Goal: Transaction & Acquisition: Purchase product/service

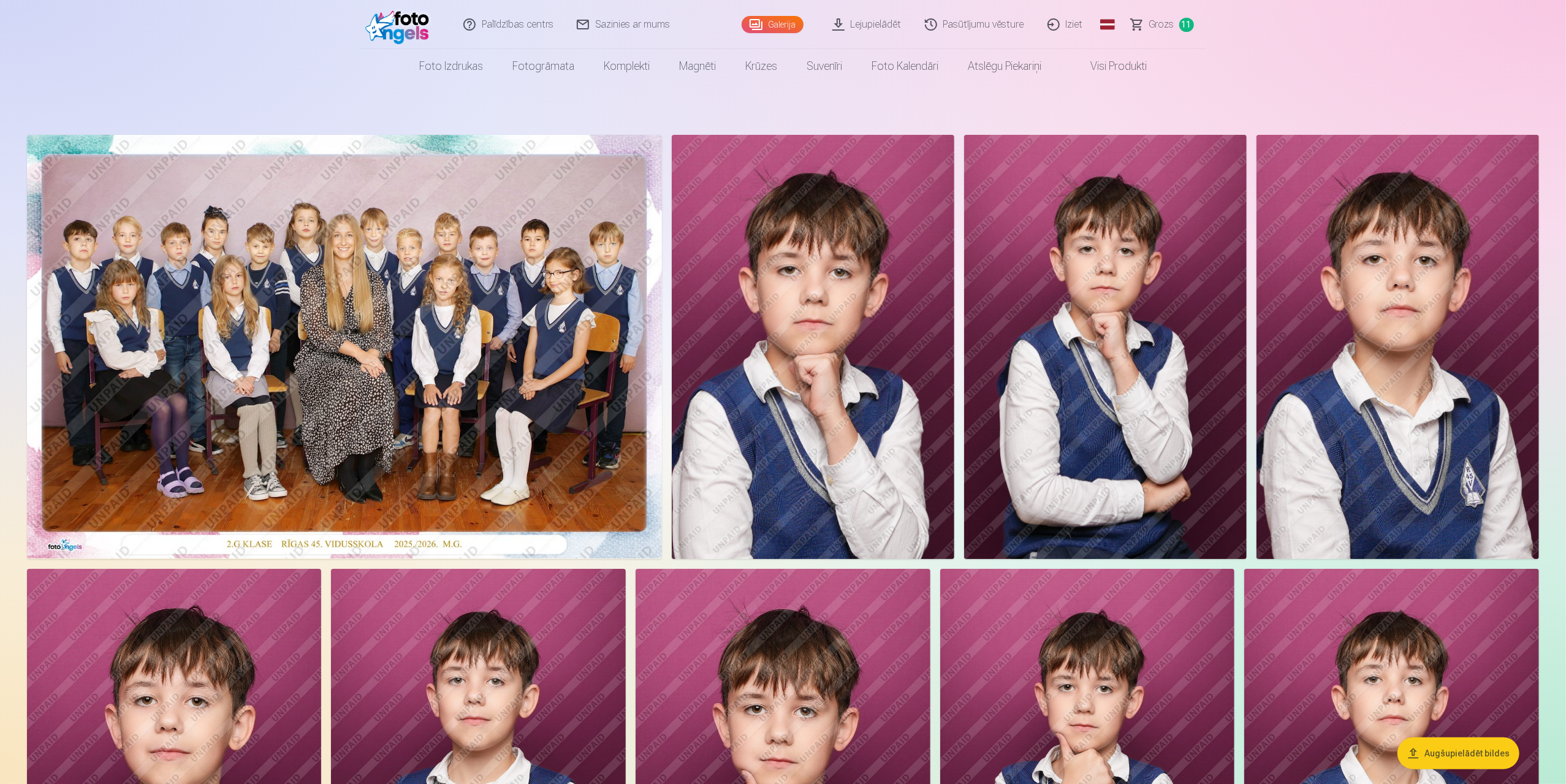
click at [1163, 20] on span "Grozs" at bounding box center [1162, 24] width 25 height 14
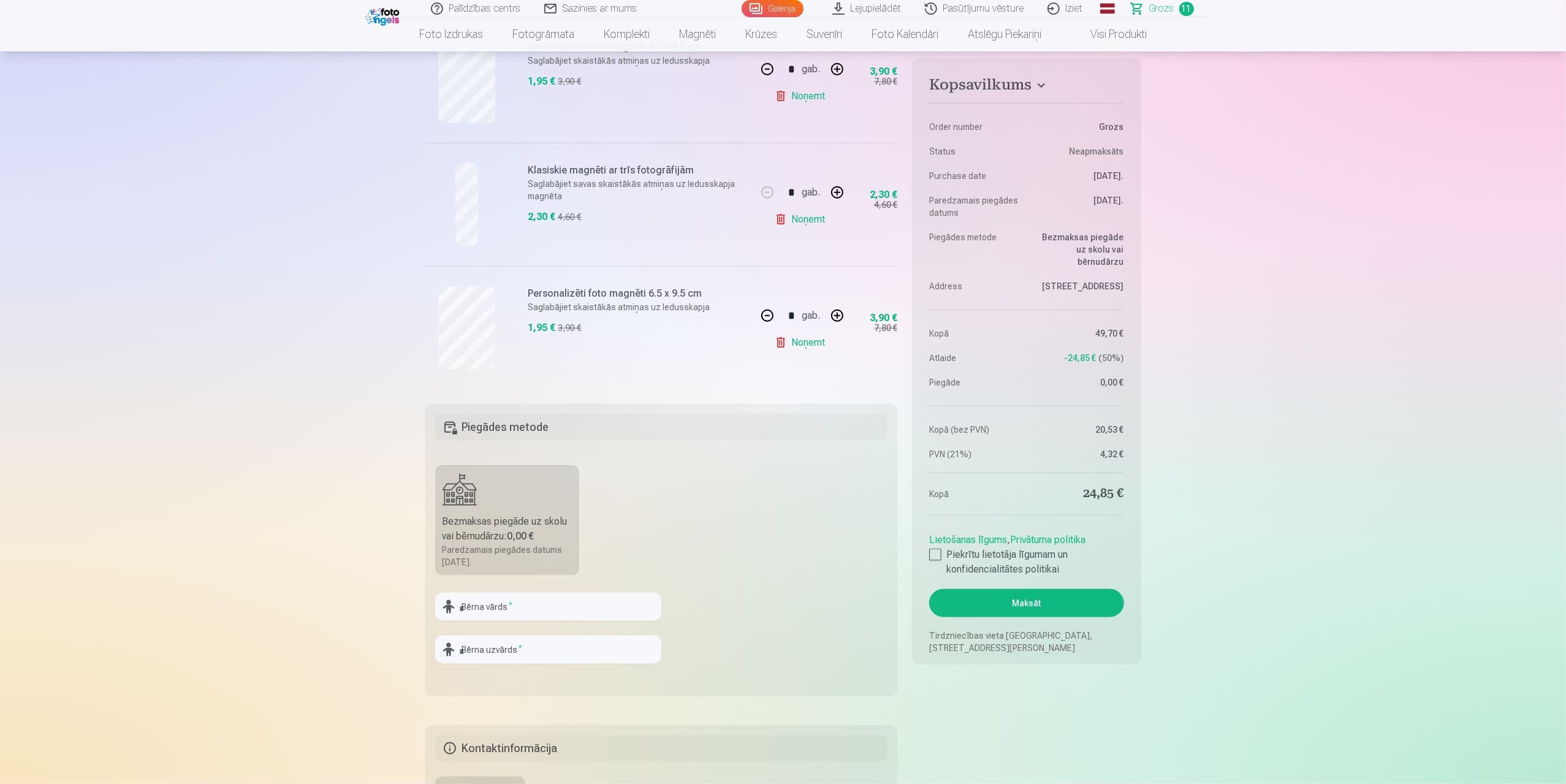
scroll to position [1348, 0]
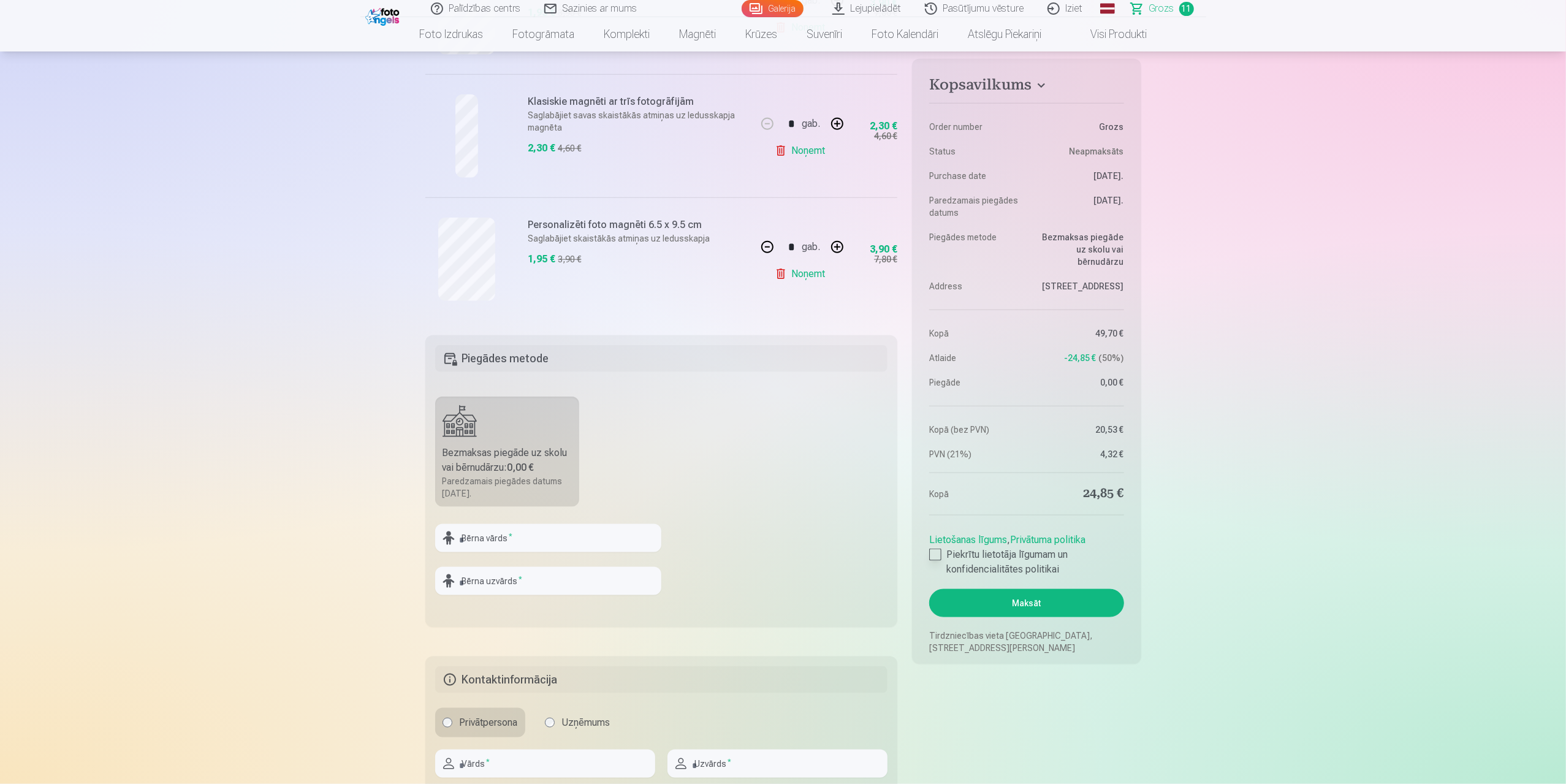
click at [933, 549] on div at bounding box center [936, 555] width 13 height 13
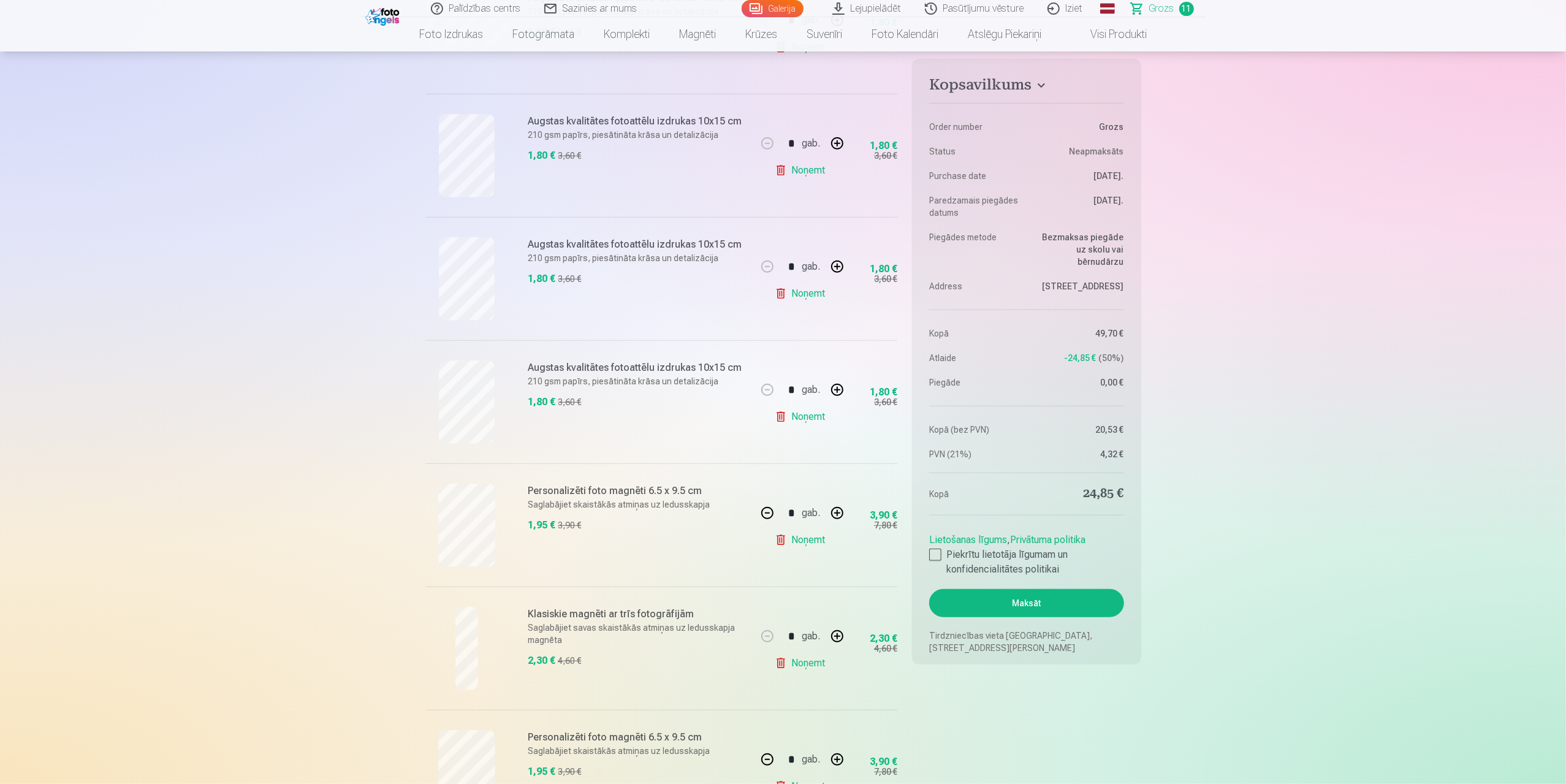
scroll to position [674, 0]
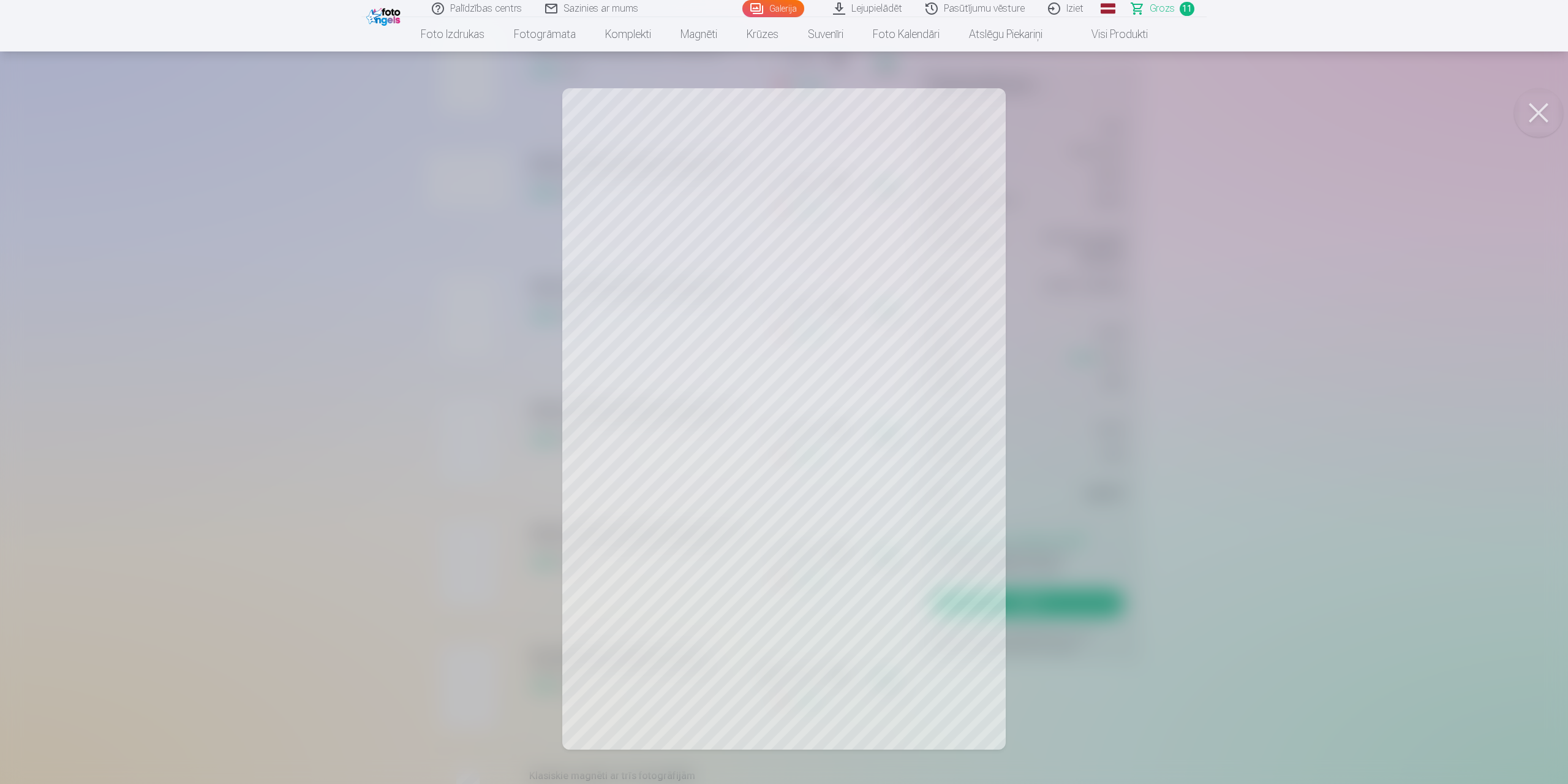
click at [1542, 115] on button at bounding box center [1538, 113] width 49 height 49
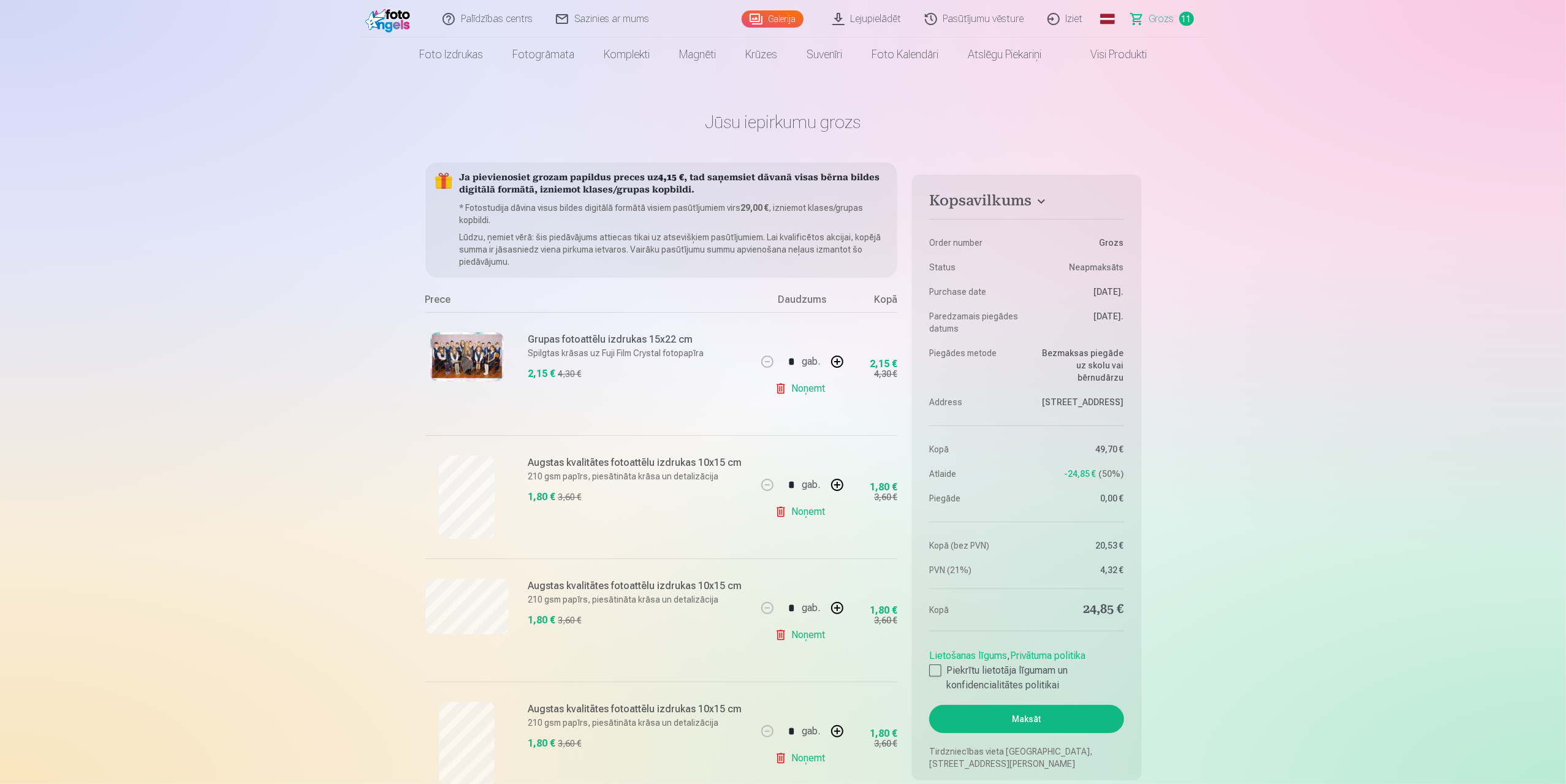
scroll to position [0, 0]
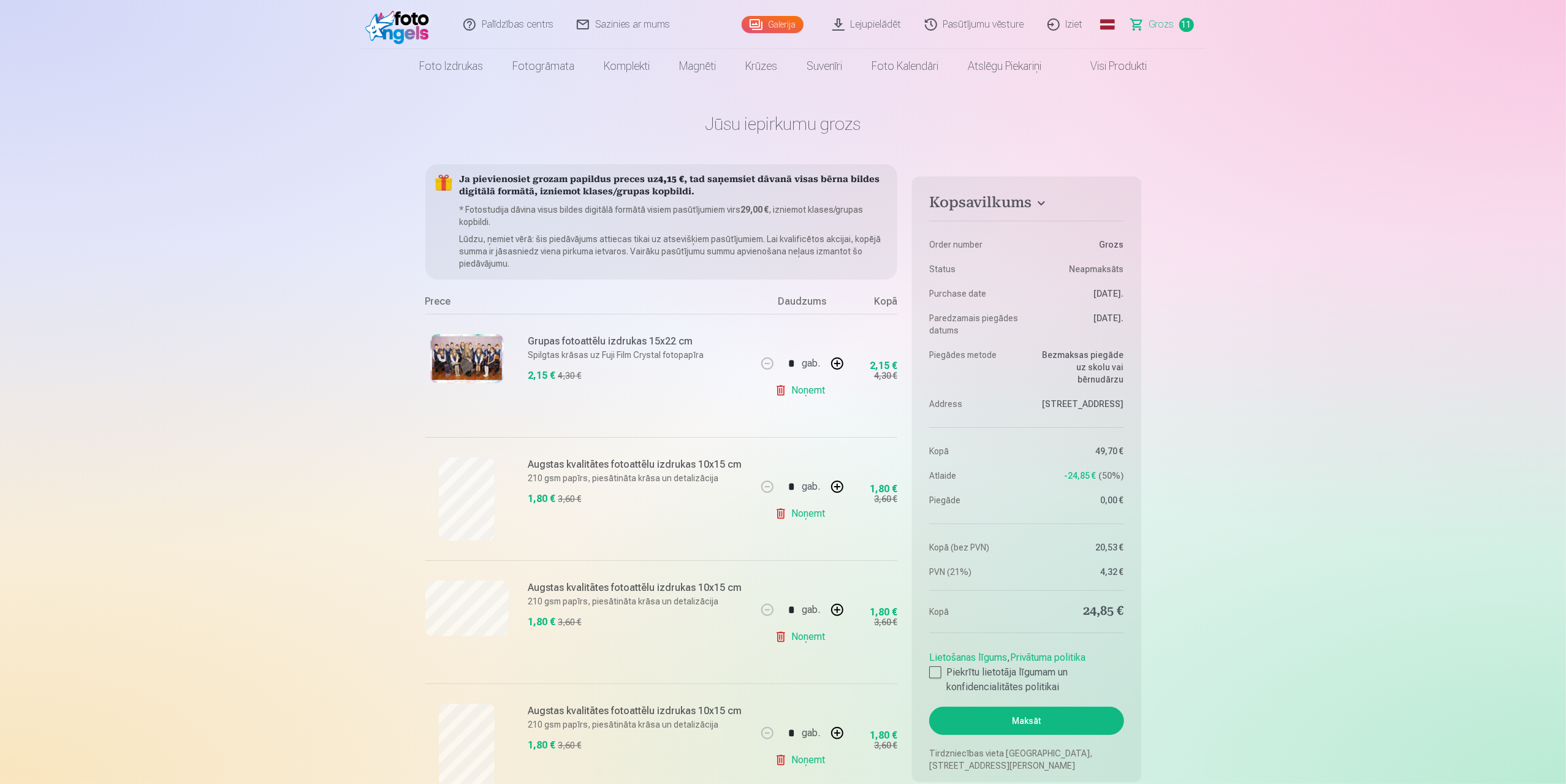
click at [788, 23] on link "Galerija" at bounding box center [773, 24] width 62 height 17
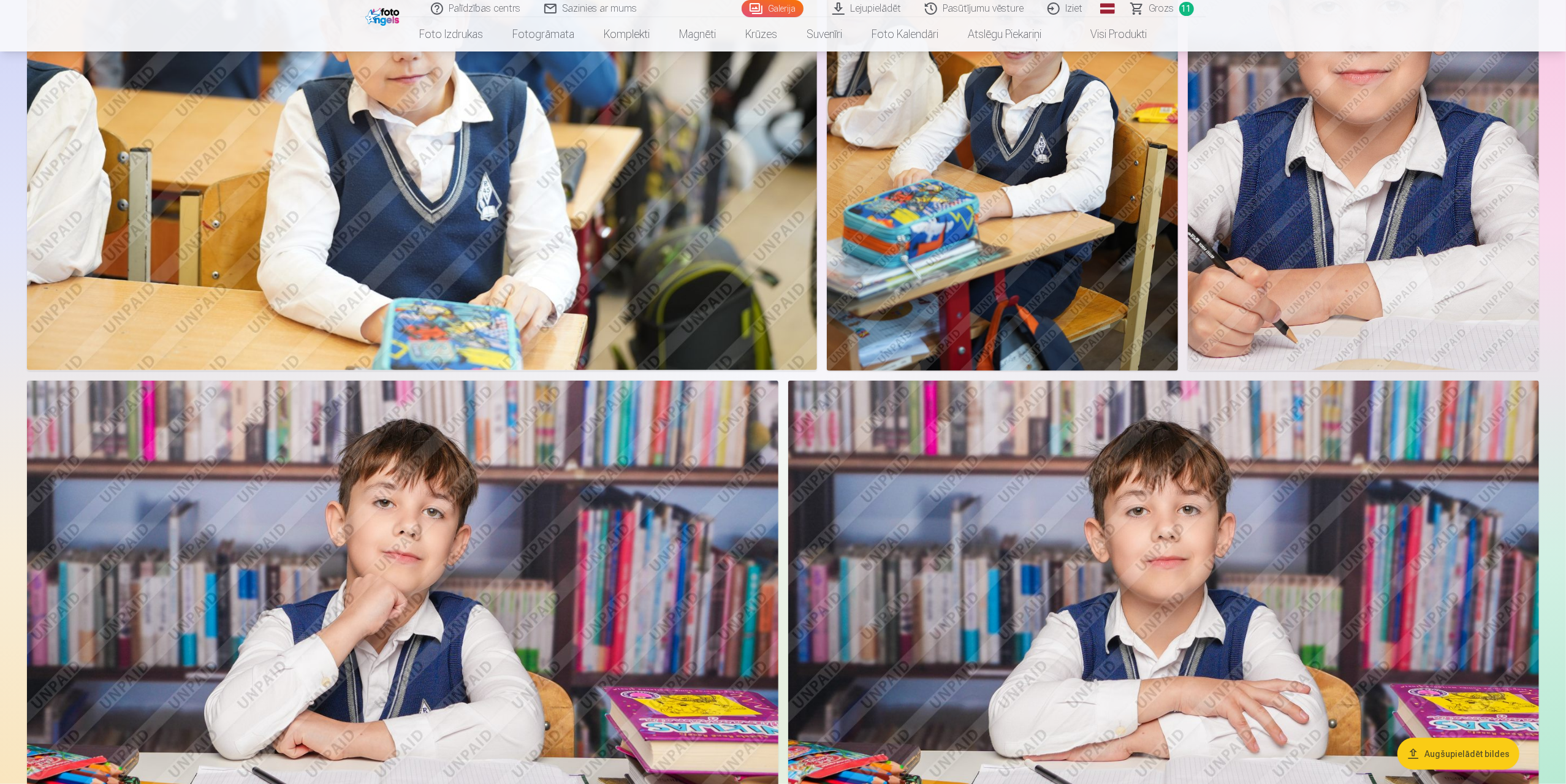
scroll to position [1348, 0]
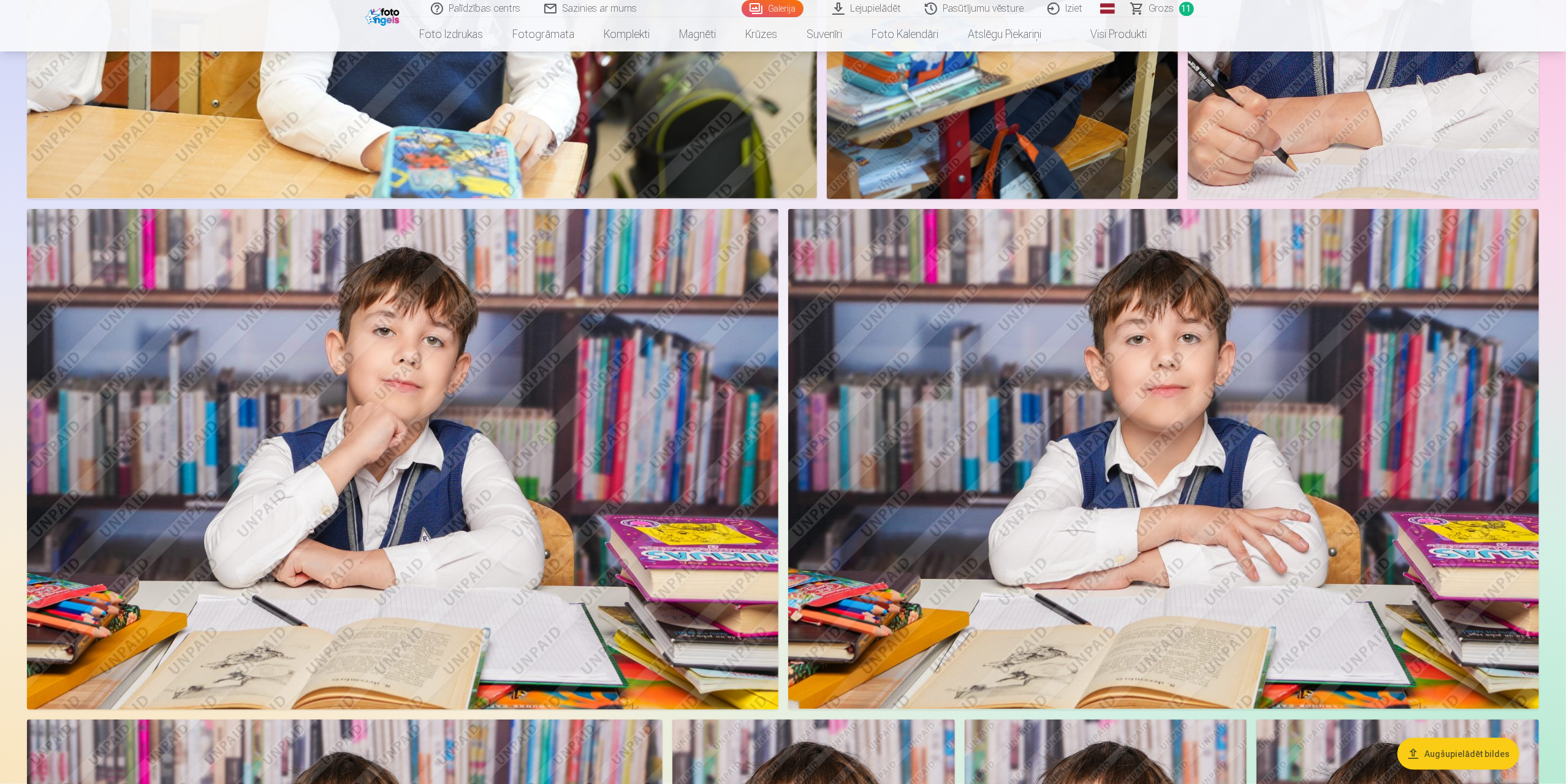
click at [1150, 435] on img at bounding box center [1163, 459] width 751 height 501
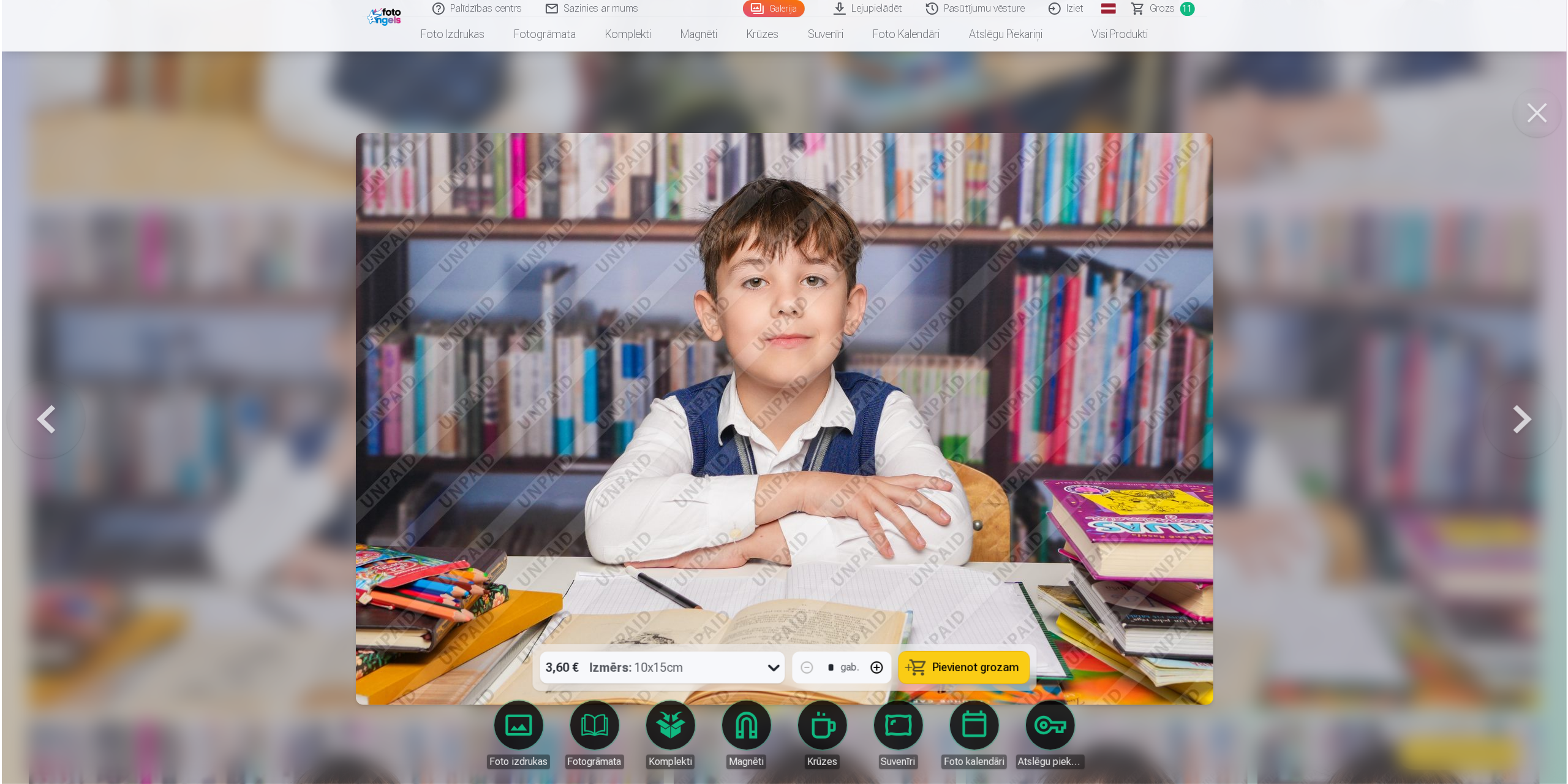
scroll to position [1349, 0]
drag, startPoint x: 1542, startPoint y: 112, endPoint x: 1387, endPoint y: 59, distance: 163.8
click at [1541, 112] on button at bounding box center [1538, 113] width 49 height 49
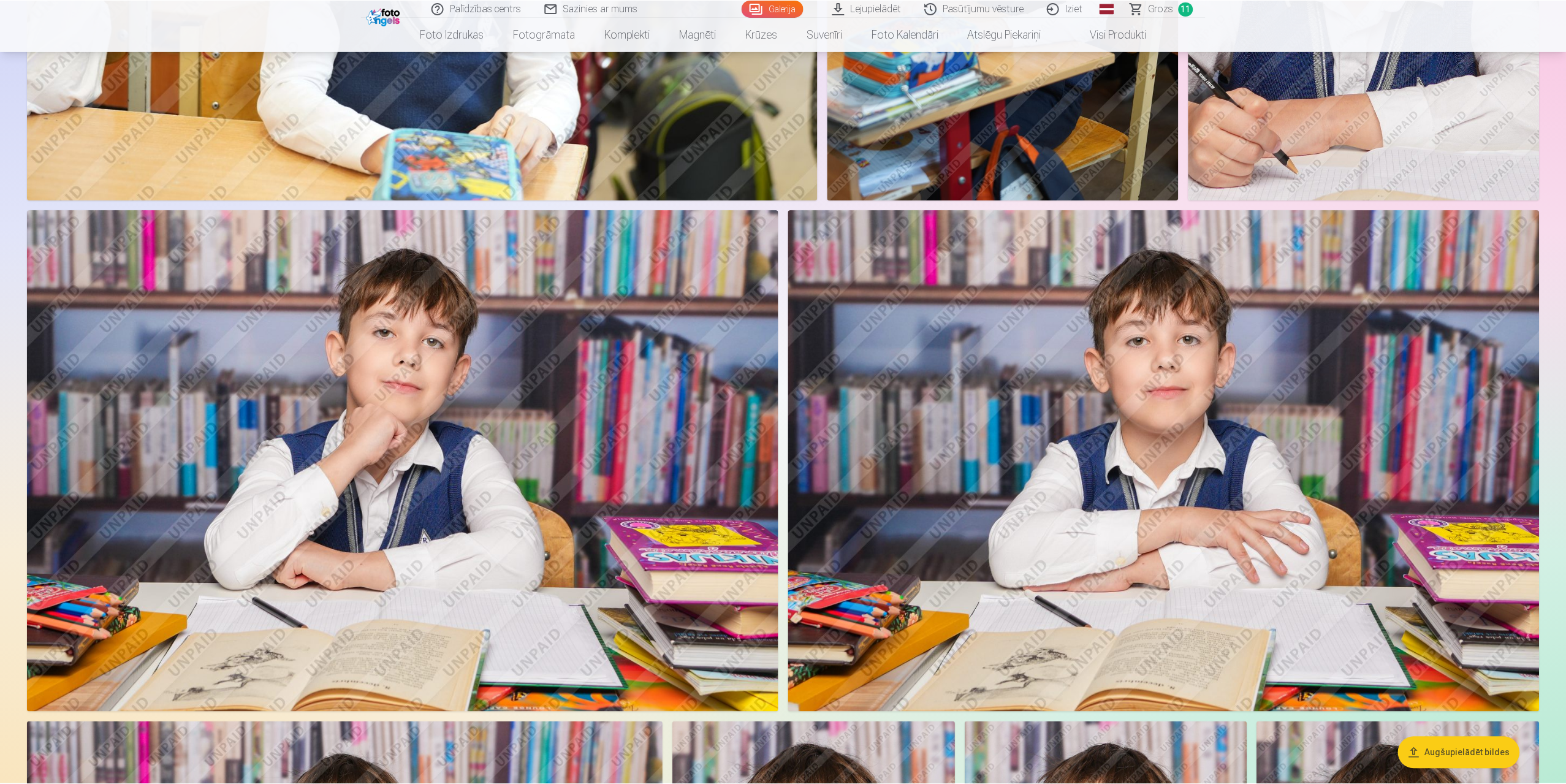
scroll to position [1348, 0]
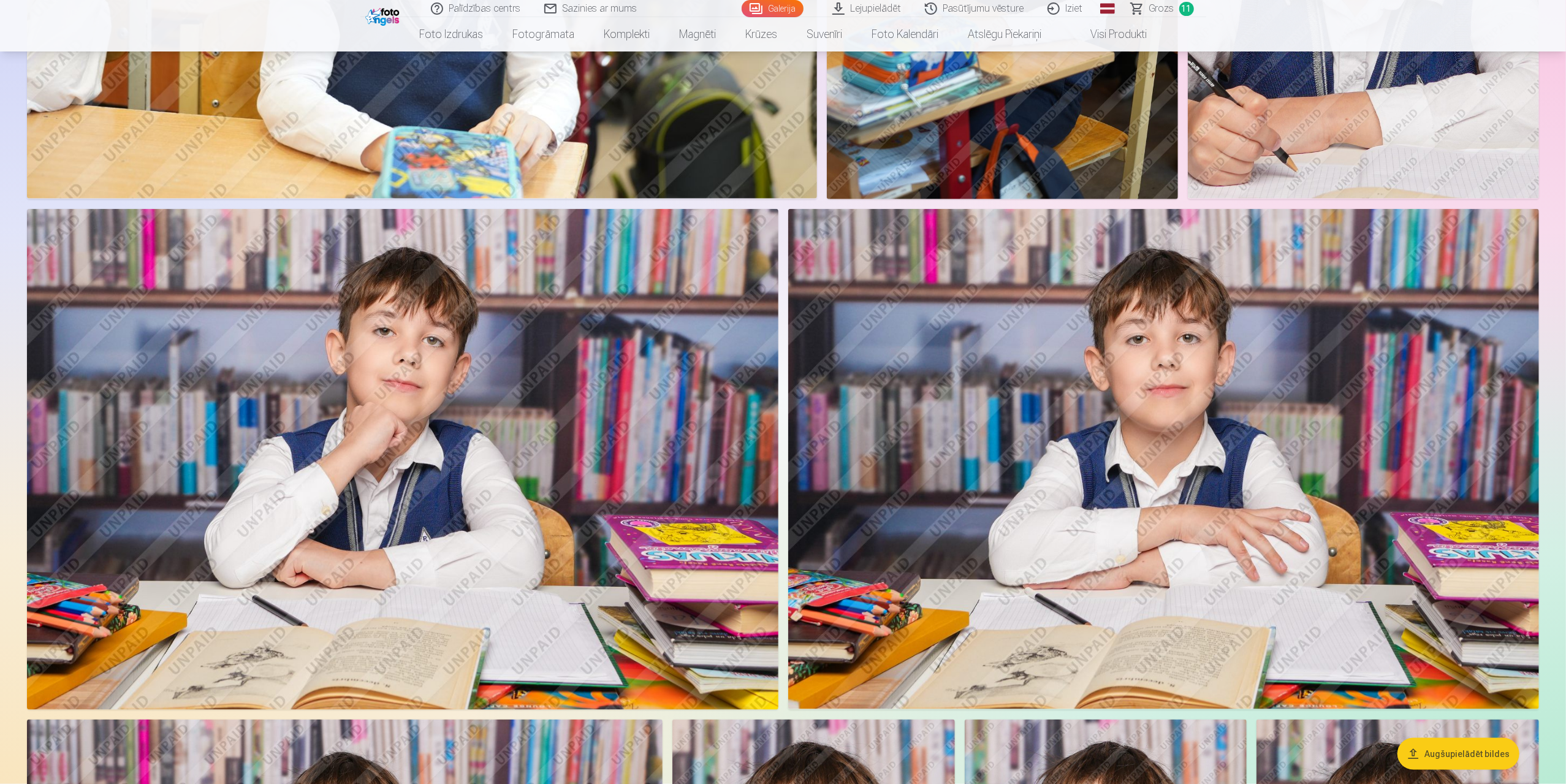
click at [1151, 10] on span "Grozs" at bounding box center [1162, 8] width 25 height 14
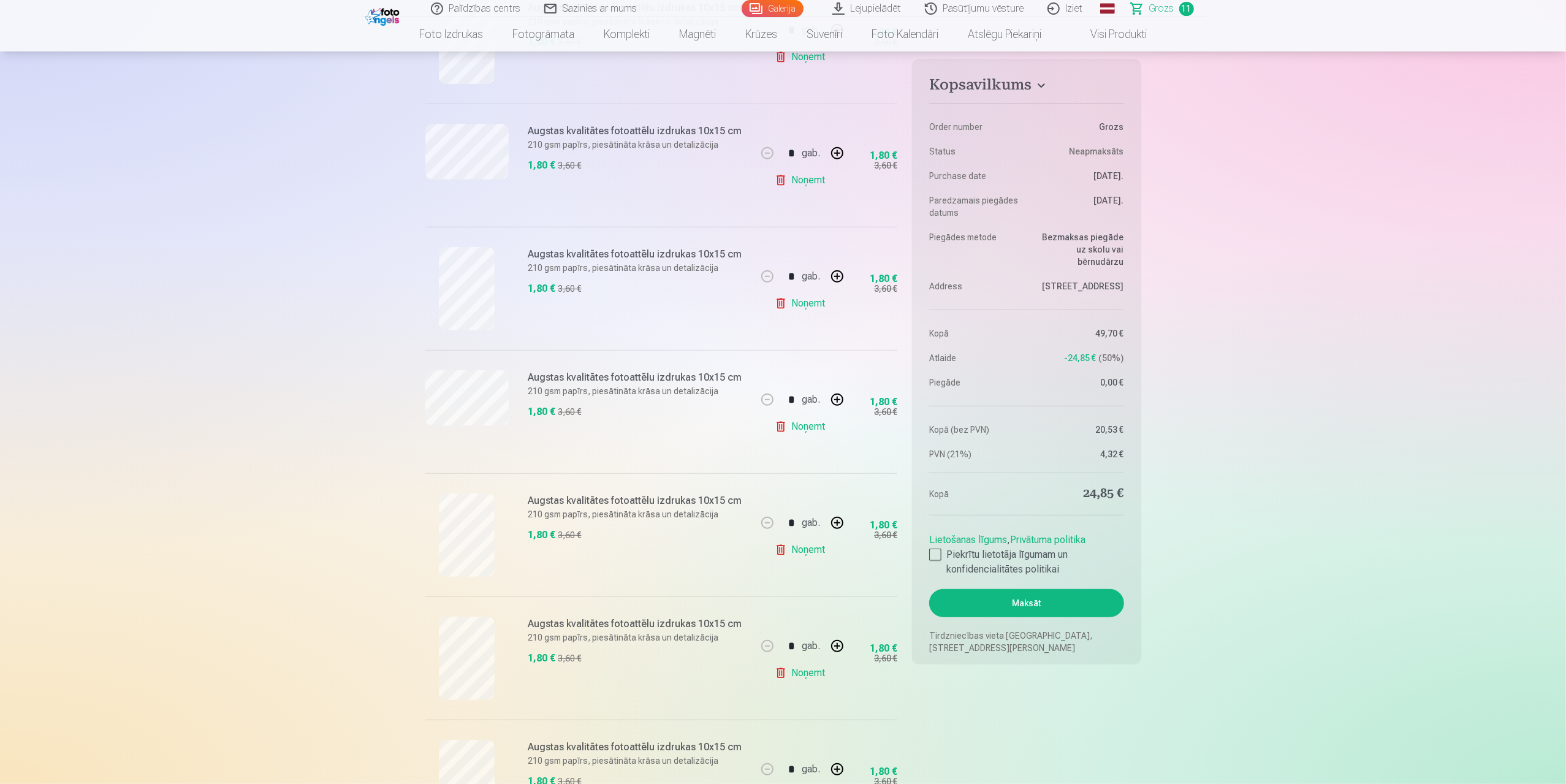
scroll to position [429, 0]
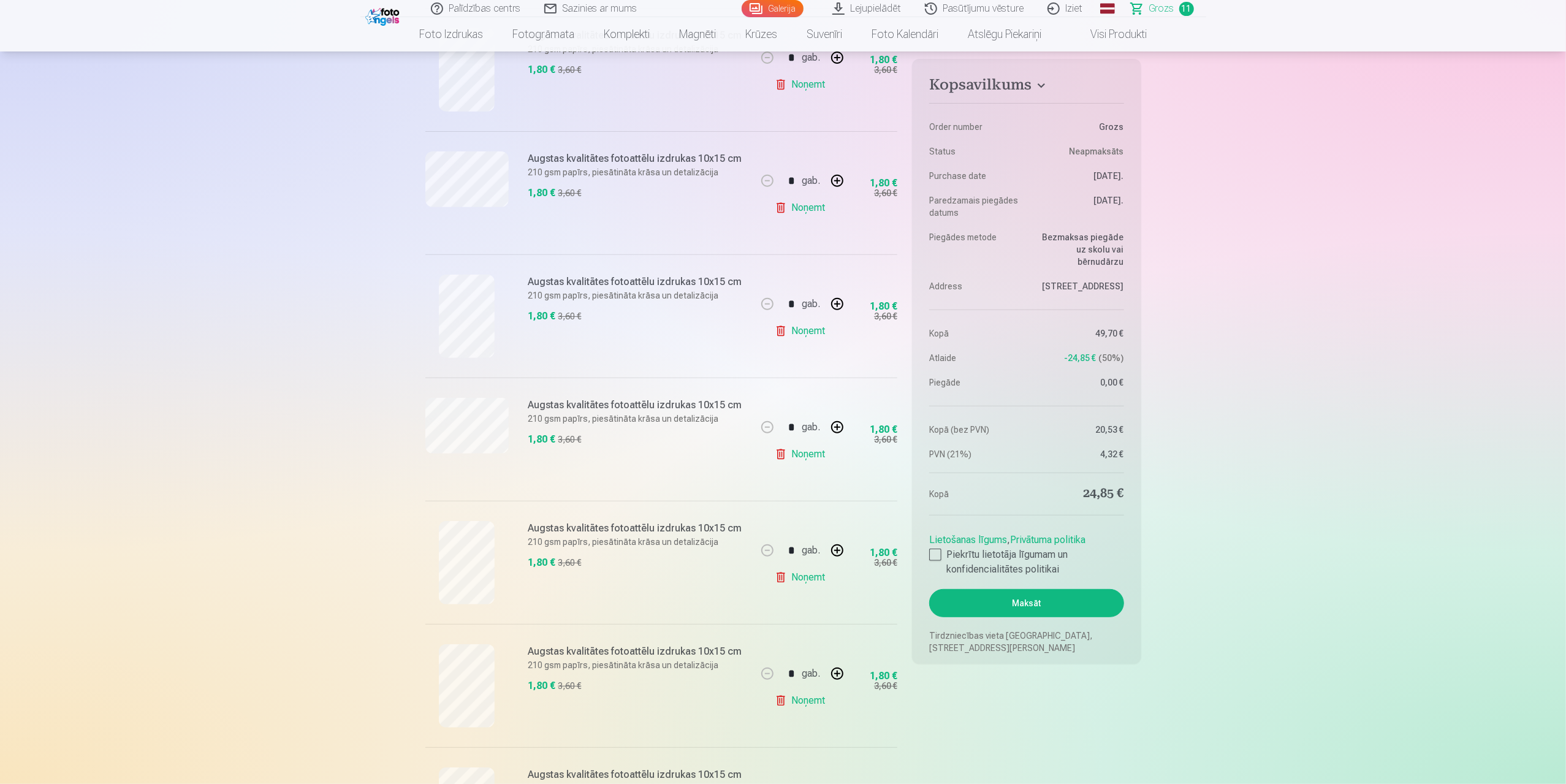
click at [783, 14] on link "Galerija" at bounding box center [773, 8] width 62 height 17
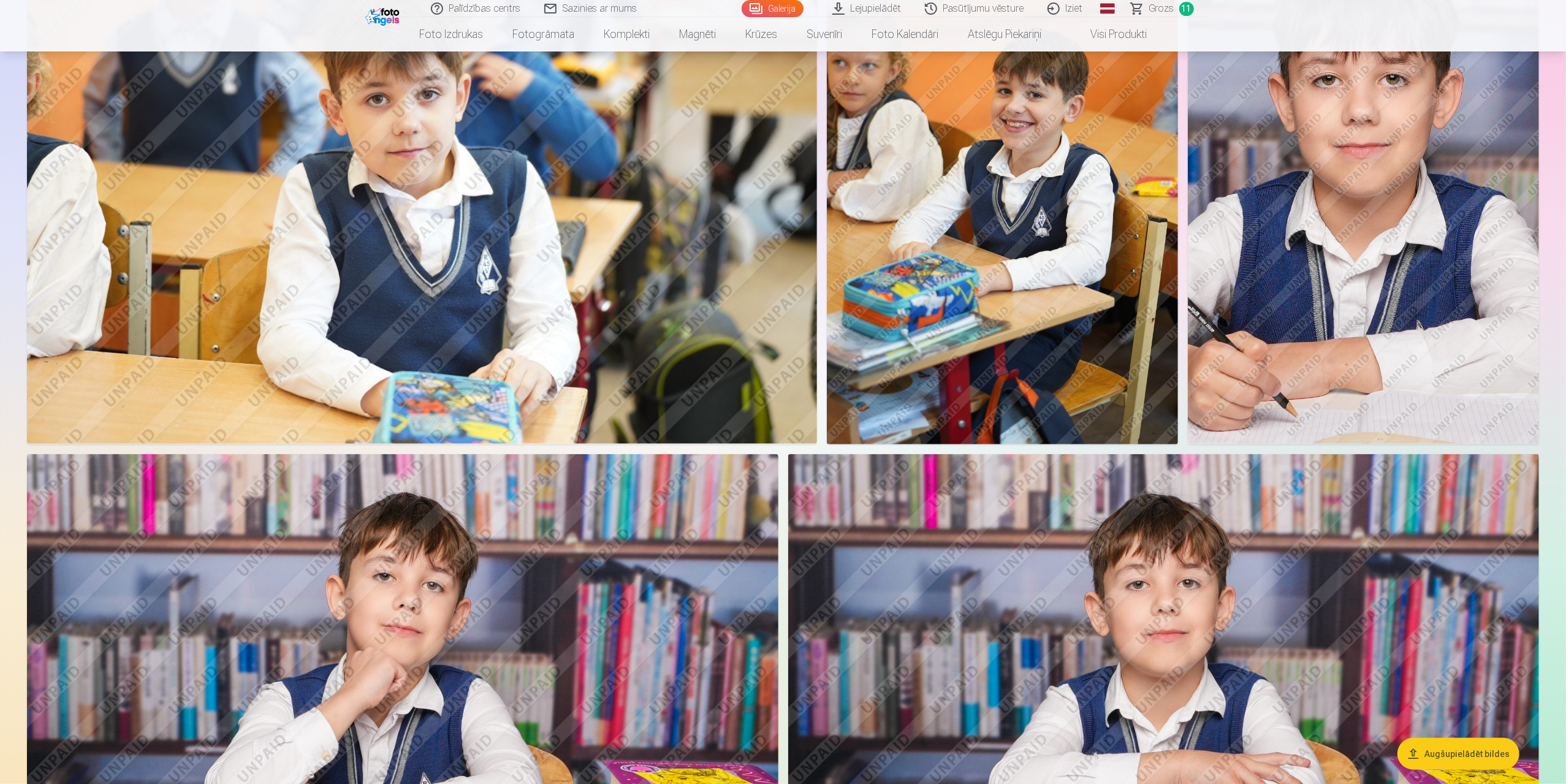
scroll to position [1532, 0]
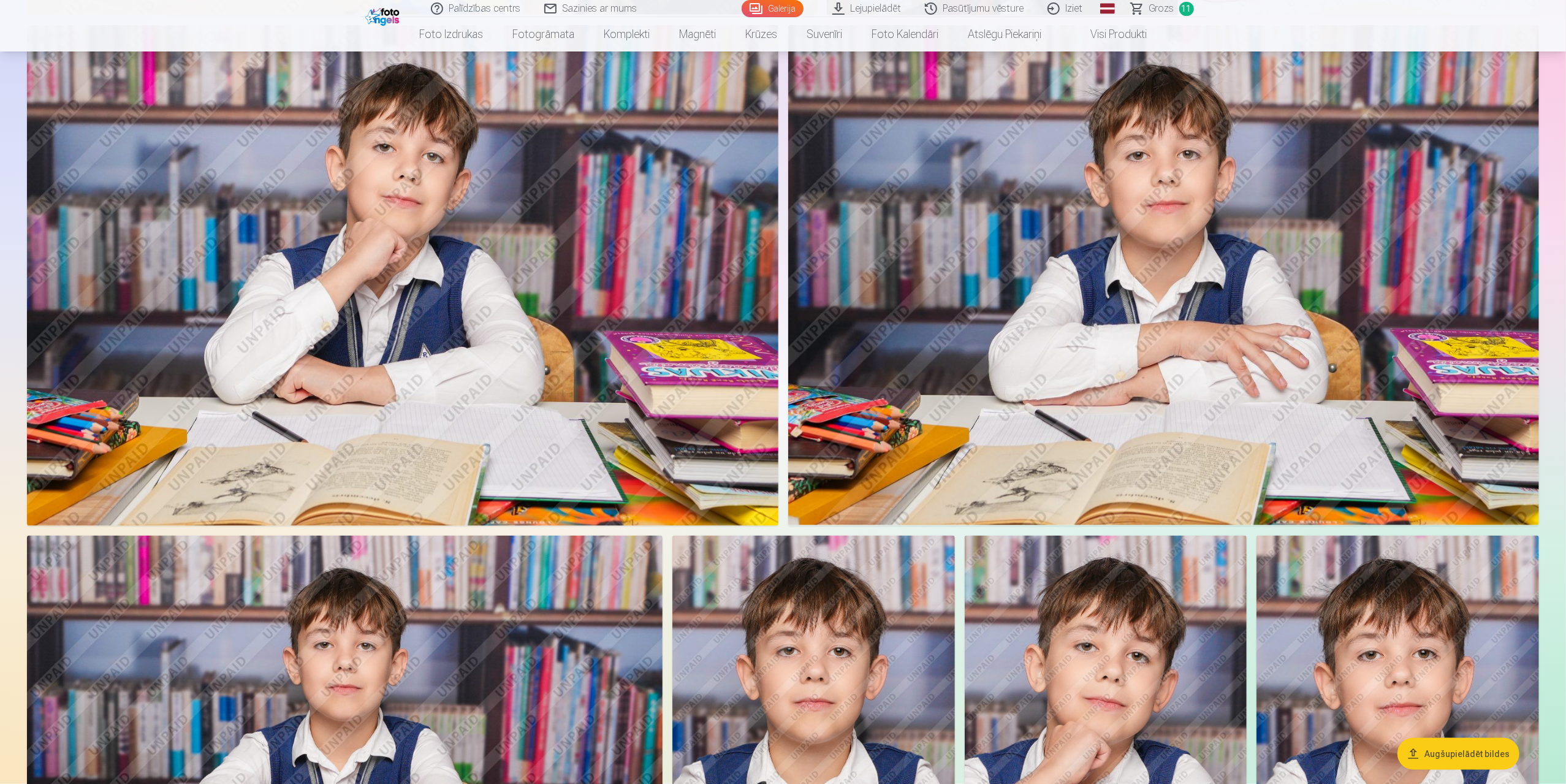
click at [1286, 437] on img at bounding box center [1163, 275] width 751 height 501
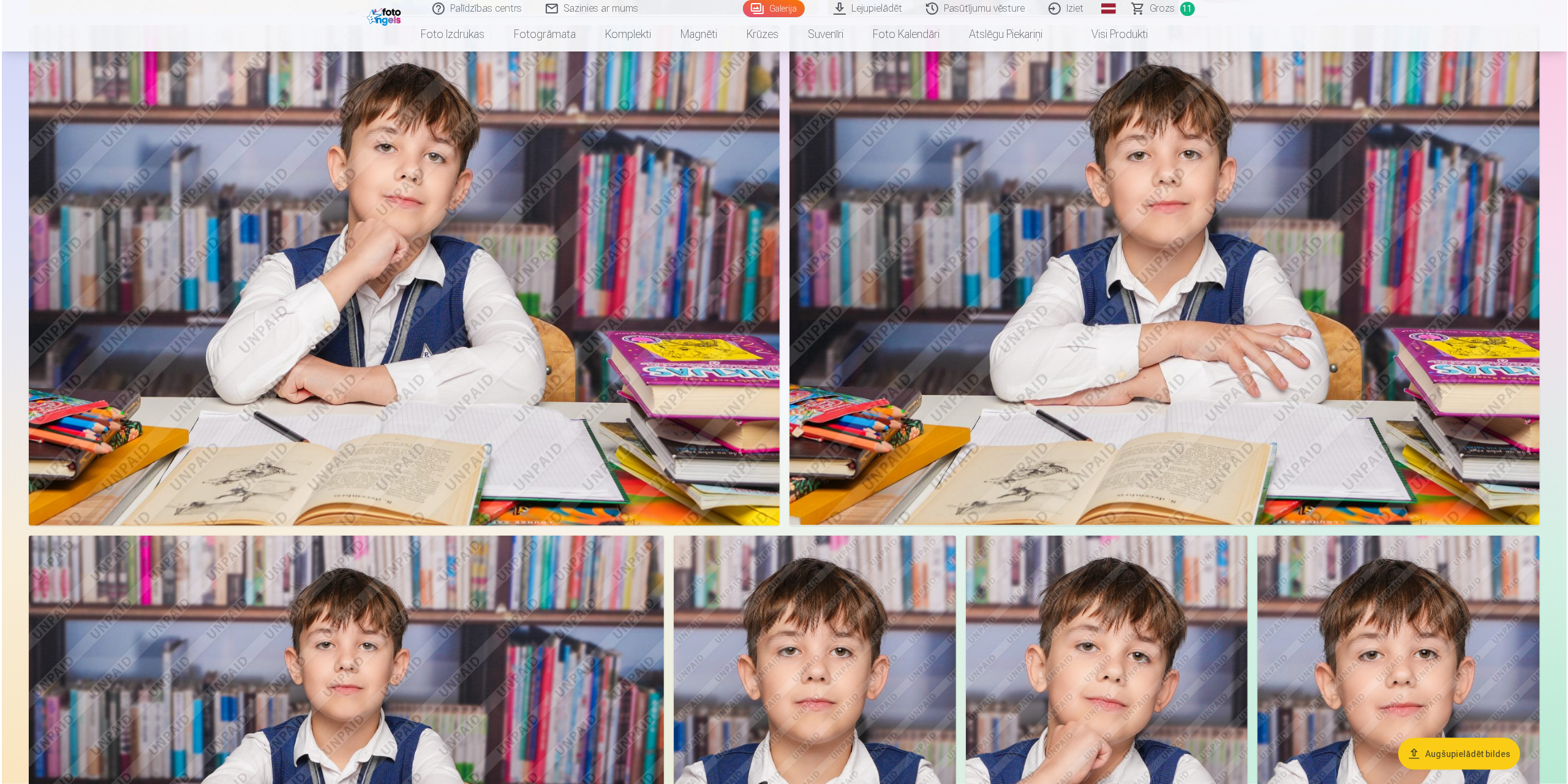
scroll to position [1533, 0]
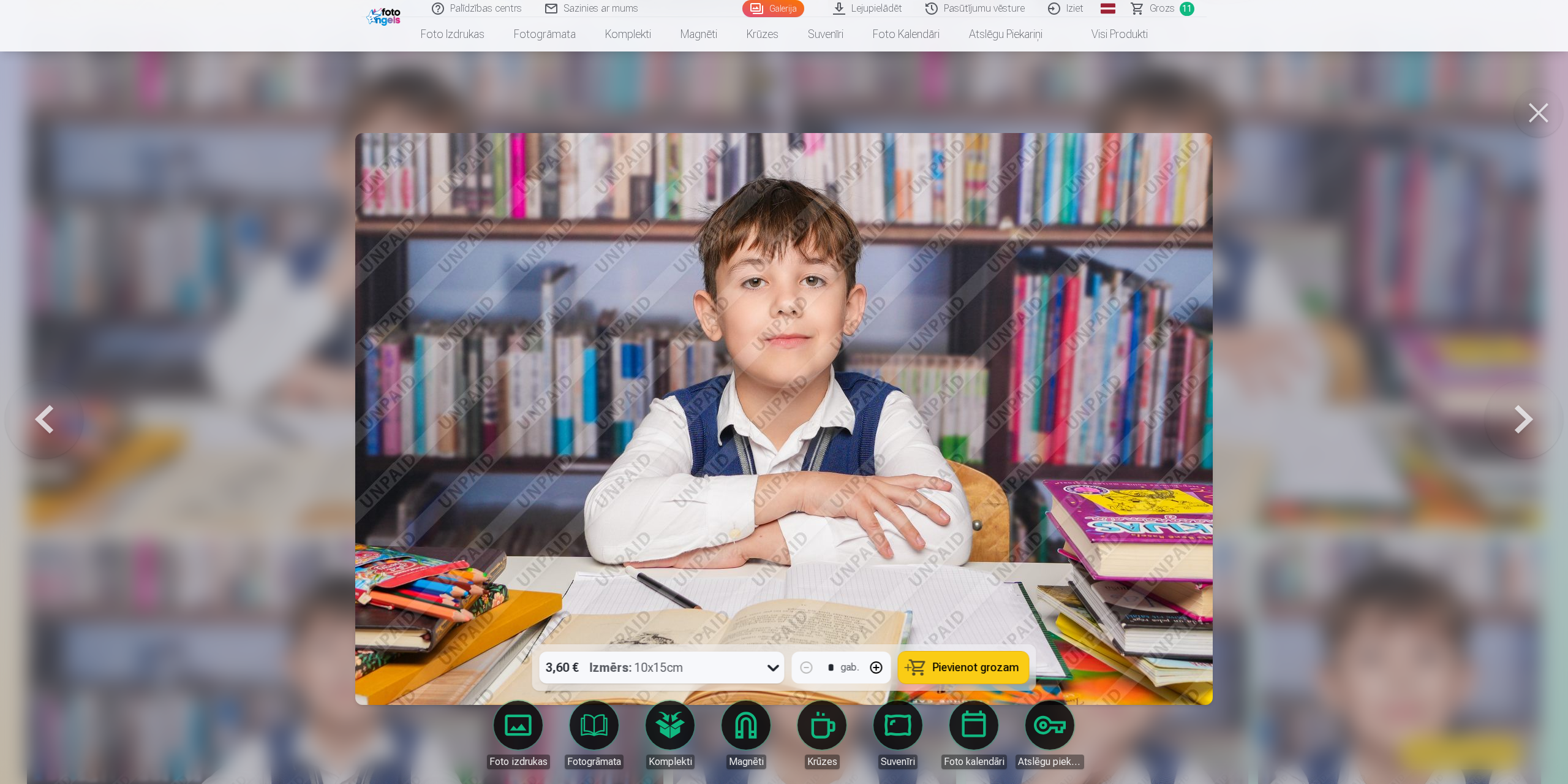
click at [967, 662] on span "Pievienot grozam" at bounding box center [976, 667] width 87 height 11
click at [1161, 11] on span "Grozs" at bounding box center [1162, 8] width 25 height 14
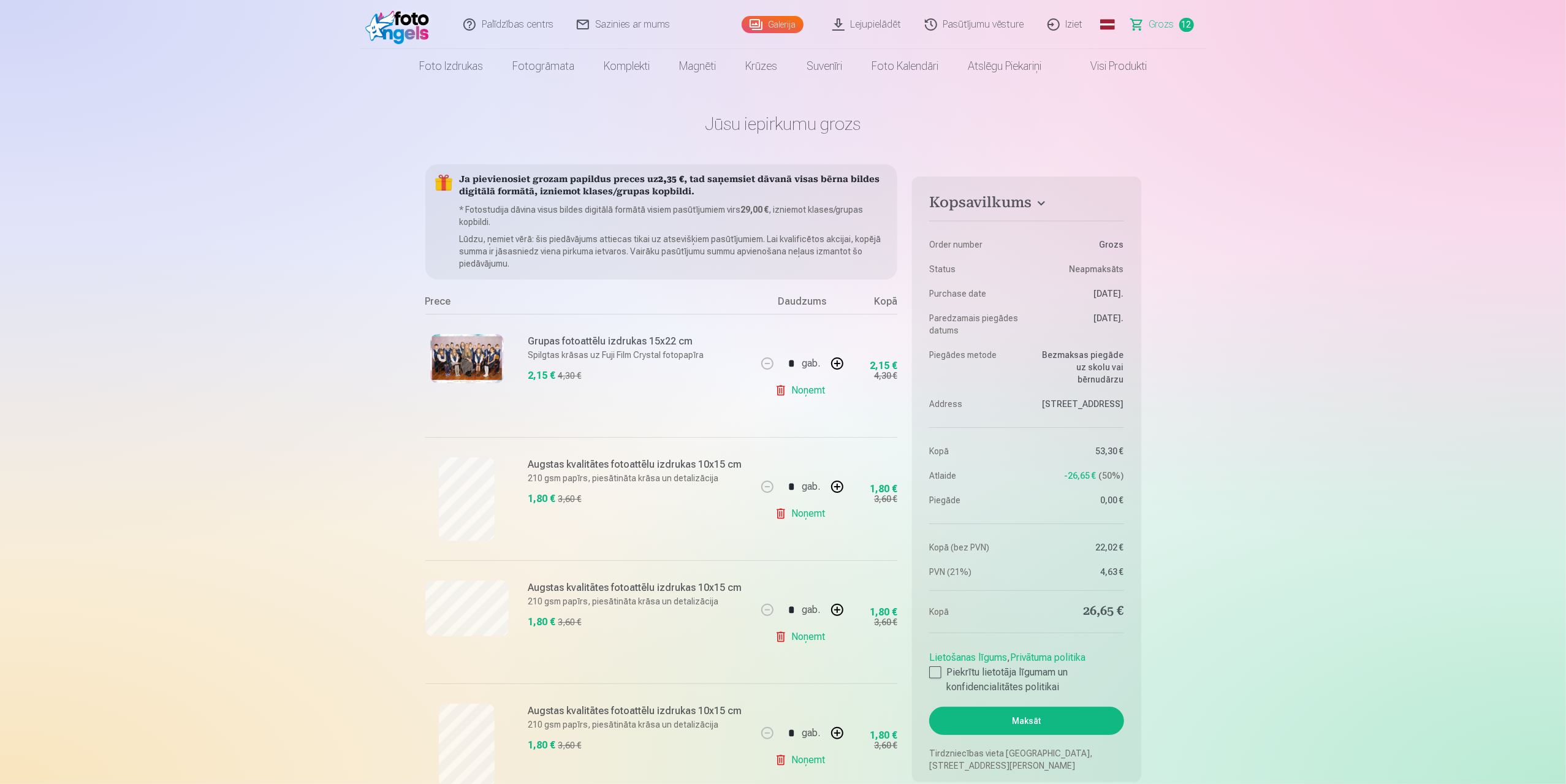
click at [786, 23] on link "Galerija" at bounding box center [773, 24] width 62 height 17
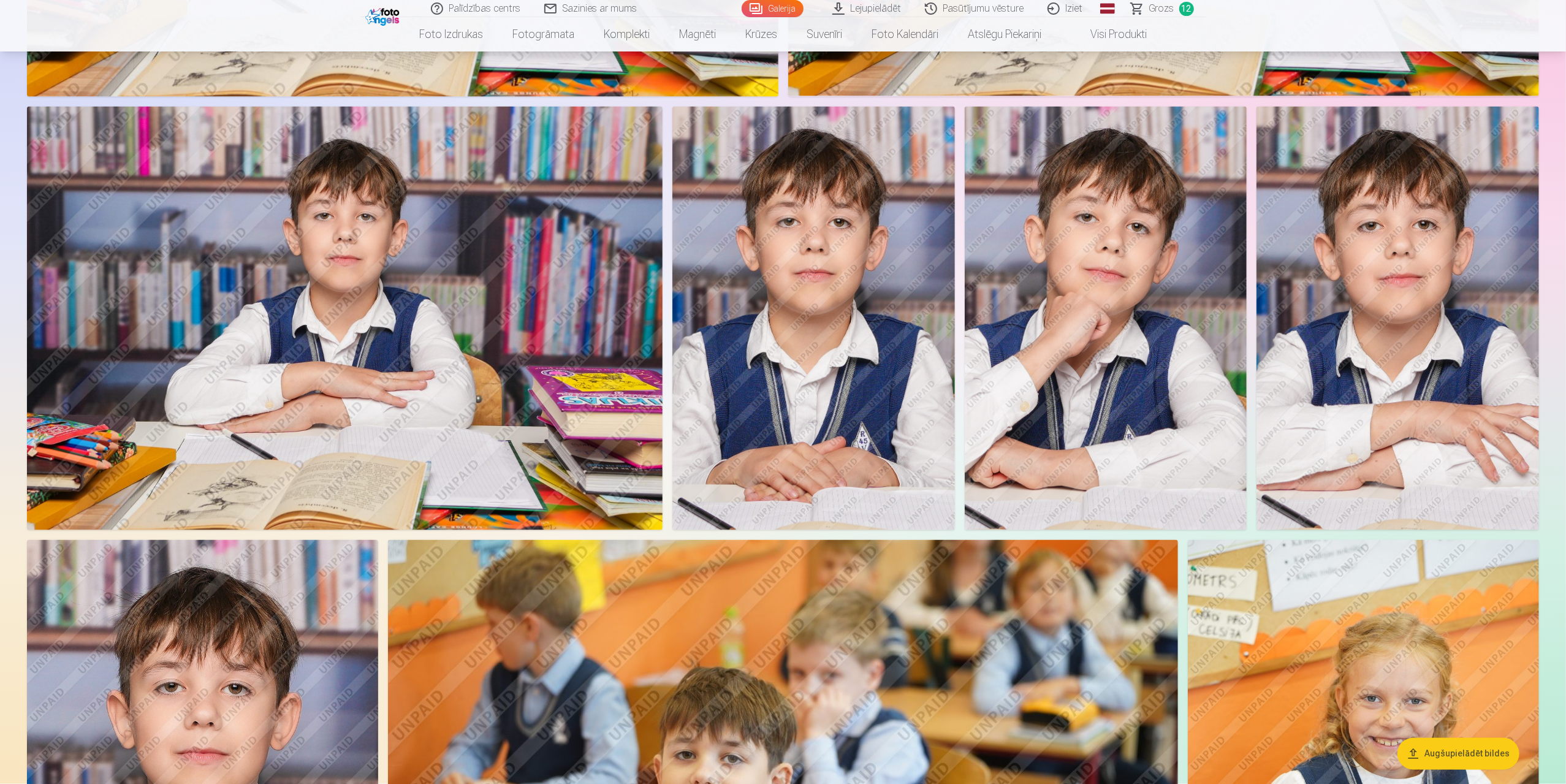
scroll to position [1716, 0]
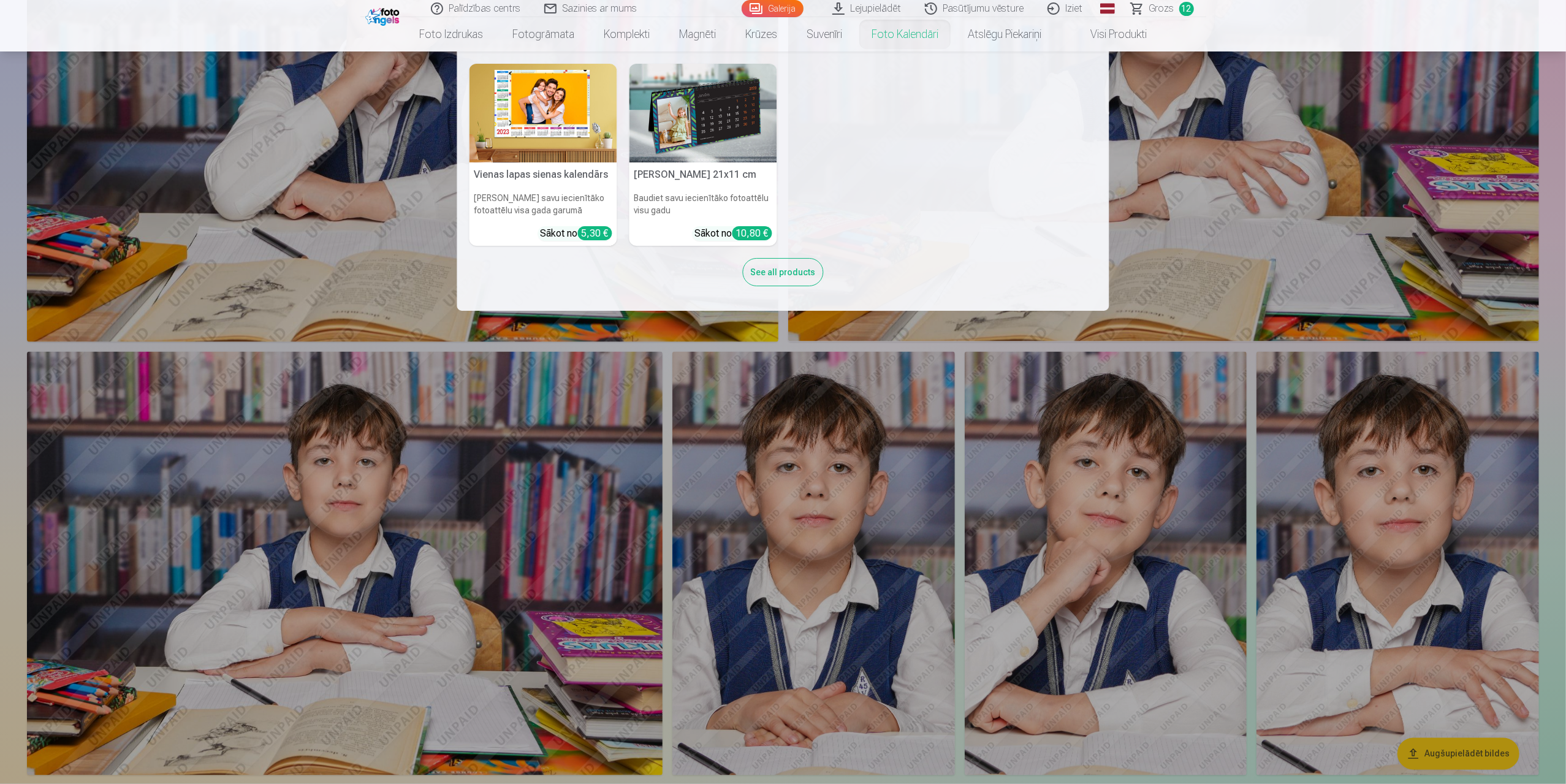
click at [533, 122] on img at bounding box center [543, 113] width 148 height 98
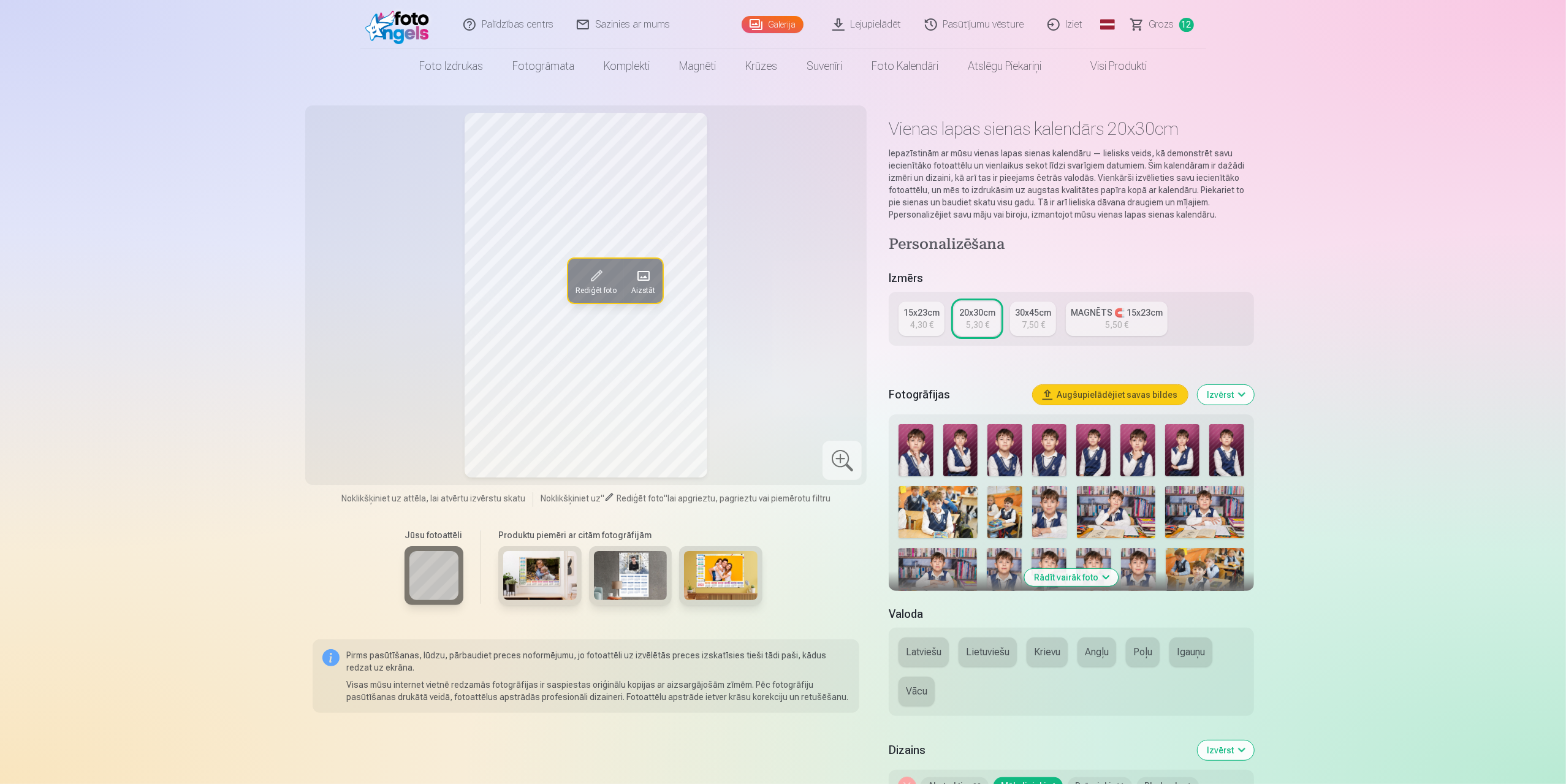
click at [649, 282] on span at bounding box center [644, 276] width 20 height 20
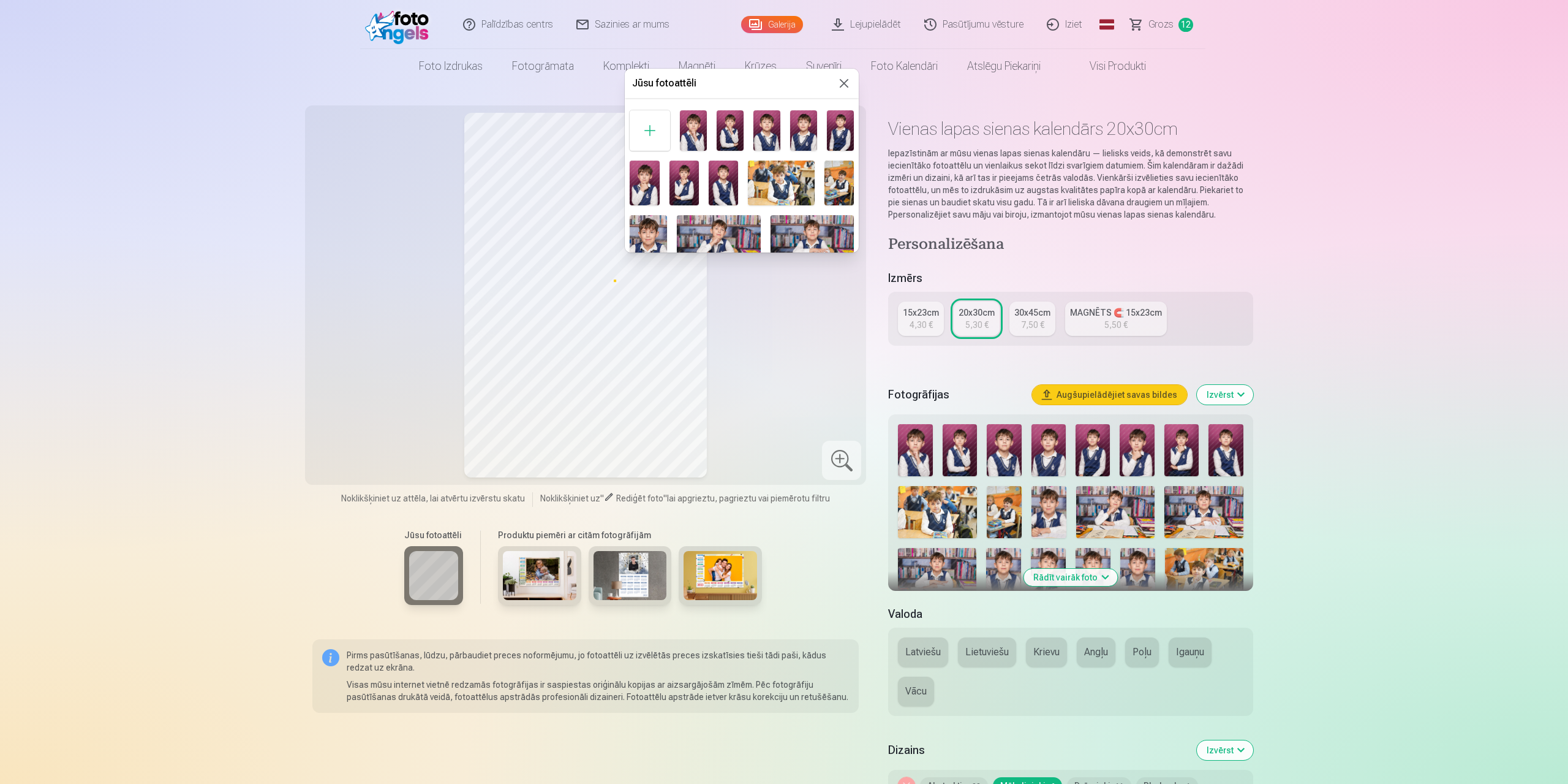
click at [656, 133] on div at bounding box center [649, 130] width 41 height 41
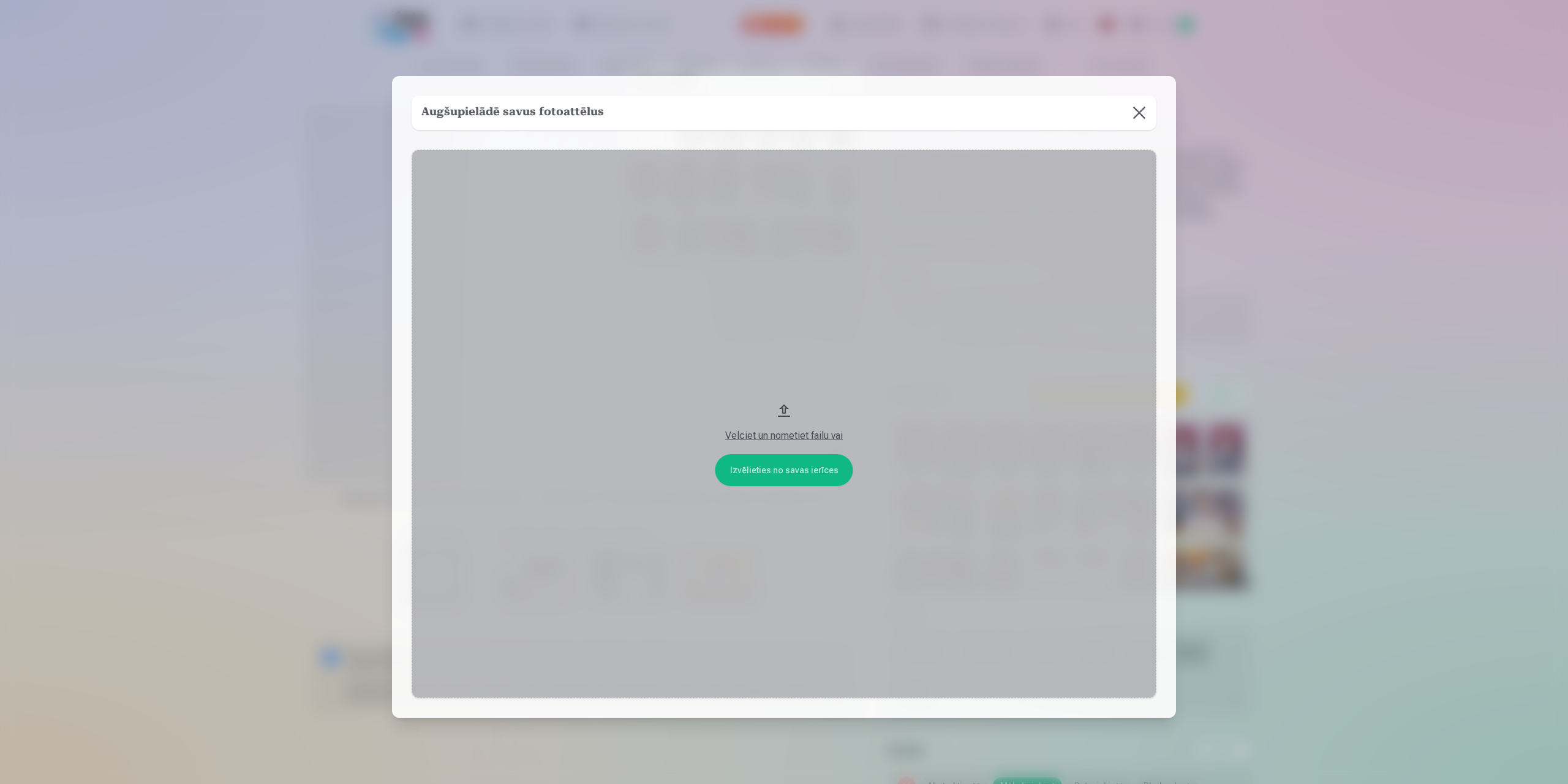
click at [650, 132] on div "Augšupielādē savus fotoattēlus Izvēlieties no savas ierīces Velciet un nometiet…" at bounding box center [784, 396] width 784 height 641
click at [1141, 112] on button at bounding box center [1139, 113] width 34 height 34
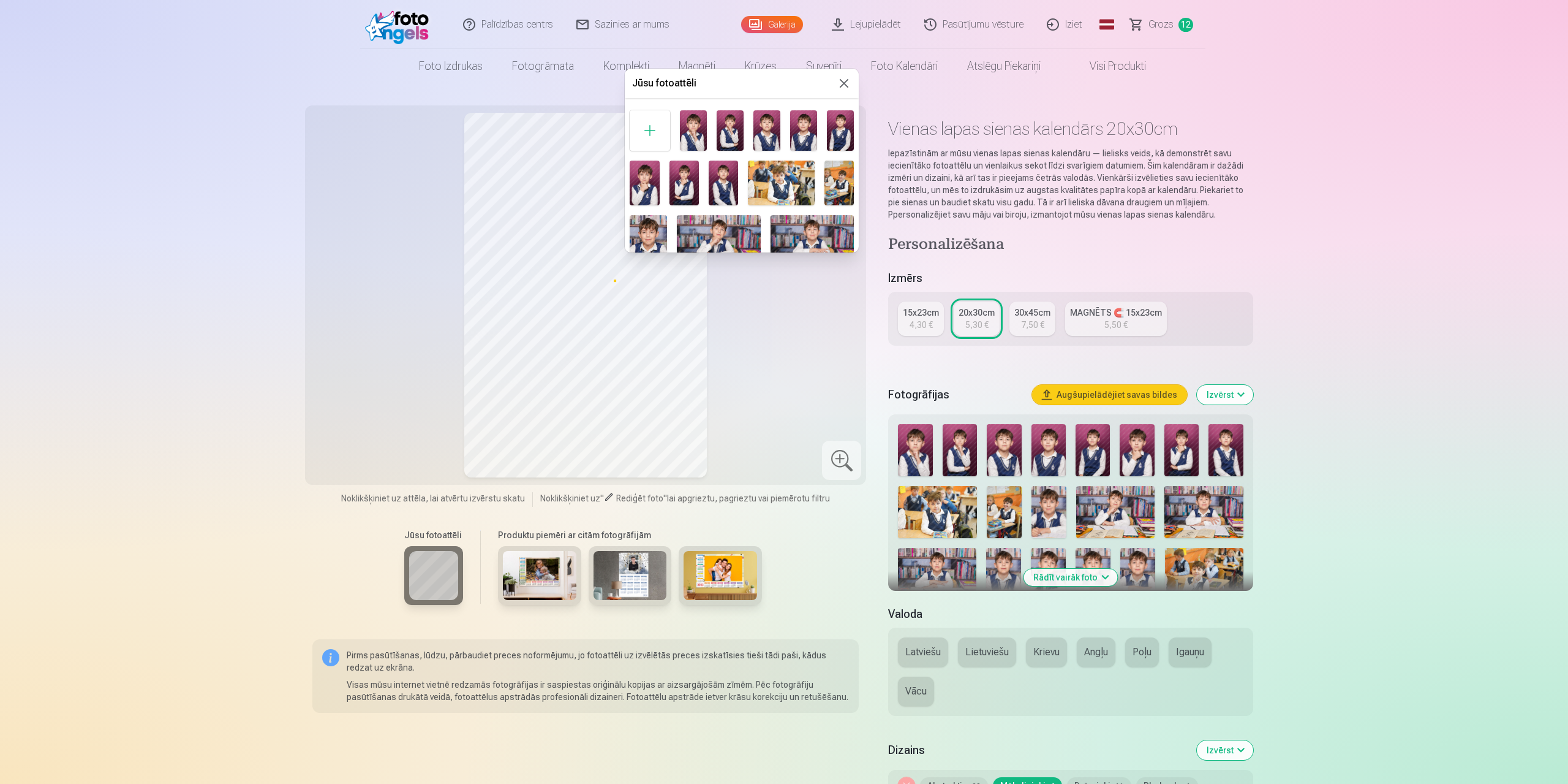
click at [1074, 577] on div at bounding box center [784, 392] width 1568 height 784
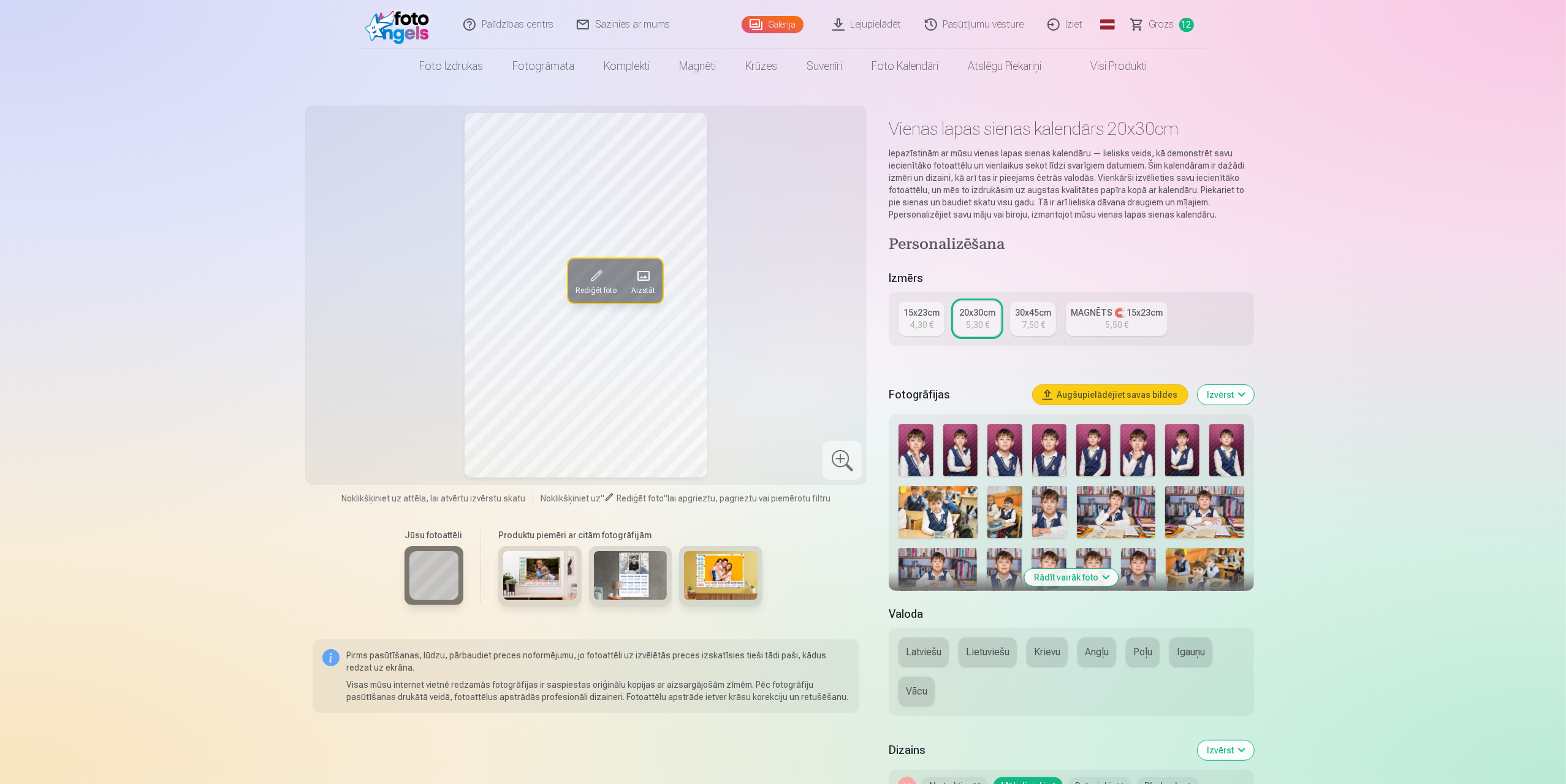
click at [1101, 575] on button "Rādīt vairāk foto" at bounding box center [1071, 576] width 94 height 17
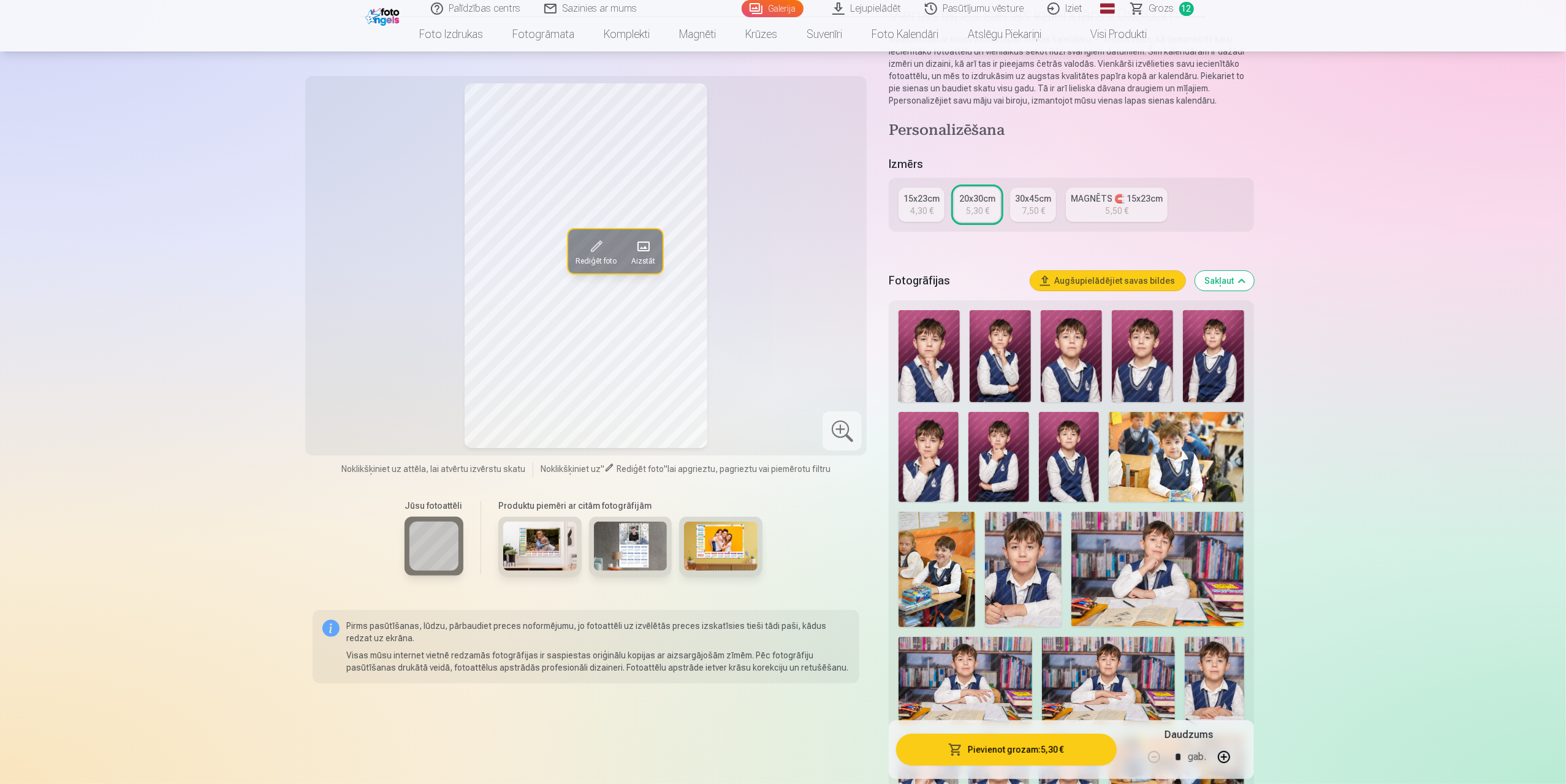
scroll to position [61, 0]
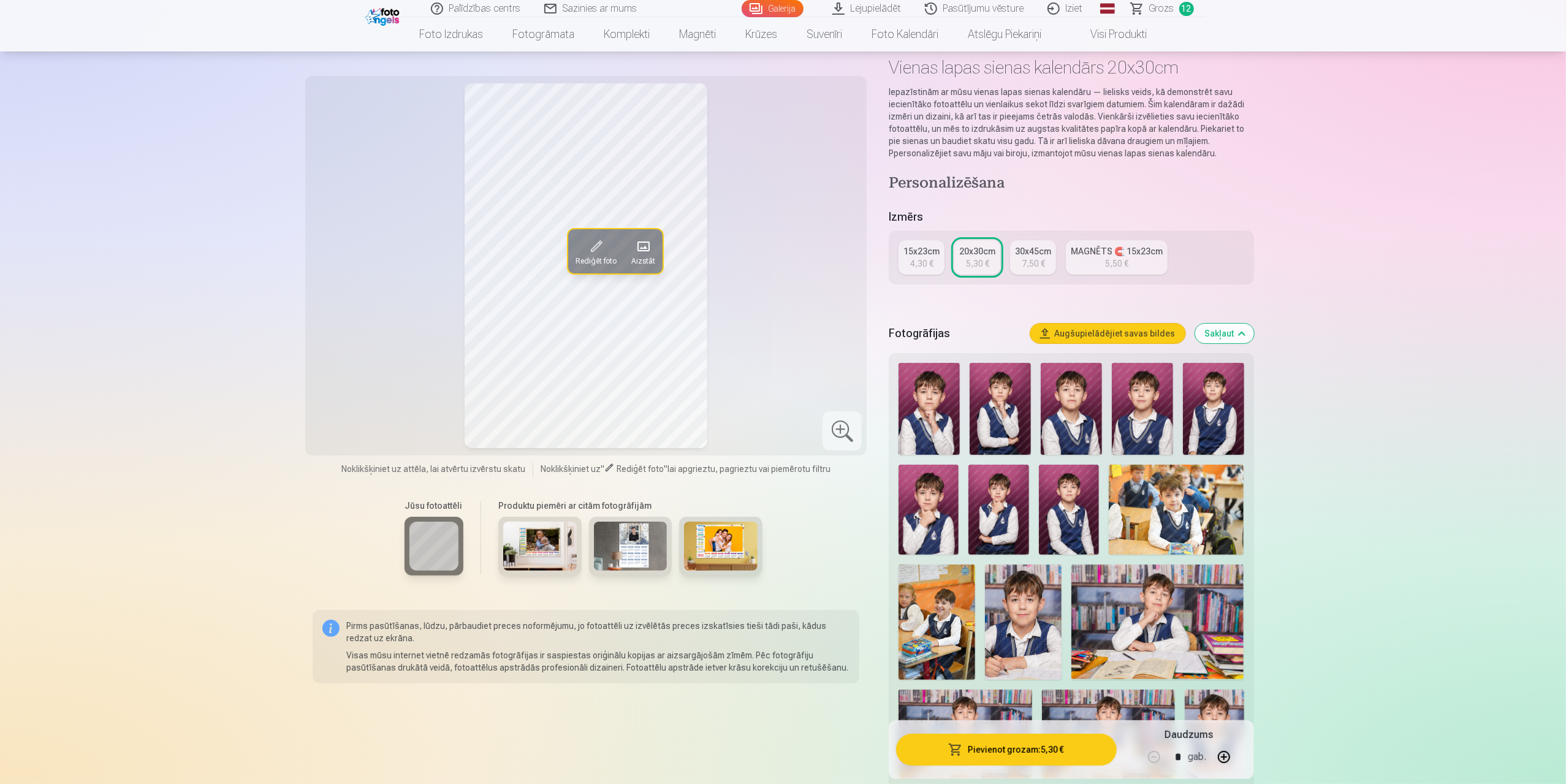
click at [949, 610] on img at bounding box center [937, 622] width 77 height 115
click at [603, 244] on span at bounding box center [596, 246] width 20 height 20
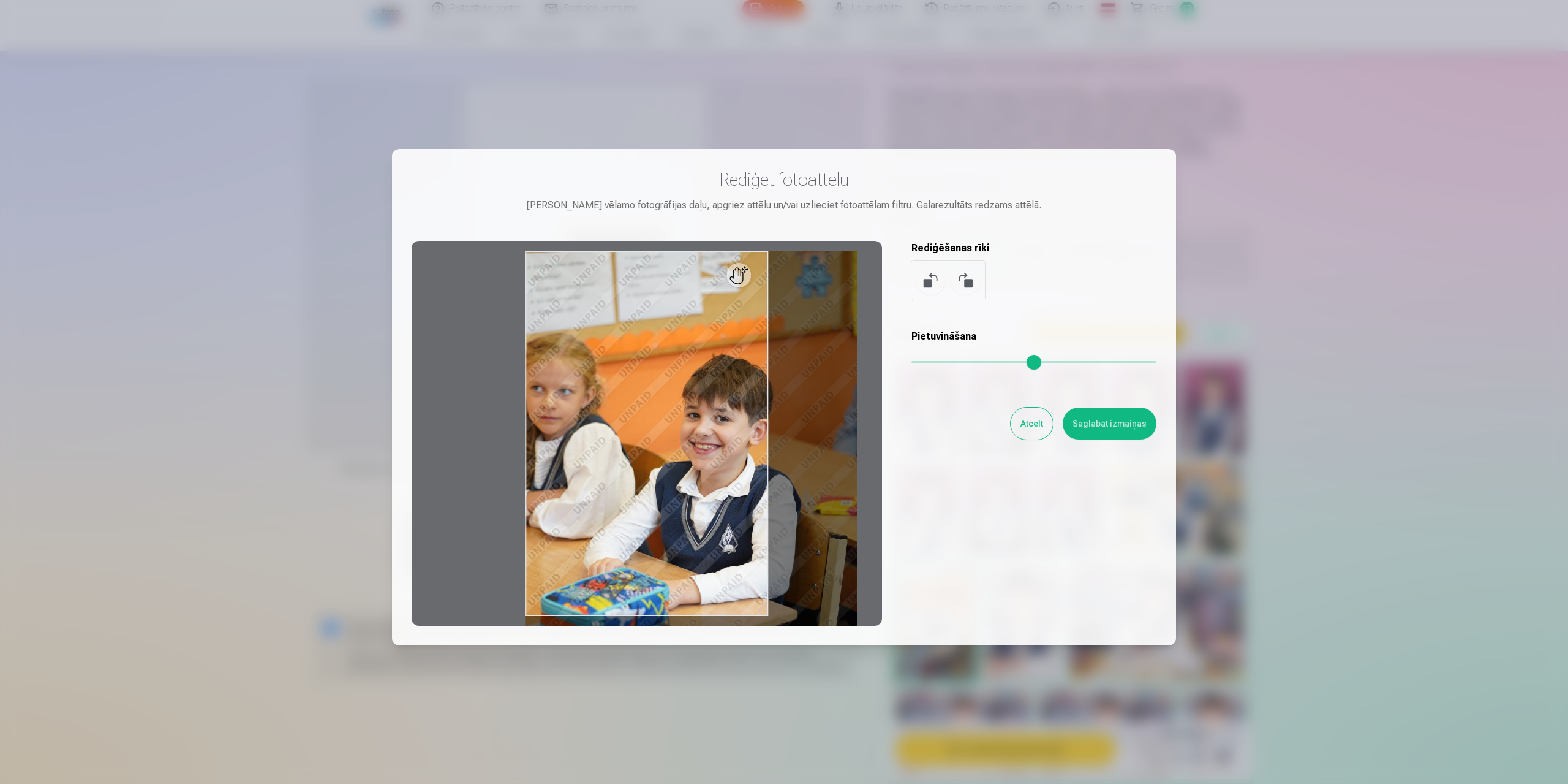
drag, startPoint x: 929, startPoint y: 361, endPoint x: 967, endPoint y: 360, distance: 38.0
click at [967, 361] on input "range" at bounding box center [1034, 362] width 245 height 3
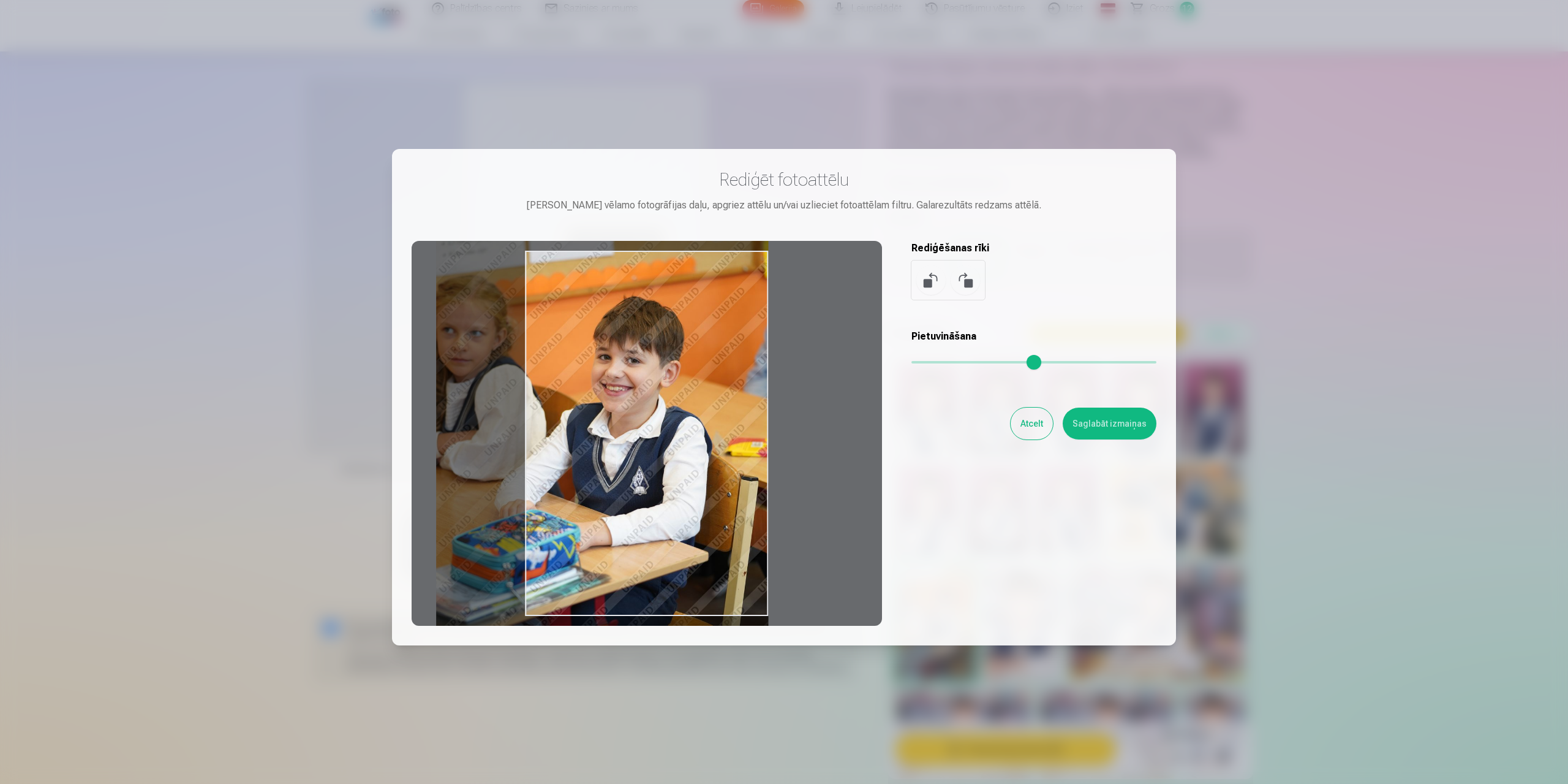
drag, startPoint x: 713, startPoint y: 425, endPoint x: 589, endPoint y: 367, distance: 136.9
click at [589, 367] on div at bounding box center [646, 433] width 471 height 385
type input "****"
drag, startPoint x: 1123, startPoint y: 430, endPoint x: 1006, endPoint y: 572, distance: 184.0
click at [1123, 430] on button "Saglabāt izmaiņas" at bounding box center [1109, 423] width 94 height 32
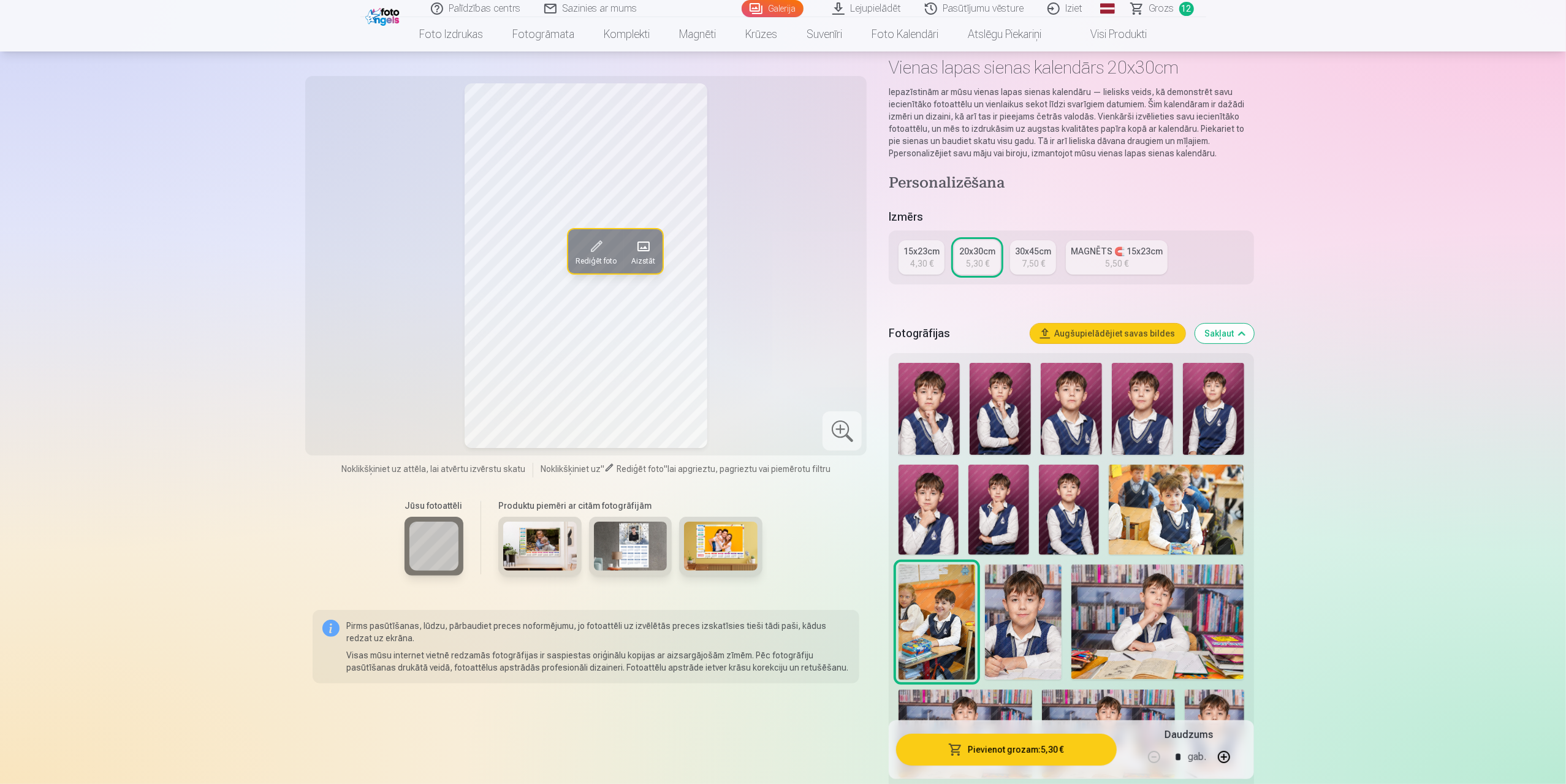
click at [596, 248] on span at bounding box center [596, 246] width 20 height 20
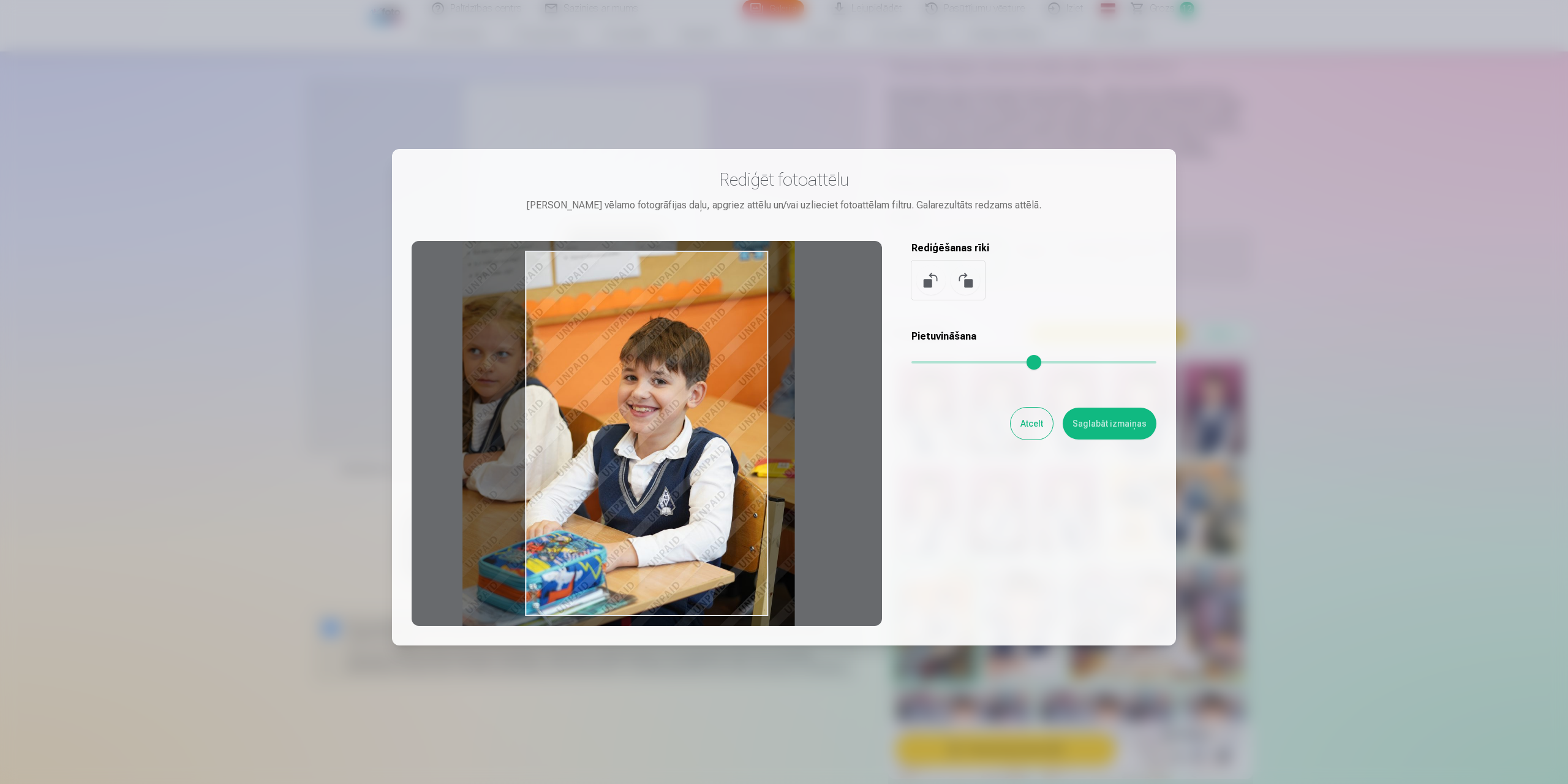
drag, startPoint x: 685, startPoint y: 425, endPoint x: 711, endPoint y: 446, distance: 33.4
click at [711, 446] on div at bounding box center [646, 433] width 471 height 385
type input "****"
click at [1127, 433] on button "Saglabāt izmaiņas" at bounding box center [1109, 423] width 94 height 32
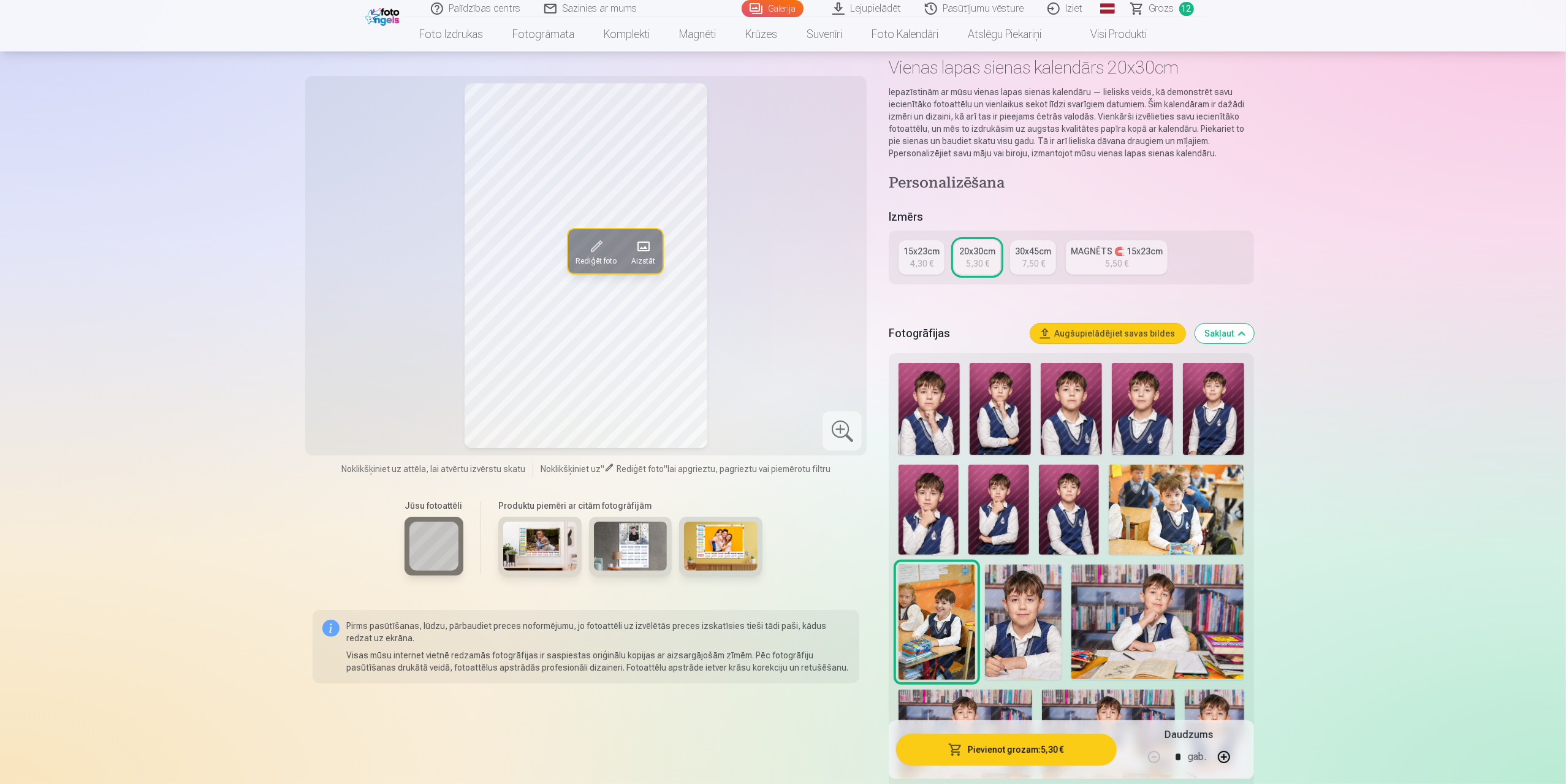
click at [775, 252] on div "Rediģēt foto Aizstāt" at bounding box center [586, 265] width 547 height 364
click at [727, 551] on img at bounding box center [720, 546] width 73 height 49
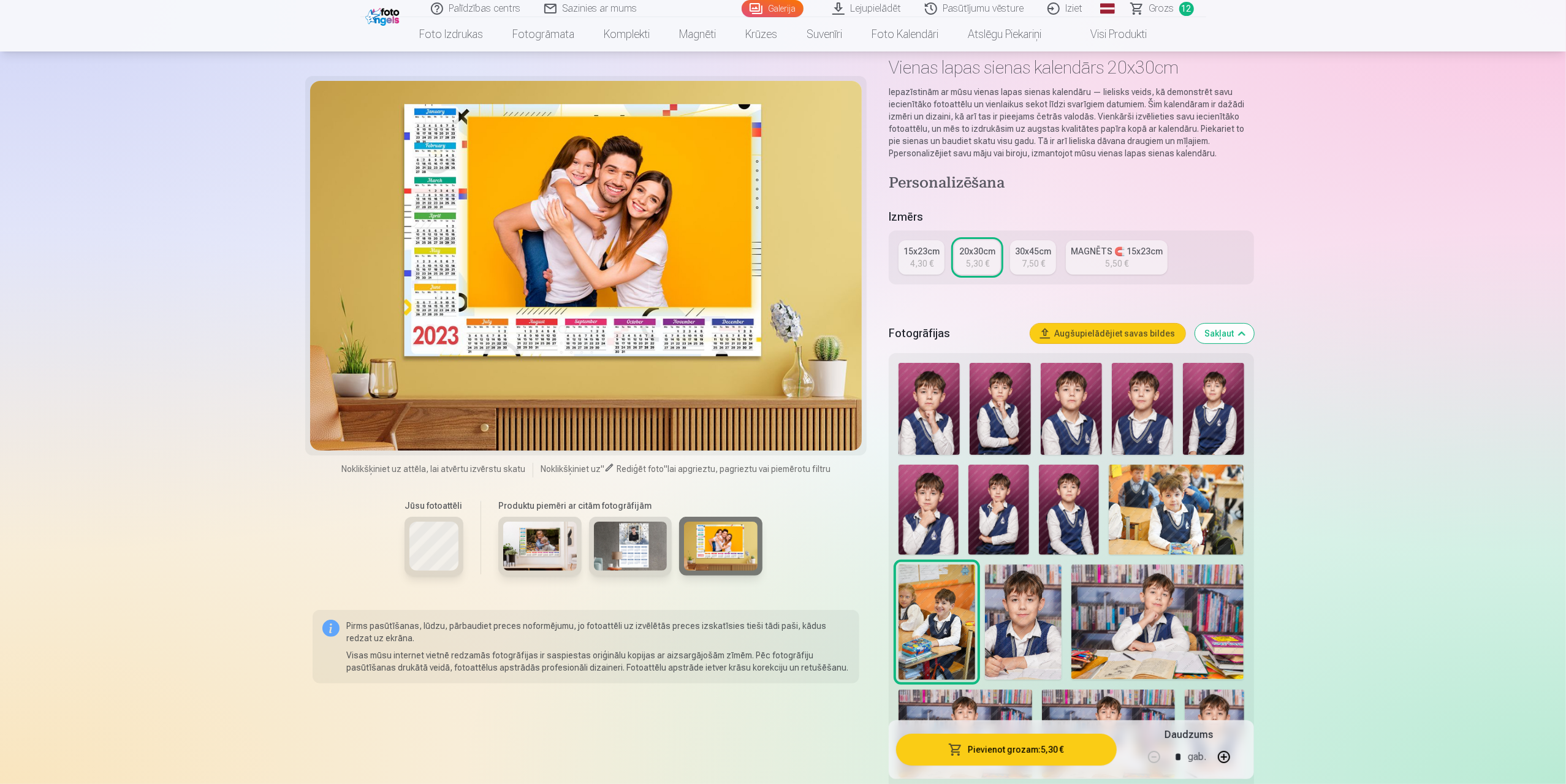
click at [644, 556] on img at bounding box center [630, 546] width 73 height 49
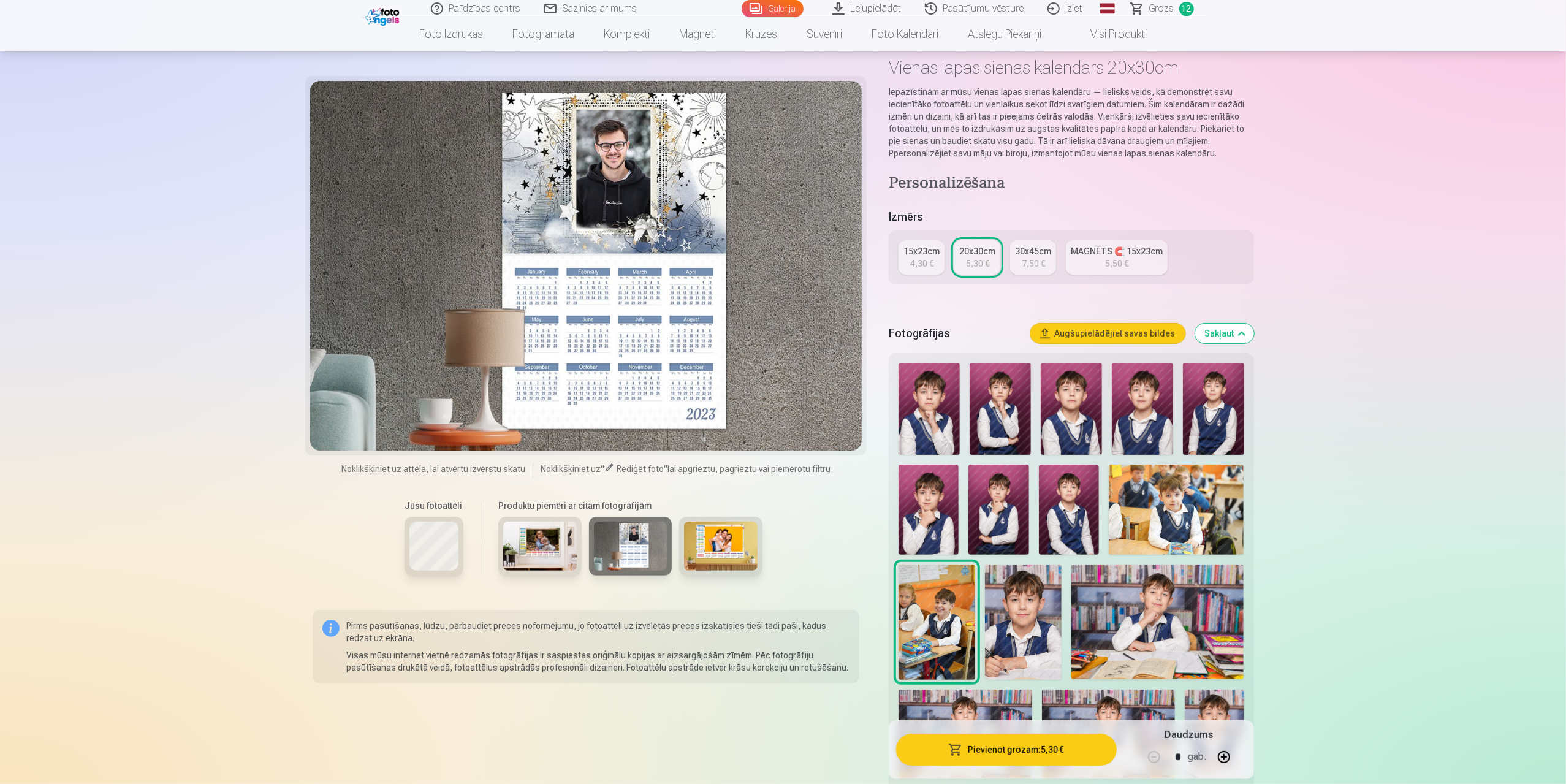
click at [542, 549] on img at bounding box center [540, 546] width 73 height 49
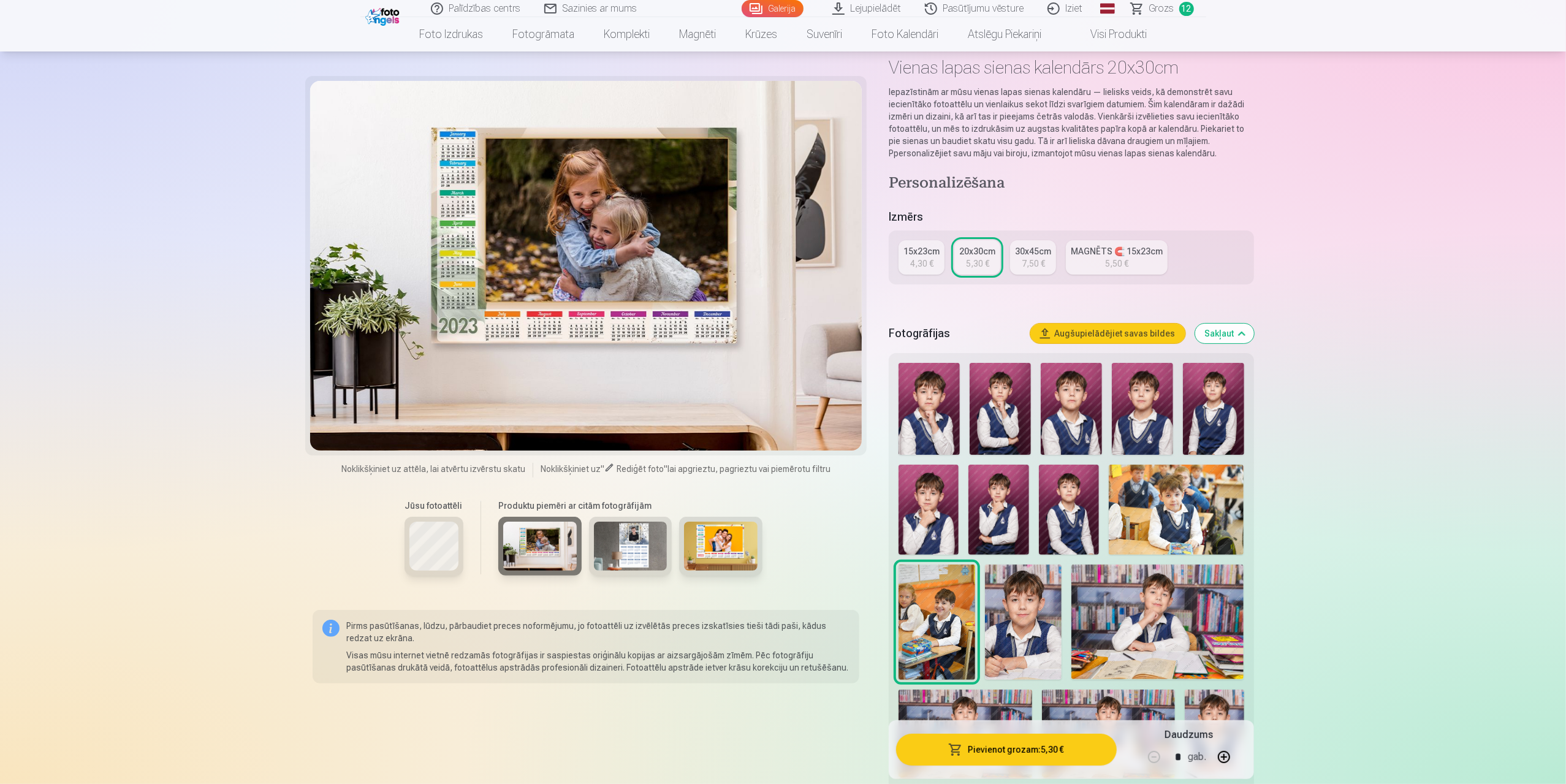
click at [725, 547] on img at bounding box center [720, 546] width 73 height 49
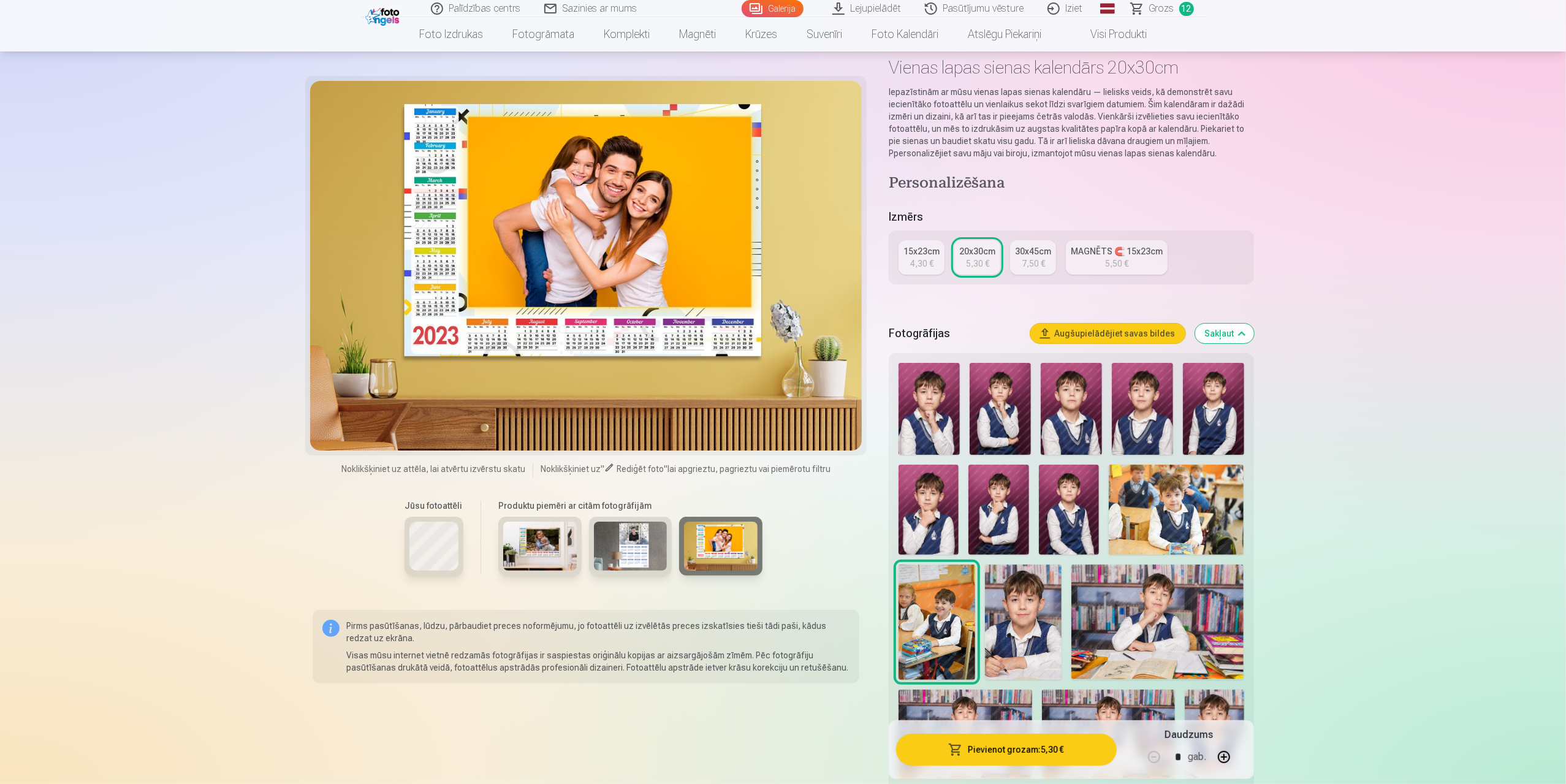
click at [663, 209] on div at bounding box center [587, 266] width 552 height 370
click at [1140, 332] on button "Augšupielādējiet savas bildes" at bounding box center [1108, 334] width 155 height 20
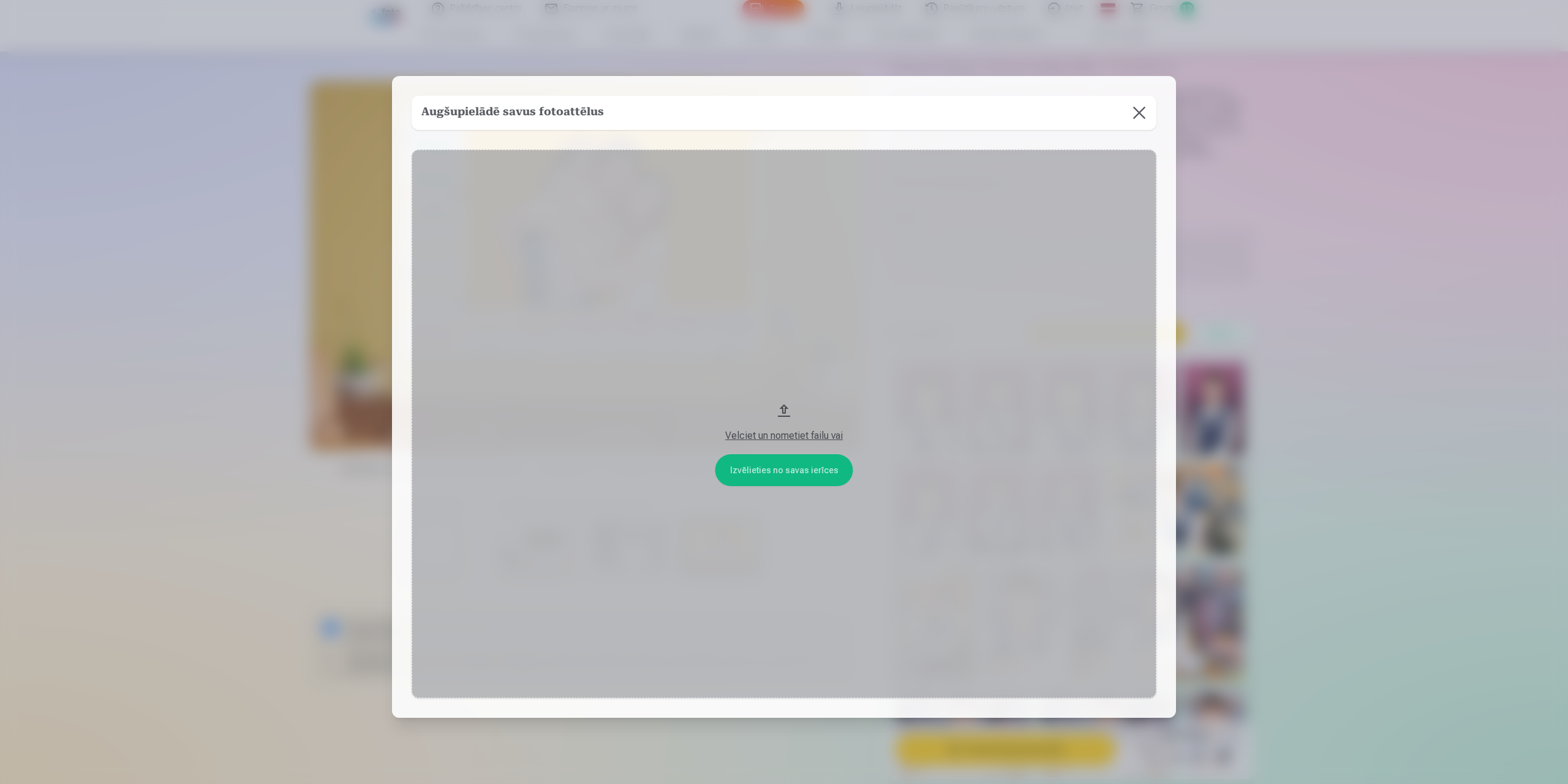
click at [738, 470] on button "Velciet un nometiet failu vai" at bounding box center [784, 424] width 745 height 549
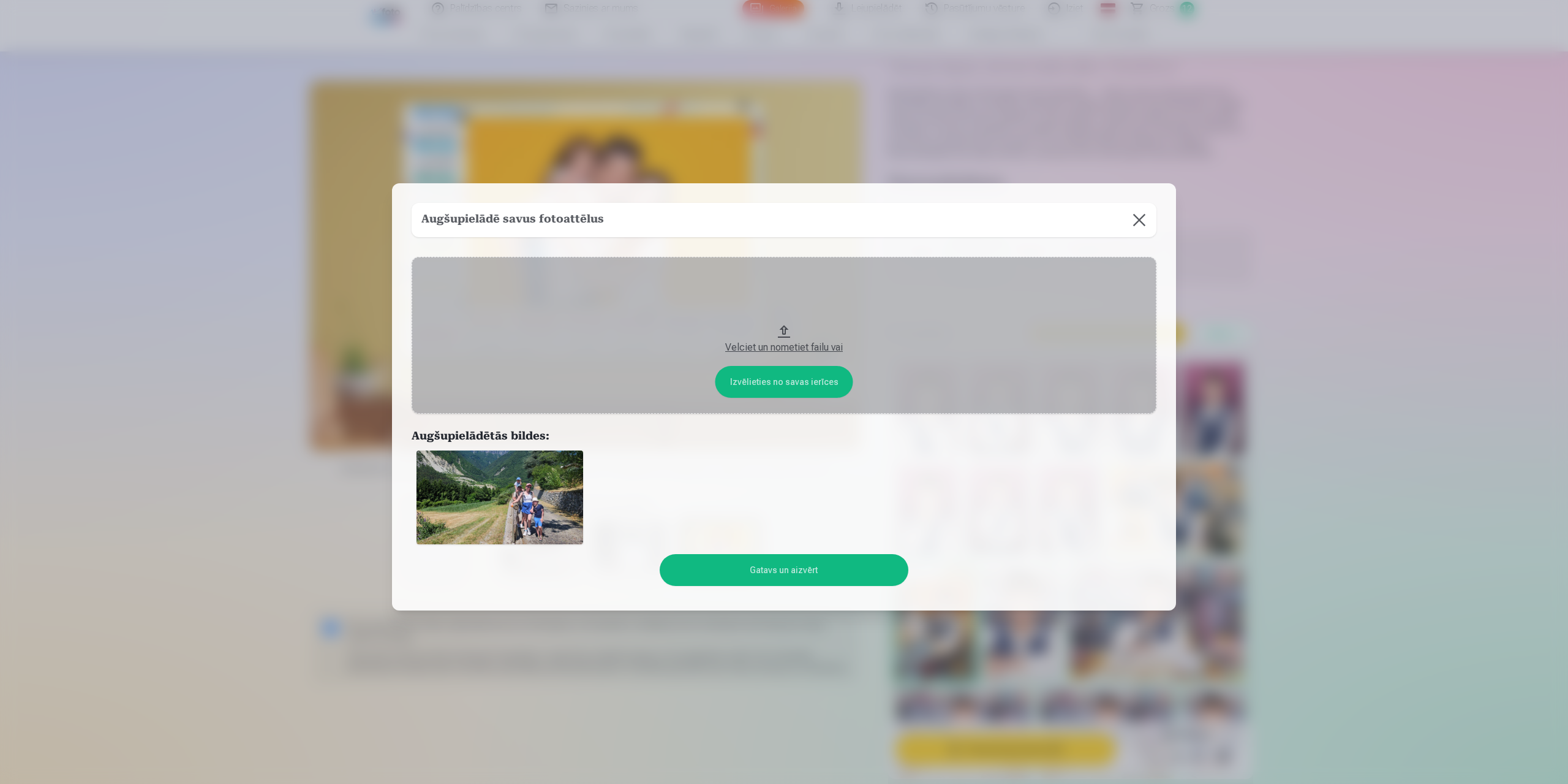
click at [830, 559] on button "Gatavs un aizvērt" at bounding box center [783, 569] width 248 height 32
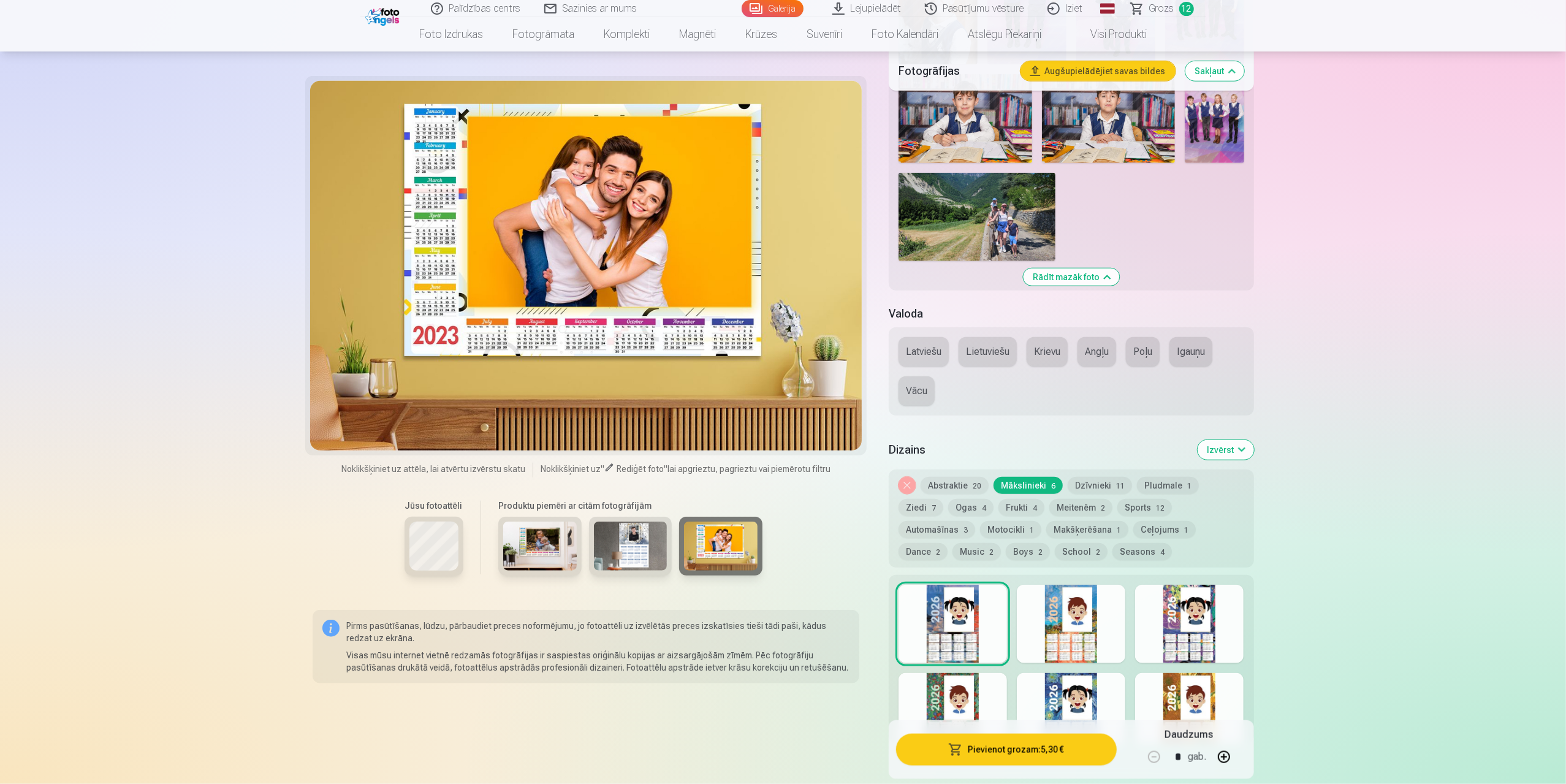
scroll to position [1102, 0]
click at [966, 220] on img at bounding box center [978, 216] width 157 height 88
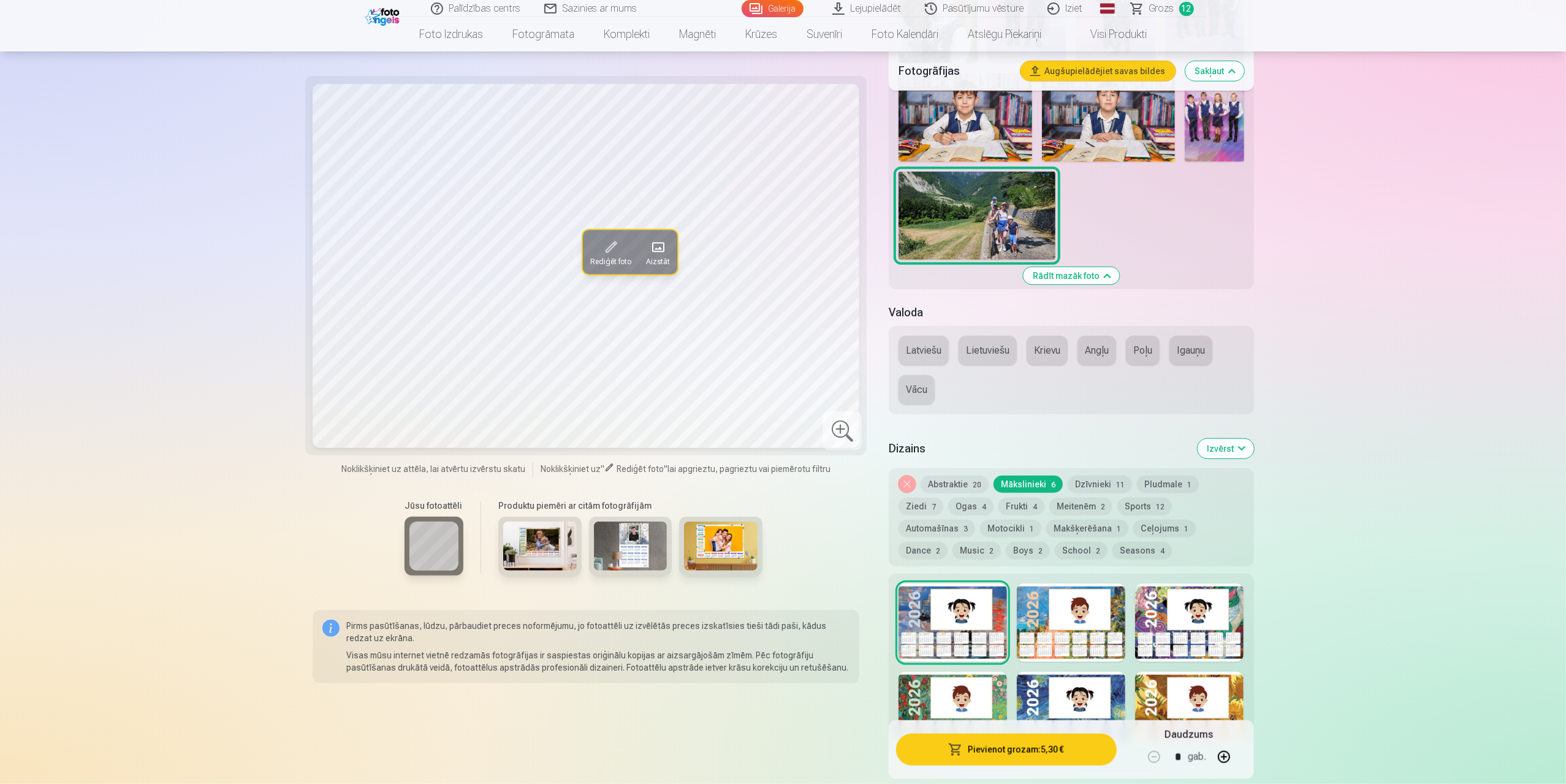
click at [849, 427] on div at bounding box center [841, 430] width 39 height 39
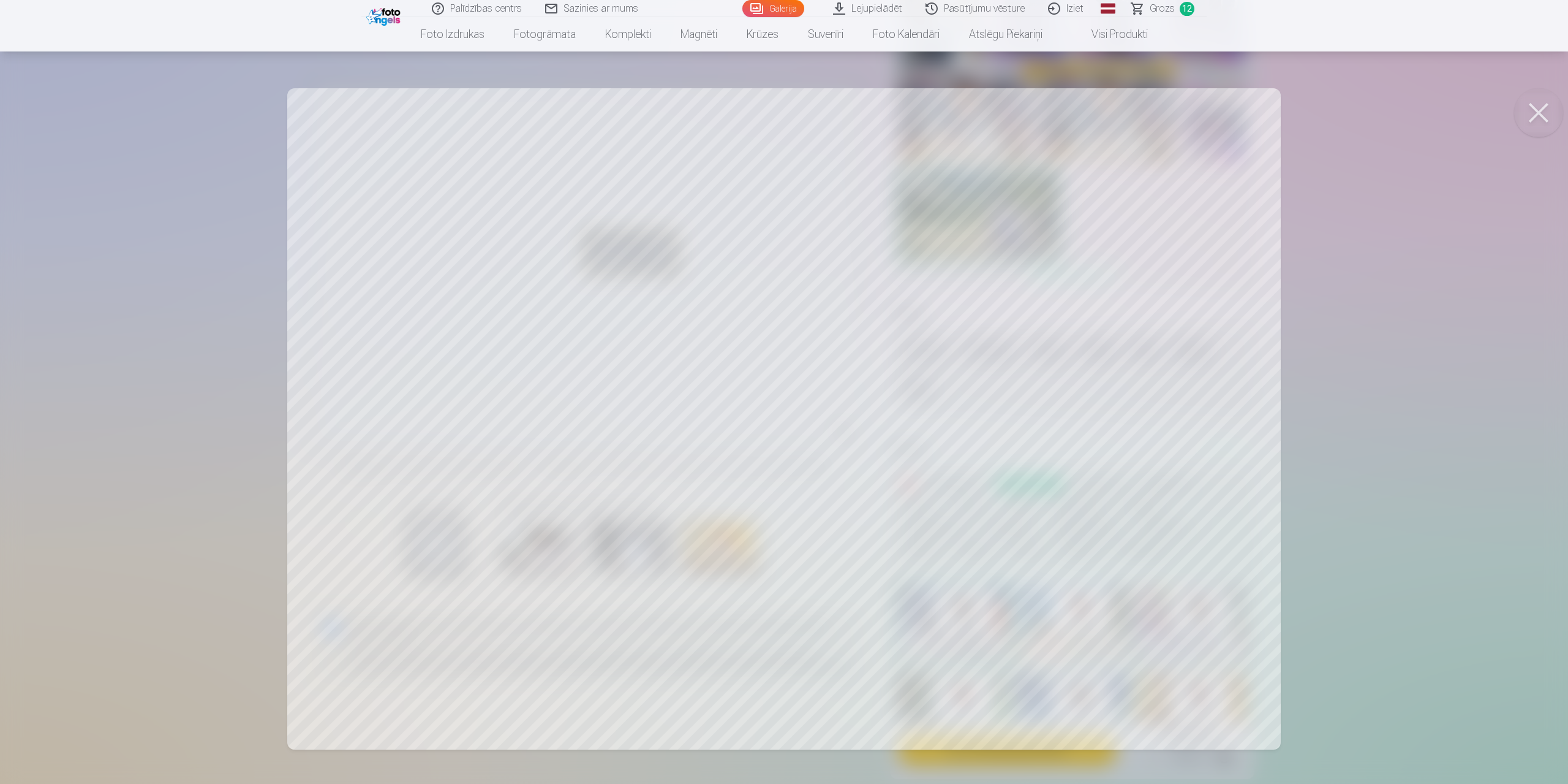
click at [1537, 113] on button at bounding box center [1538, 113] width 49 height 49
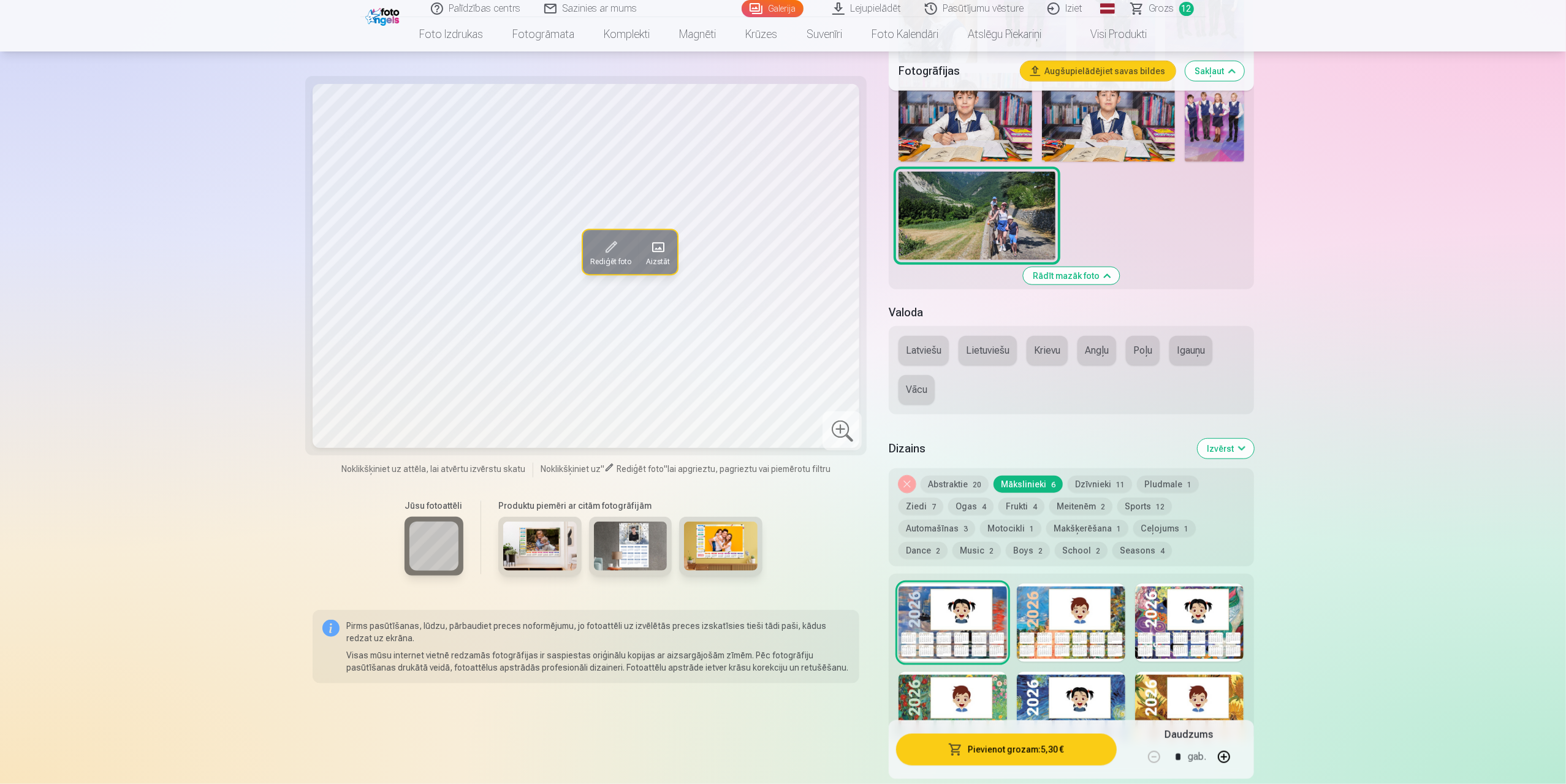
click at [538, 545] on img at bounding box center [540, 546] width 73 height 49
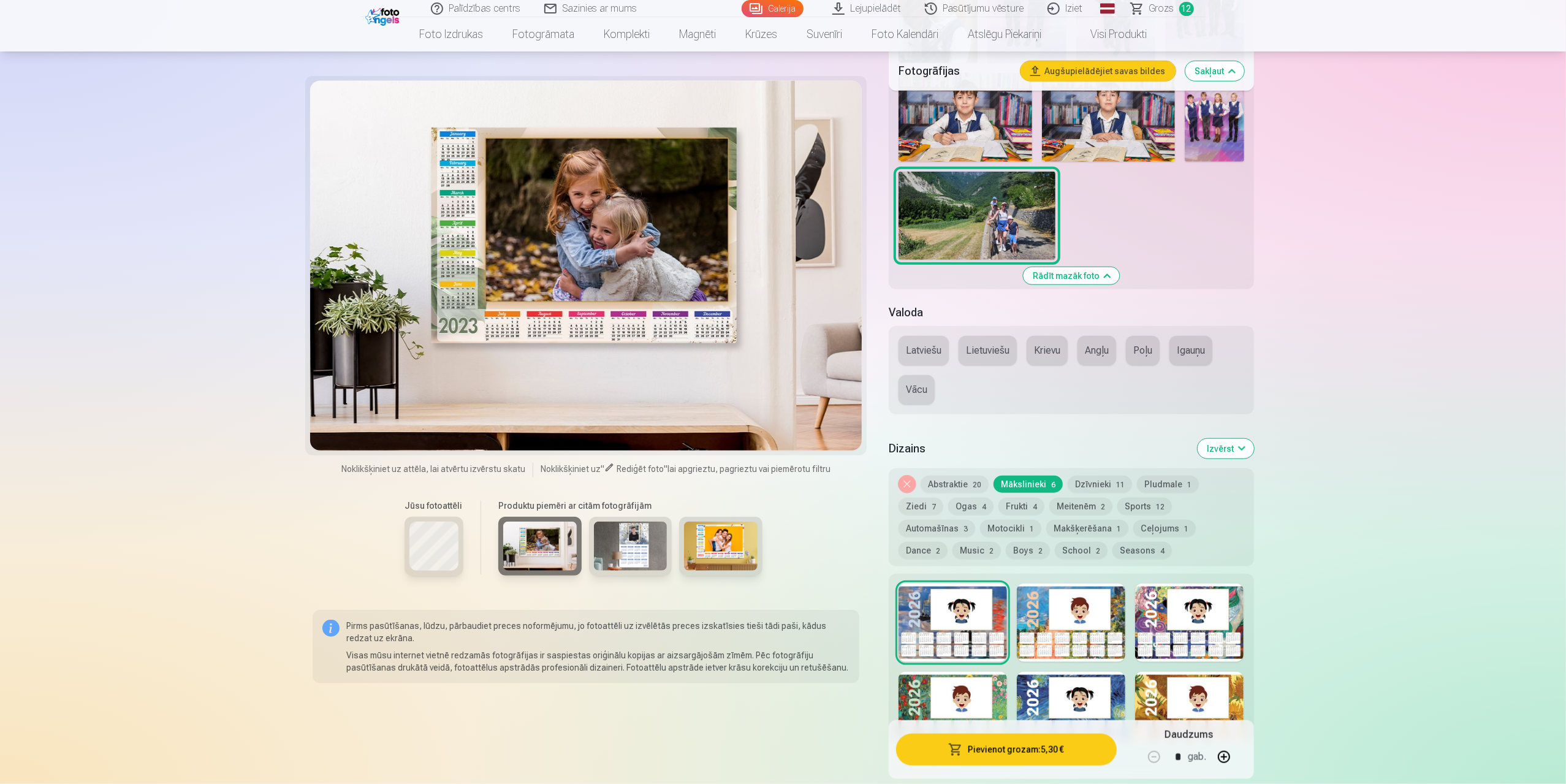
click at [987, 213] on img at bounding box center [978, 216] width 157 height 88
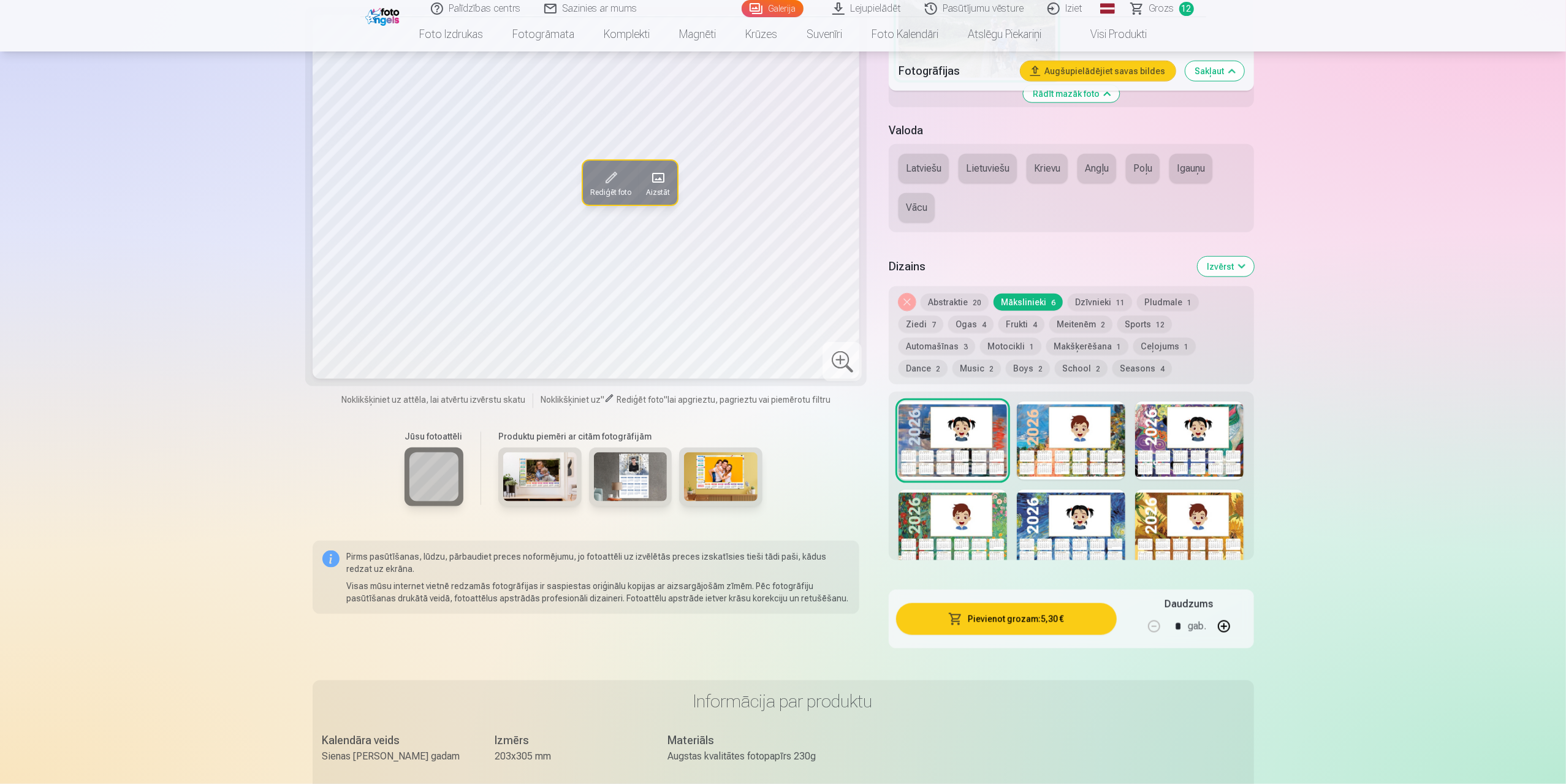
scroll to position [1287, 0]
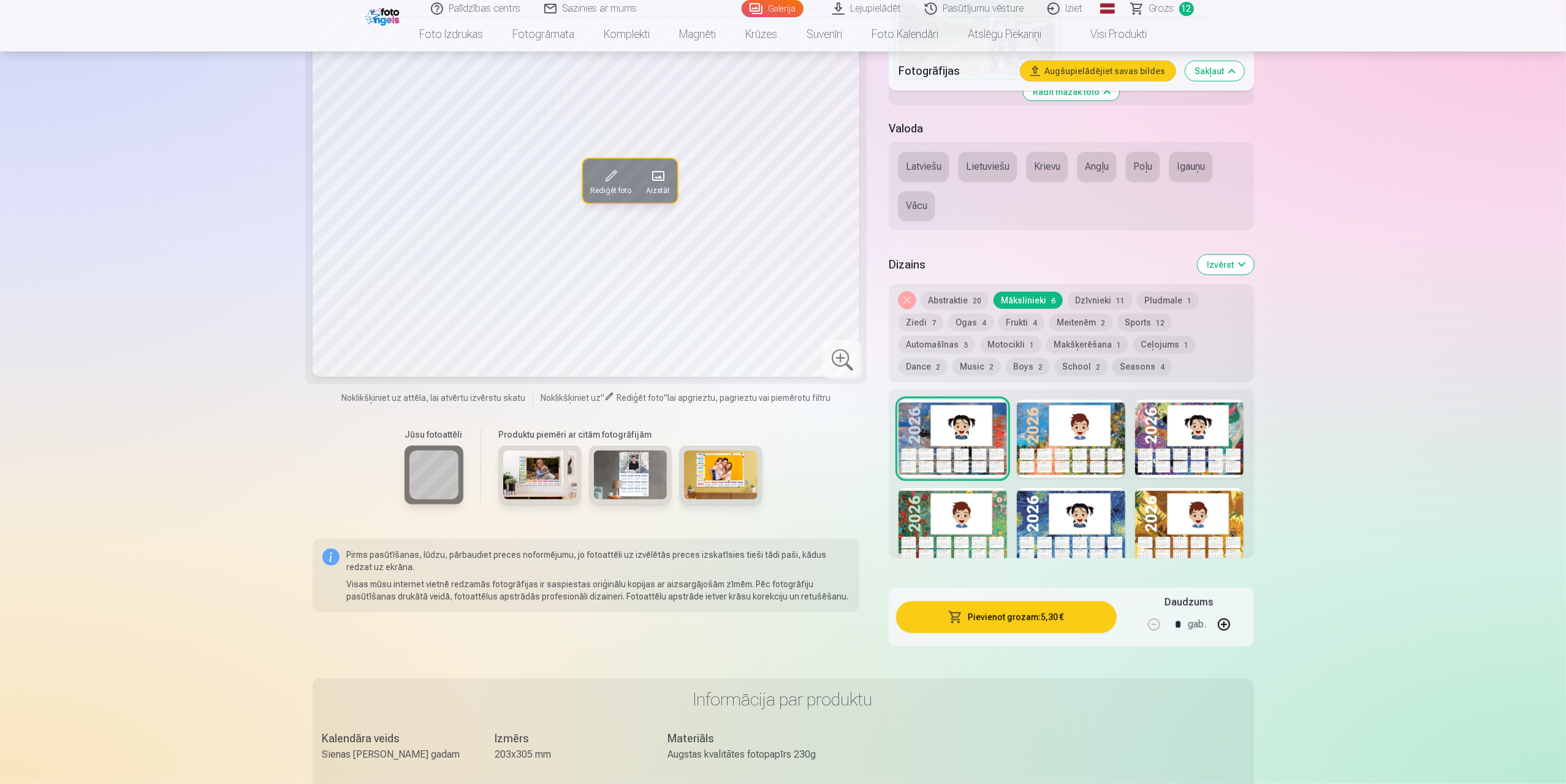
click at [1180, 504] on div at bounding box center [1190, 527] width 108 height 78
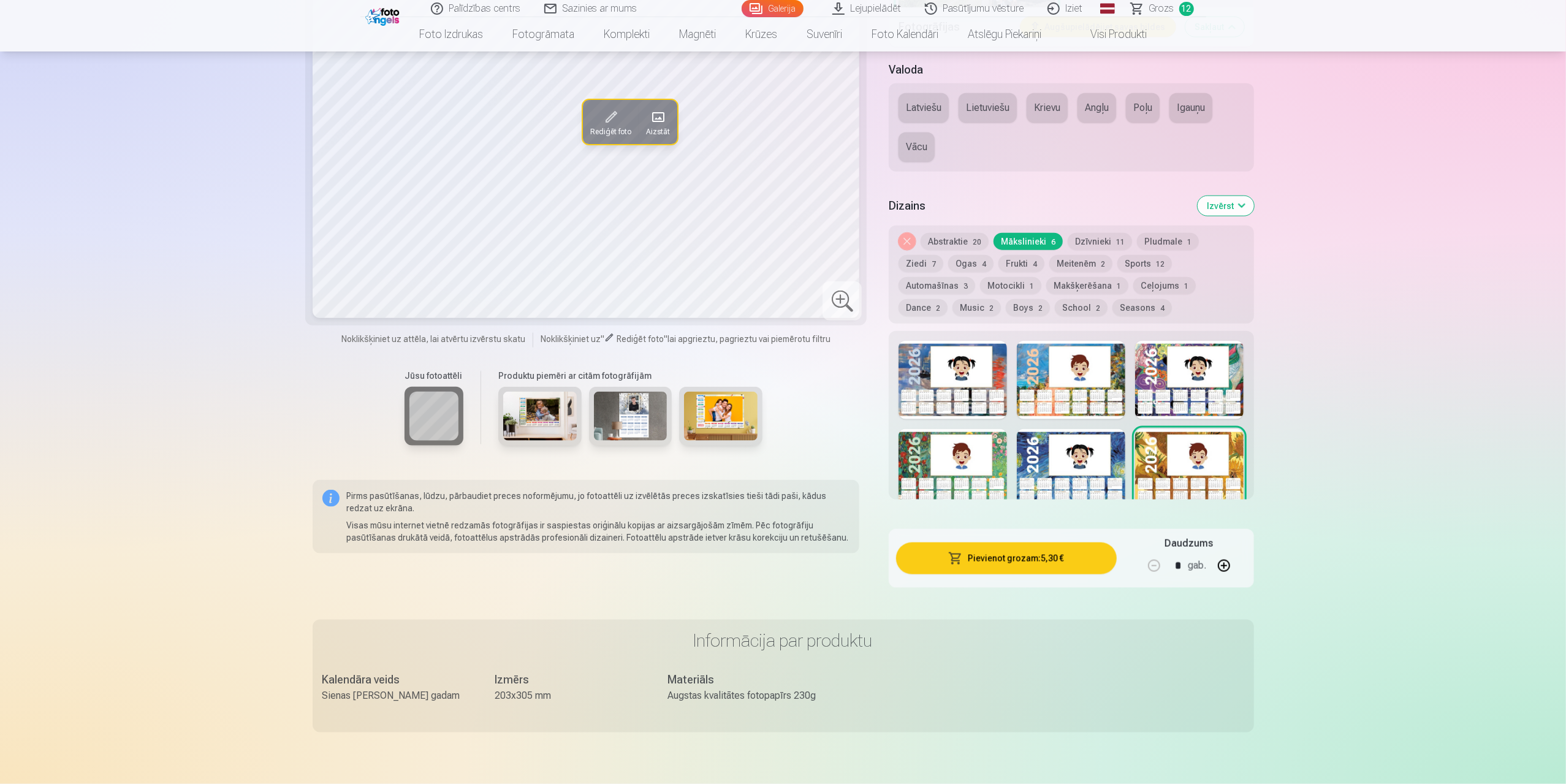
scroll to position [1348, 0]
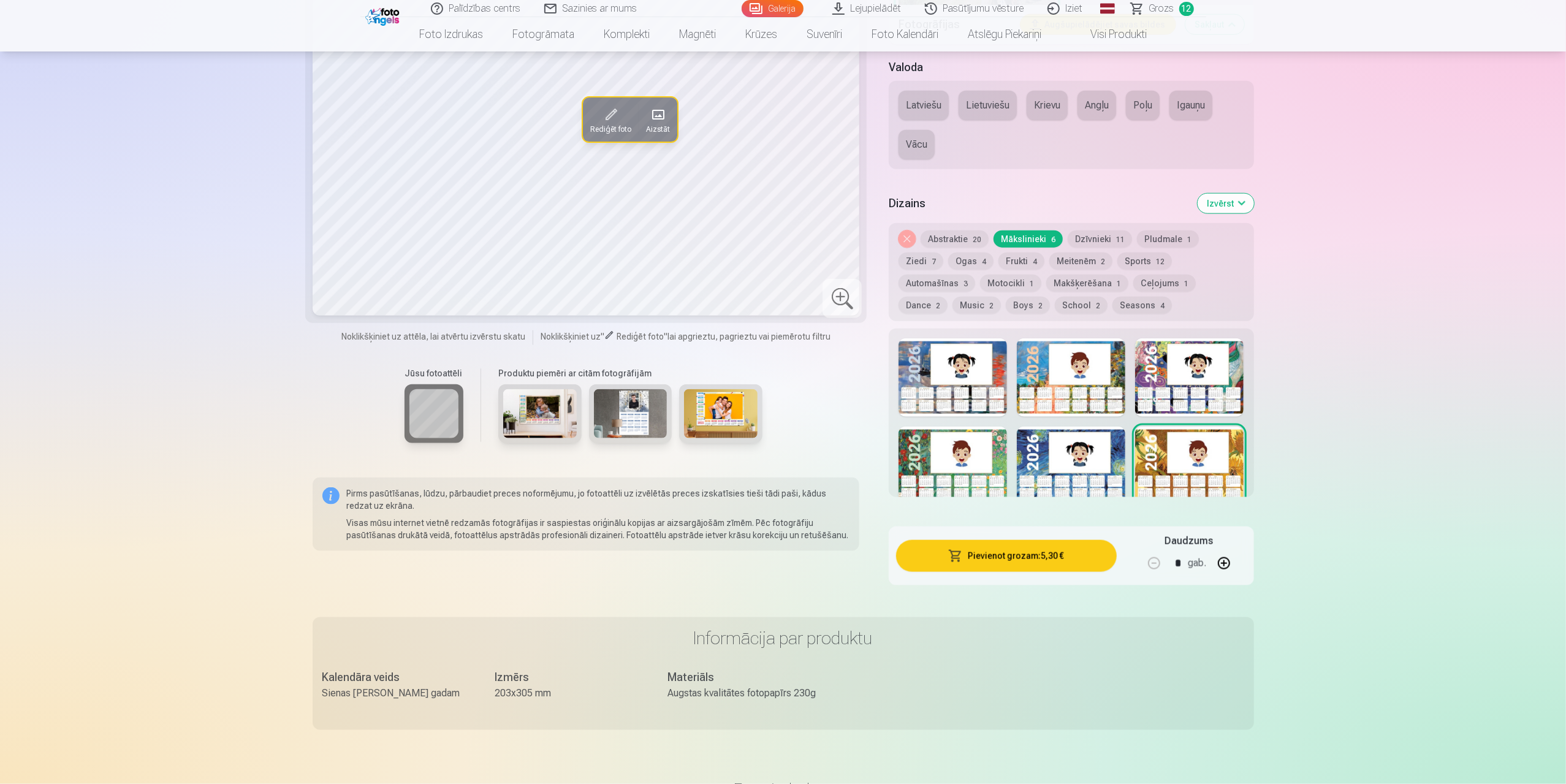
click at [941, 235] on button "Abstraktie 20" at bounding box center [954, 238] width 68 height 17
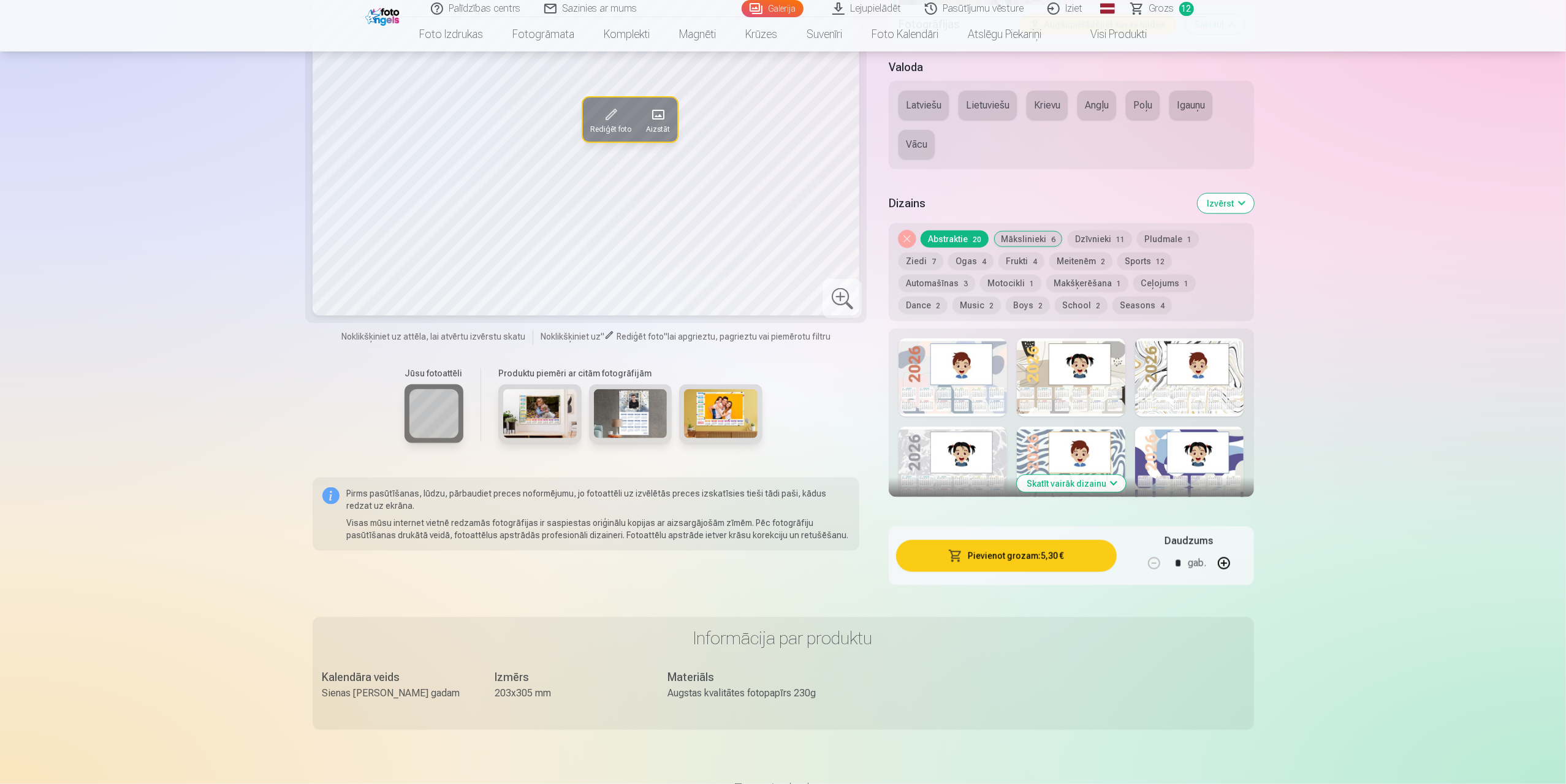
click at [1099, 240] on button "Dzīvnieki 11" at bounding box center [1099, 238] width 64 height 17
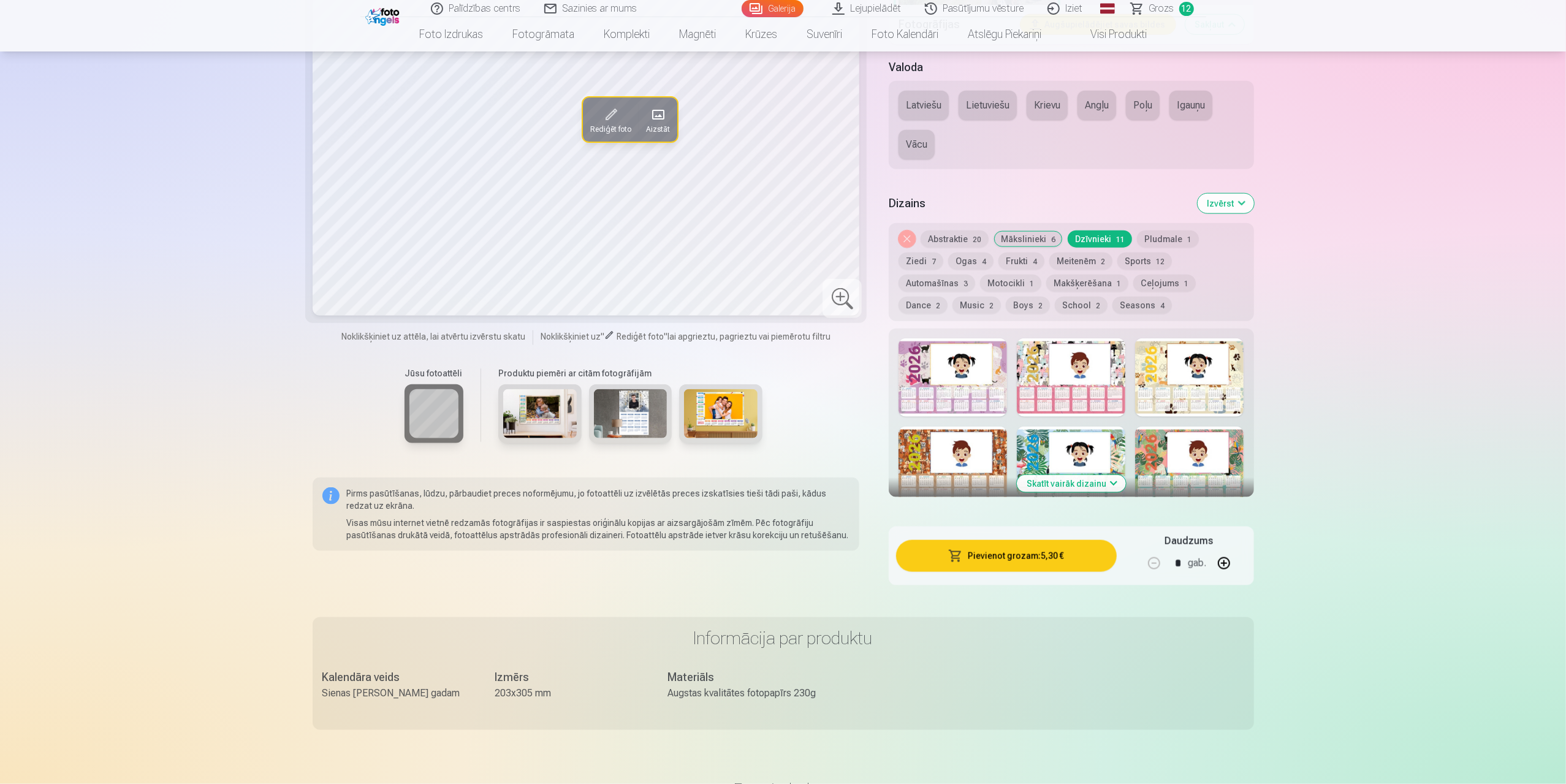
click at [1157, 238] on button "Pludmale 1" at bounding box center [1168, 238] width 62 height 17
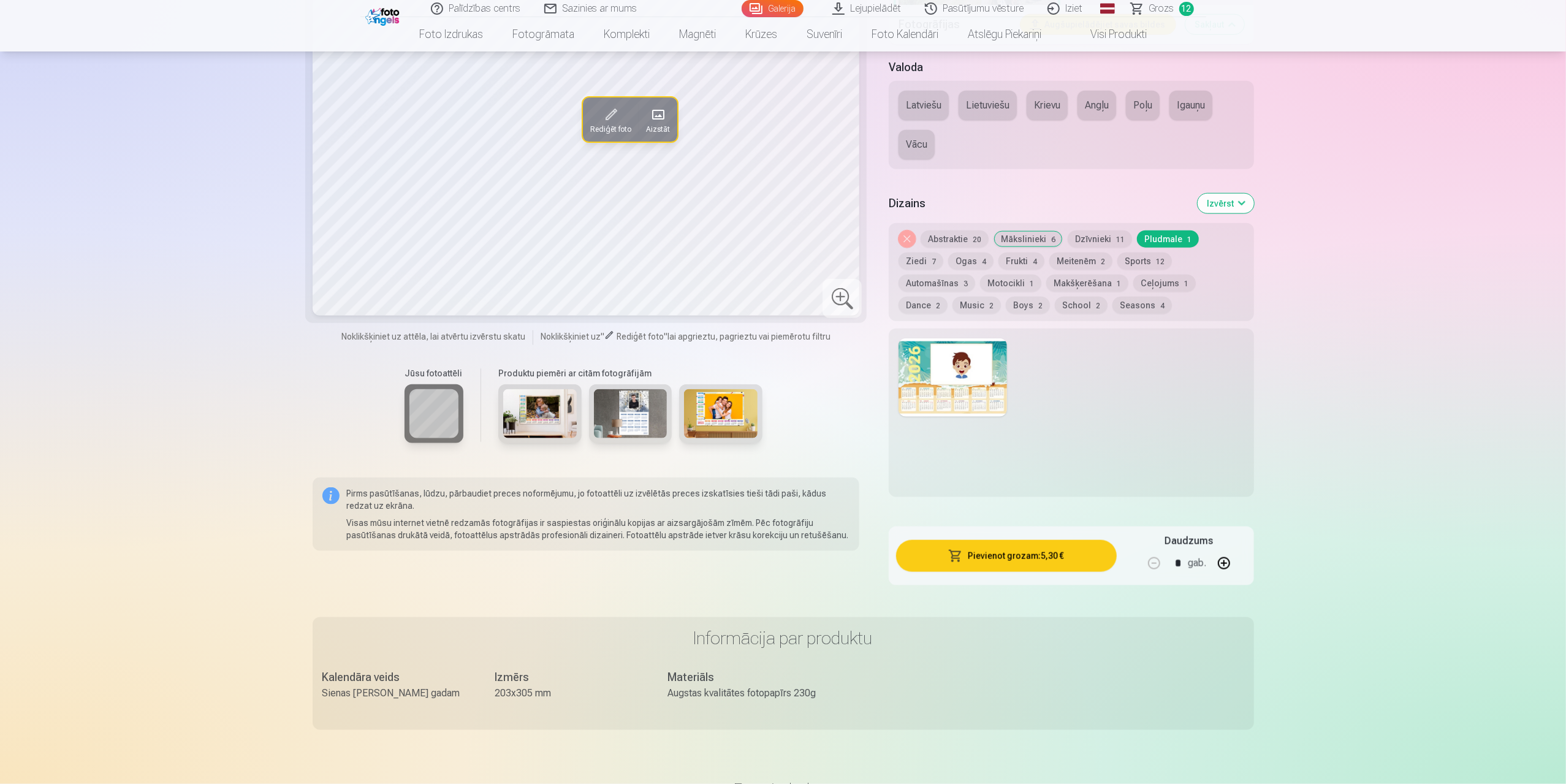
click at [1027, 231] on button "Mākslinieki 6" at bounding box center [1028, 238] width 69 height 17
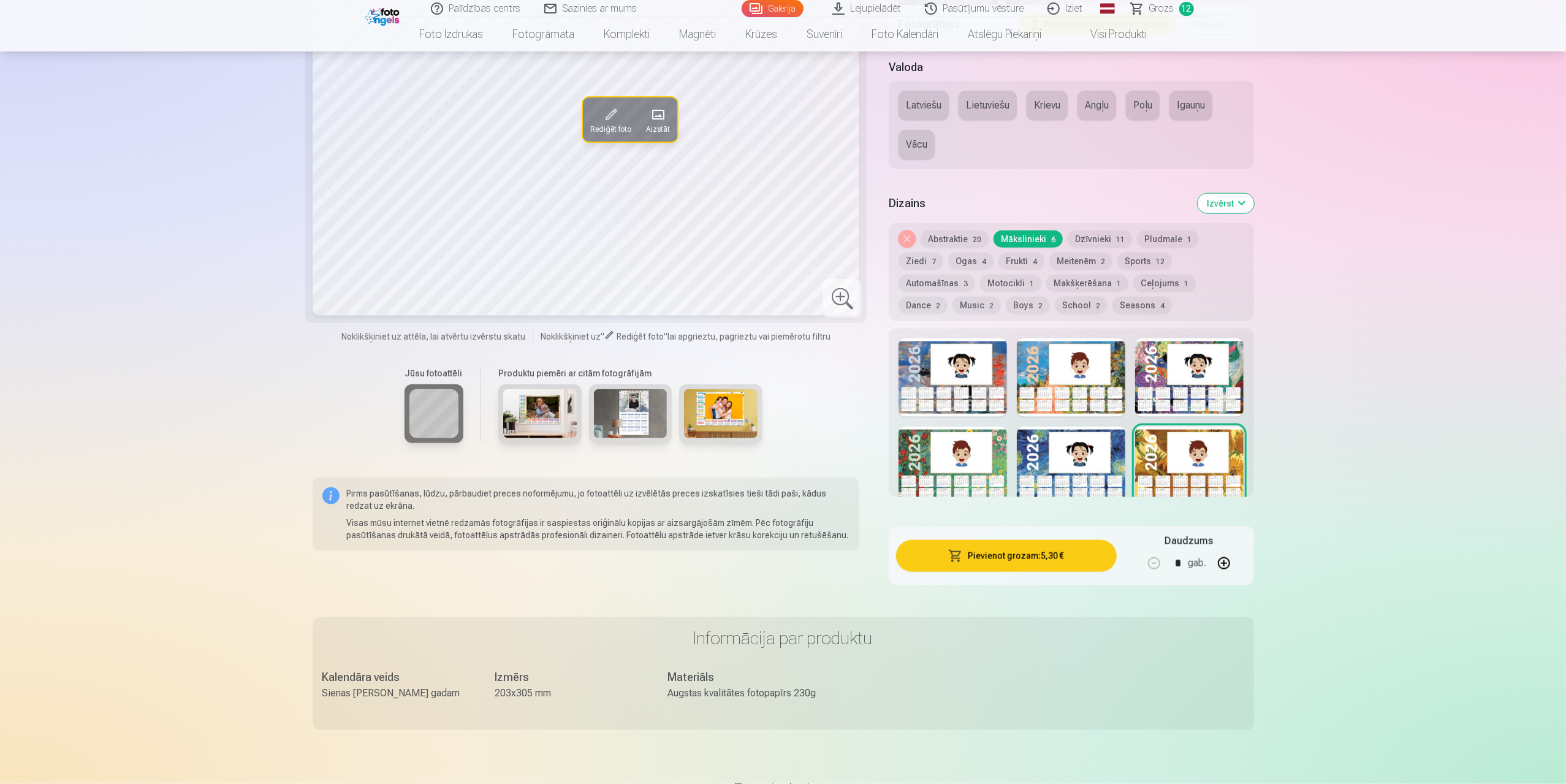
click at [1060, 463] on div at bounding box center [1071, 466] width 108 height 78
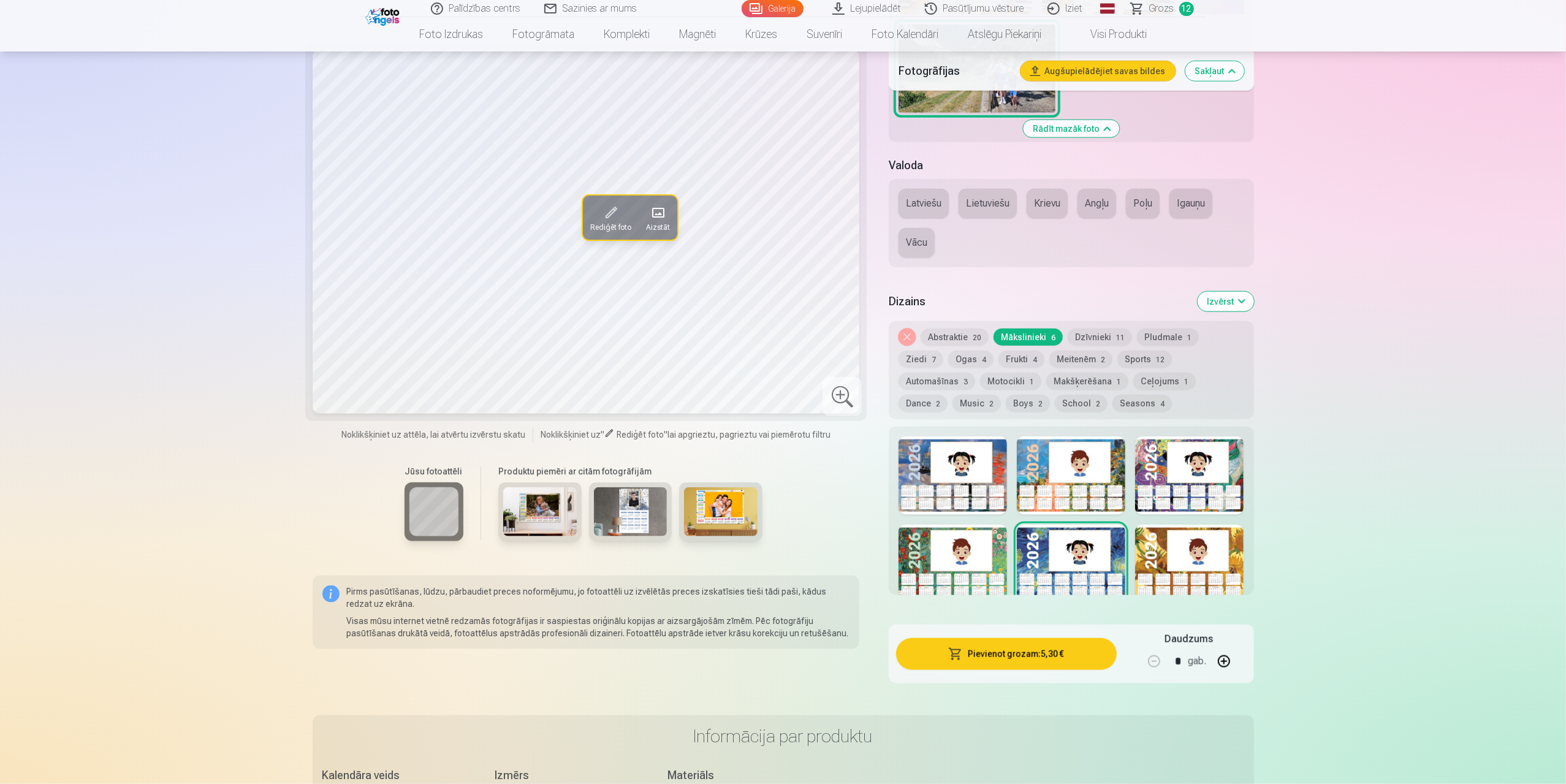
scroll to position [1164, 0]
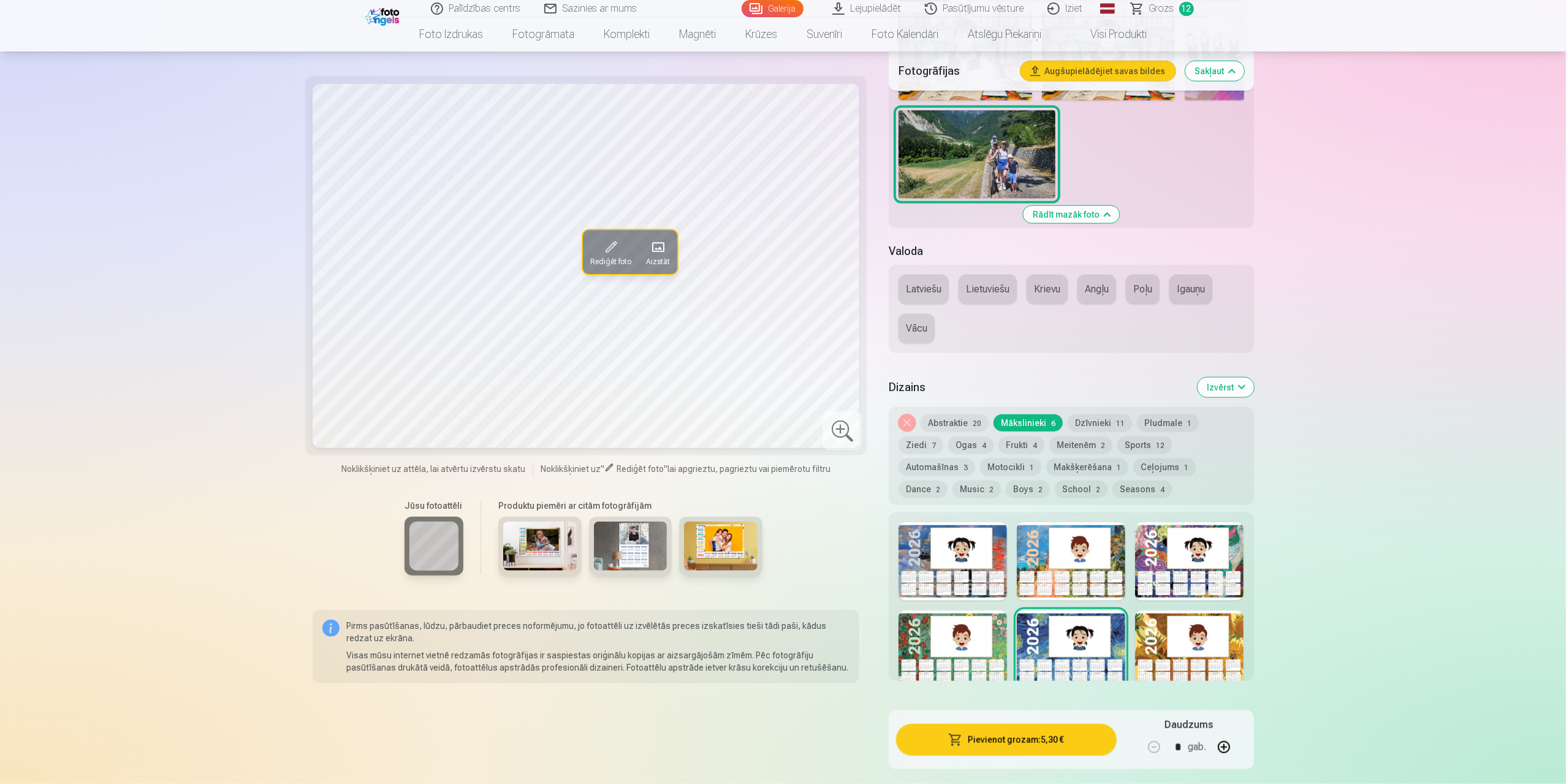
click at [1001, 480] on button "Music 2" at bounding box center [977, 488] width 49 height 17
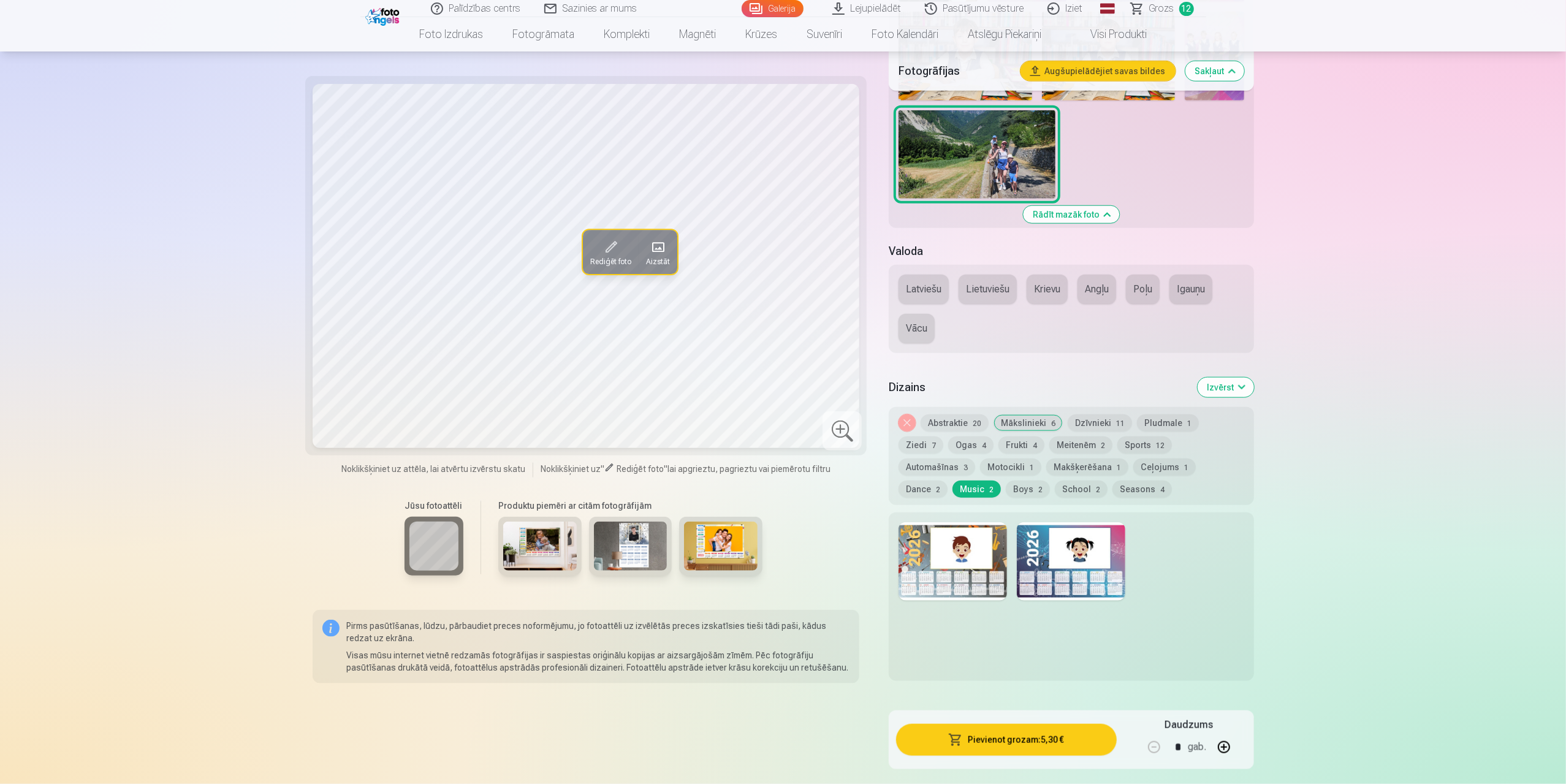
click at [1103, 538] on div at bounding box center [1071, 561] width 108 height 78
click at [944, 532] on div at bounding box center [953, 561] width 108 height 78
click at [1113, 493] on button "Seasons 4" at bounding box center [1143, 488] width 60 height 17
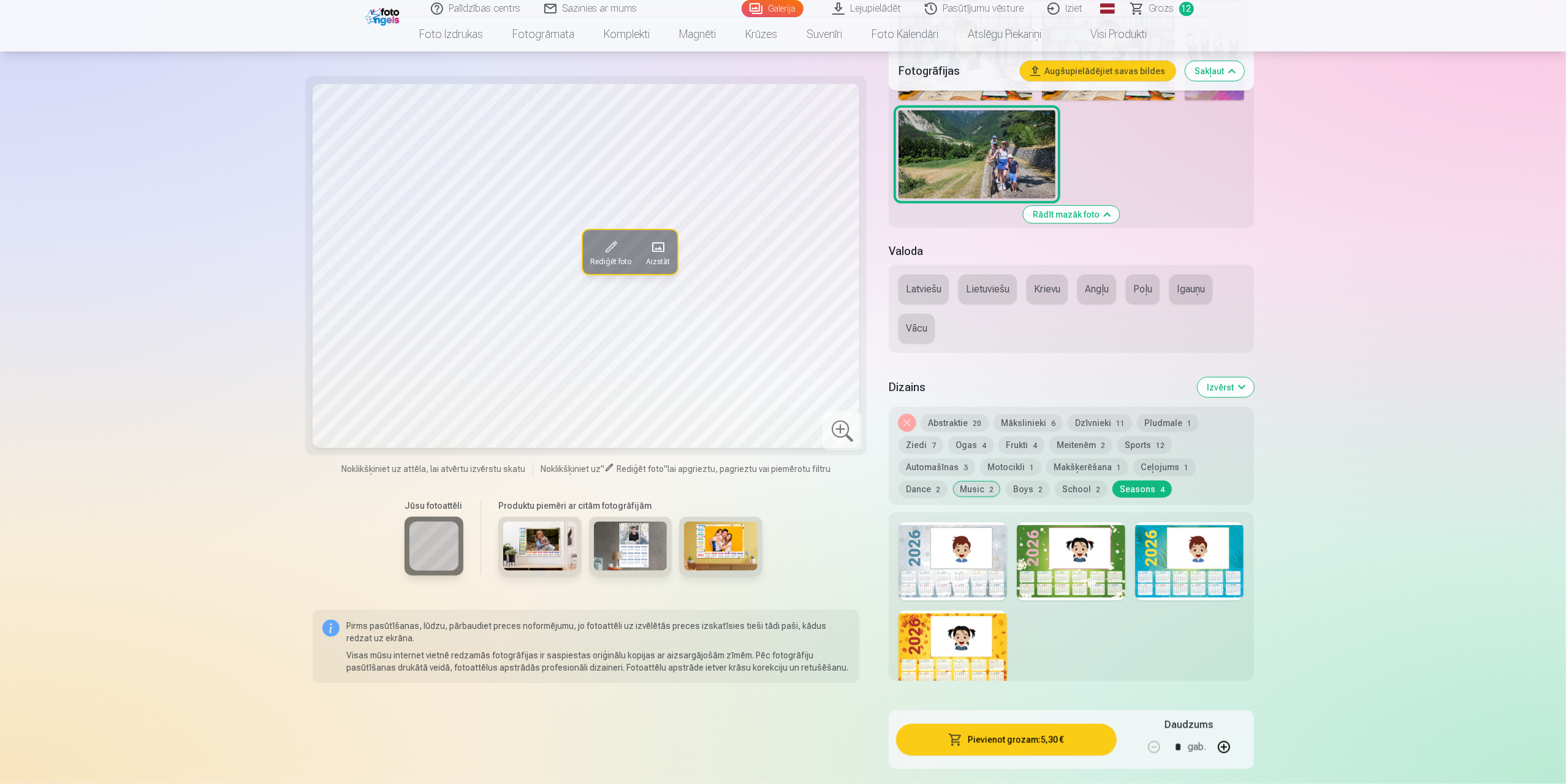
click at [1055, 492] on button "School 2" at bounding box center [1081, 488] width 52 height 17
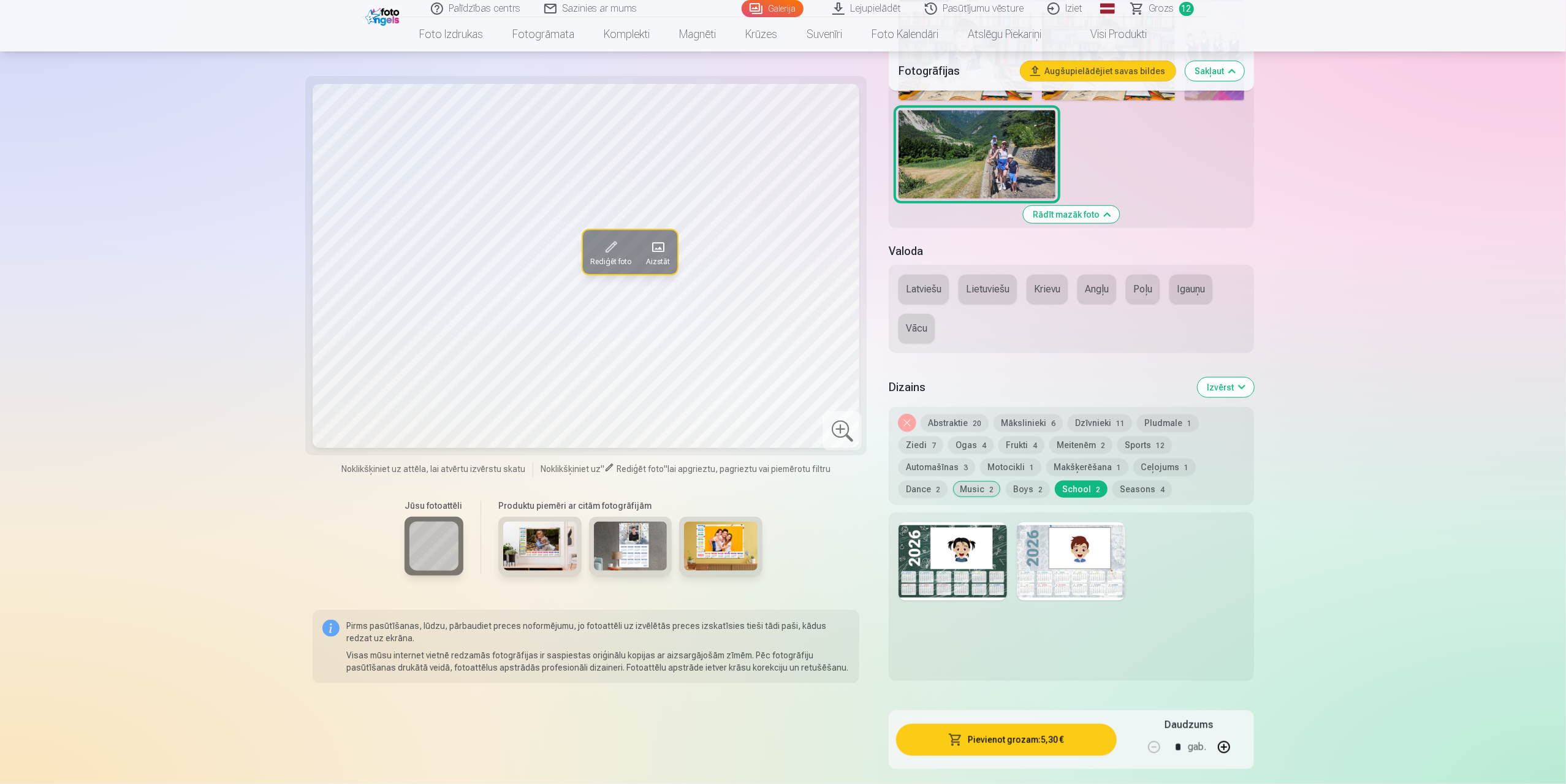
click at [1019, 538] on div at bounding box center [1071, 561] width 108 height 78
click at [951, 541] on div at bounding box center [953, 561] width 108 height 78
click at [1005, 488] on button "Boys 2" at bounding box center [1027, 488] width 44 height 17
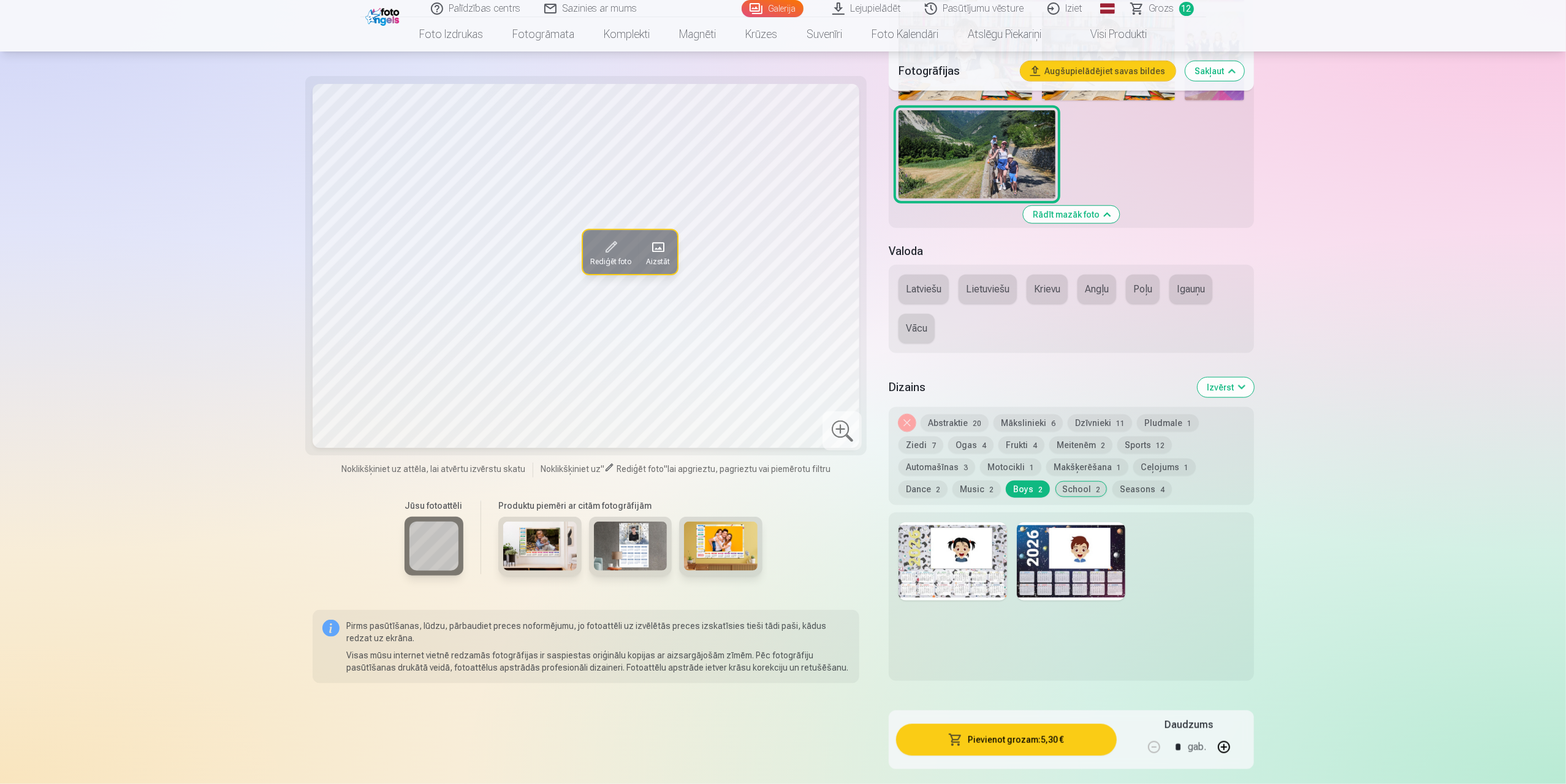
click at [1036, 549] on div at bounding box center [1071, 561] width 108 height 78
click at [1046, 467] on button "Makšķerēšana 1" at bounding box center [1087, 466] width 82 height 17
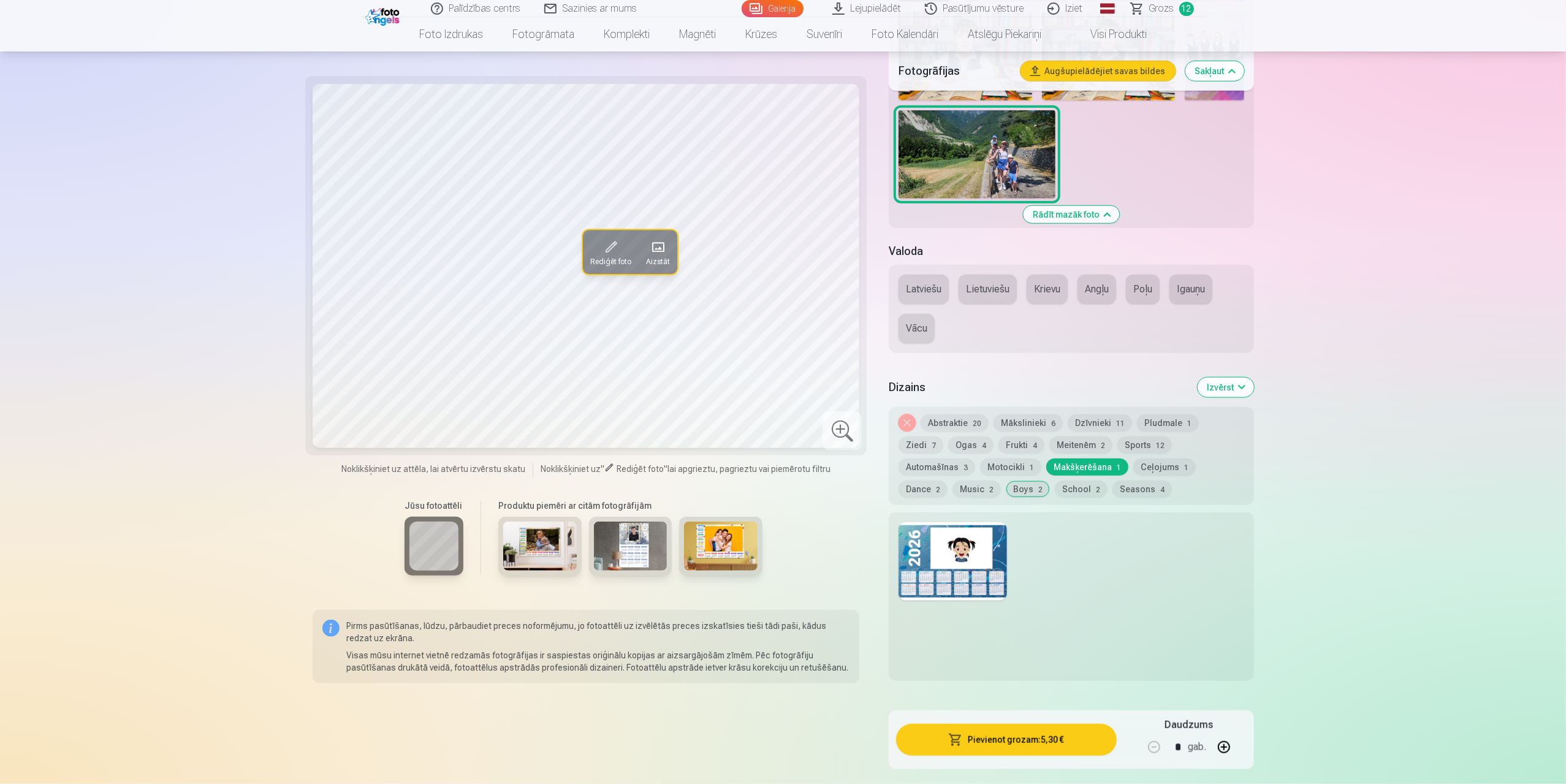
click at [1005, 542] on div at bounding box center [1071, 596] width 365 height 169
click at [979, 547] on div at bounding box center [953, 561] width 108 height 78
click at [1156, 447] on span "12" at bounding box center [1161, 446] width 9 height 9
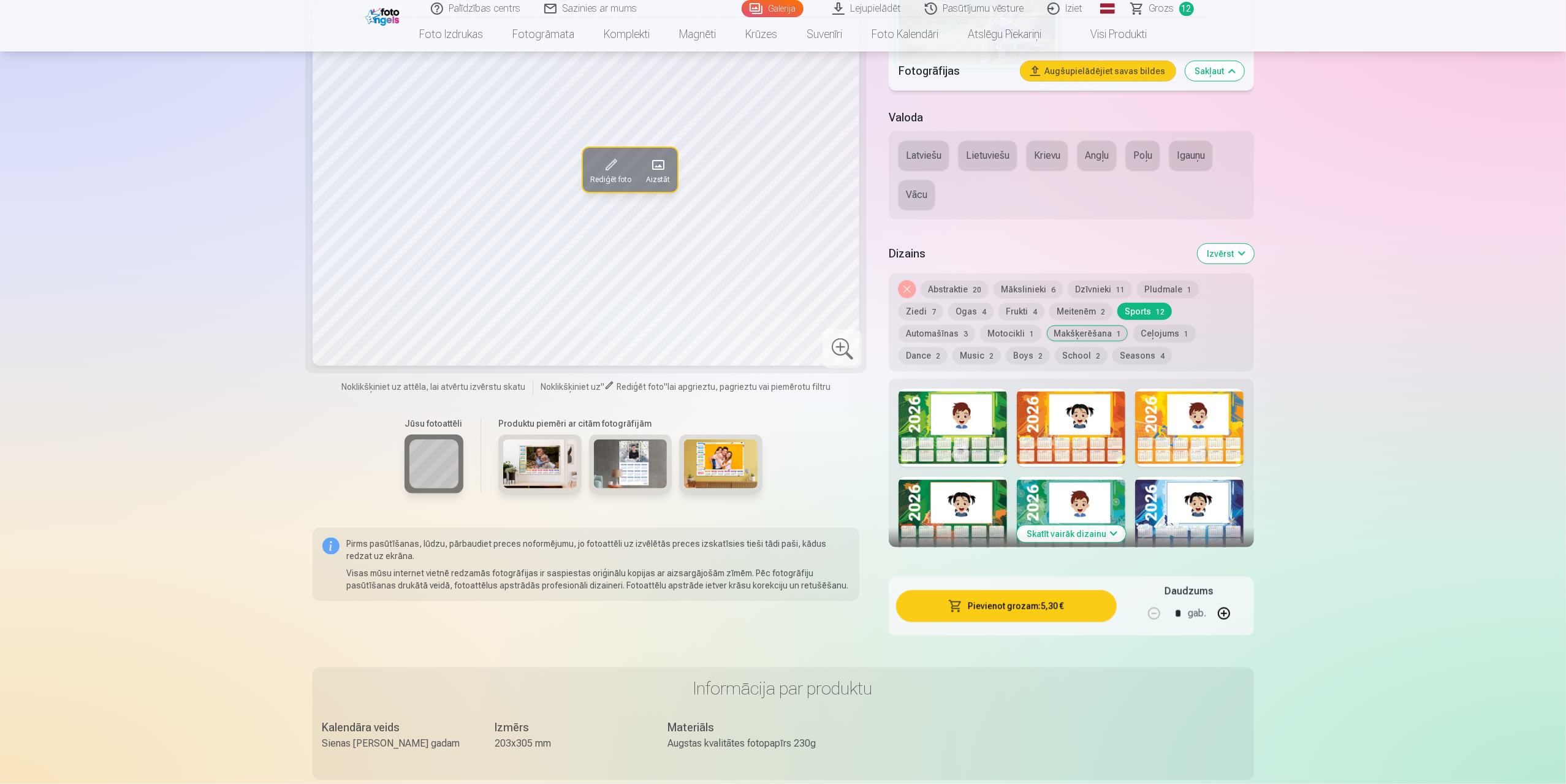
scroll to position [1287, 0]
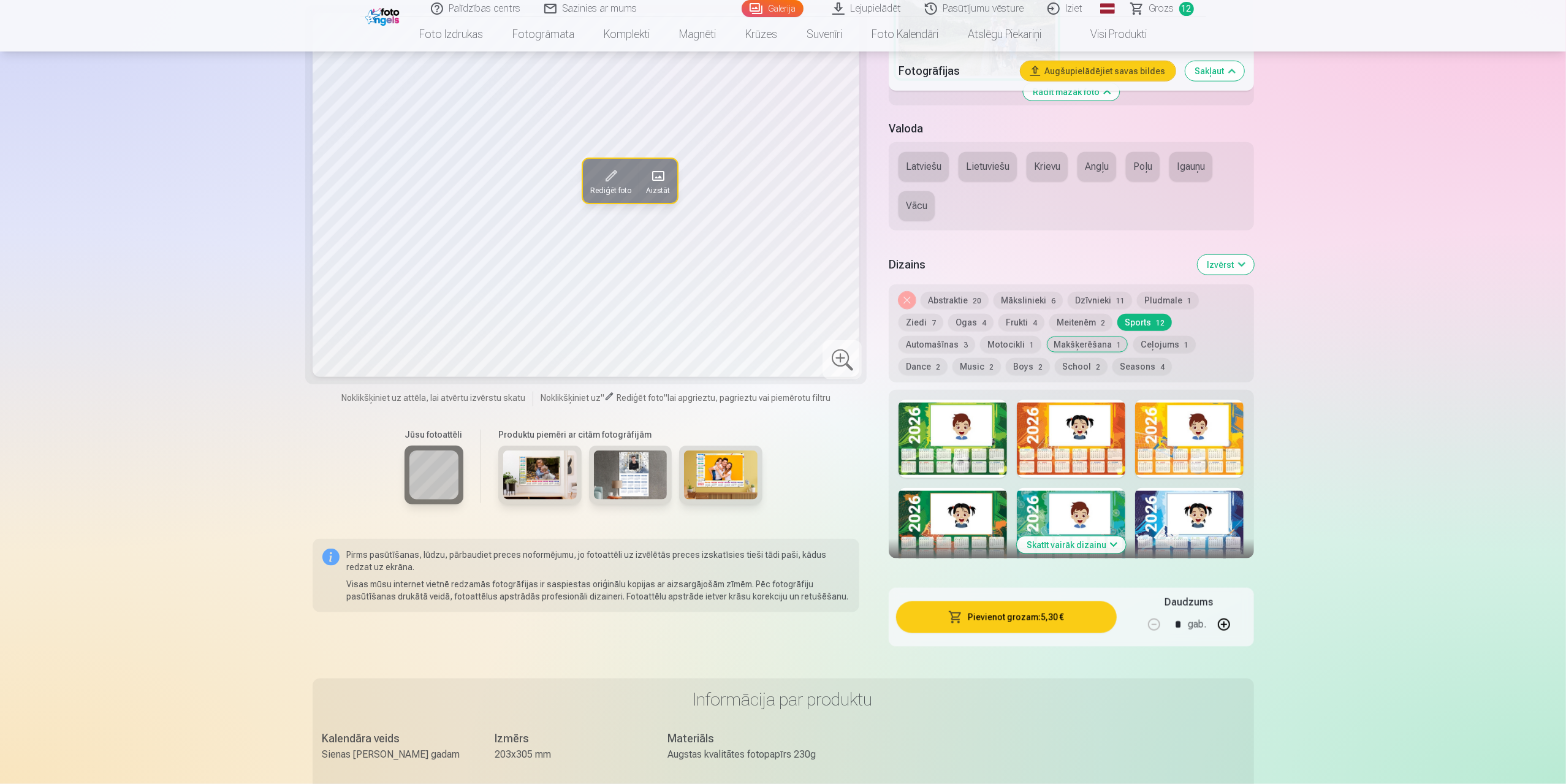
click at [1089, 541] on button "Skatīt vairāk dizainu" at bounding box center [1071, 544] width 109 height 17
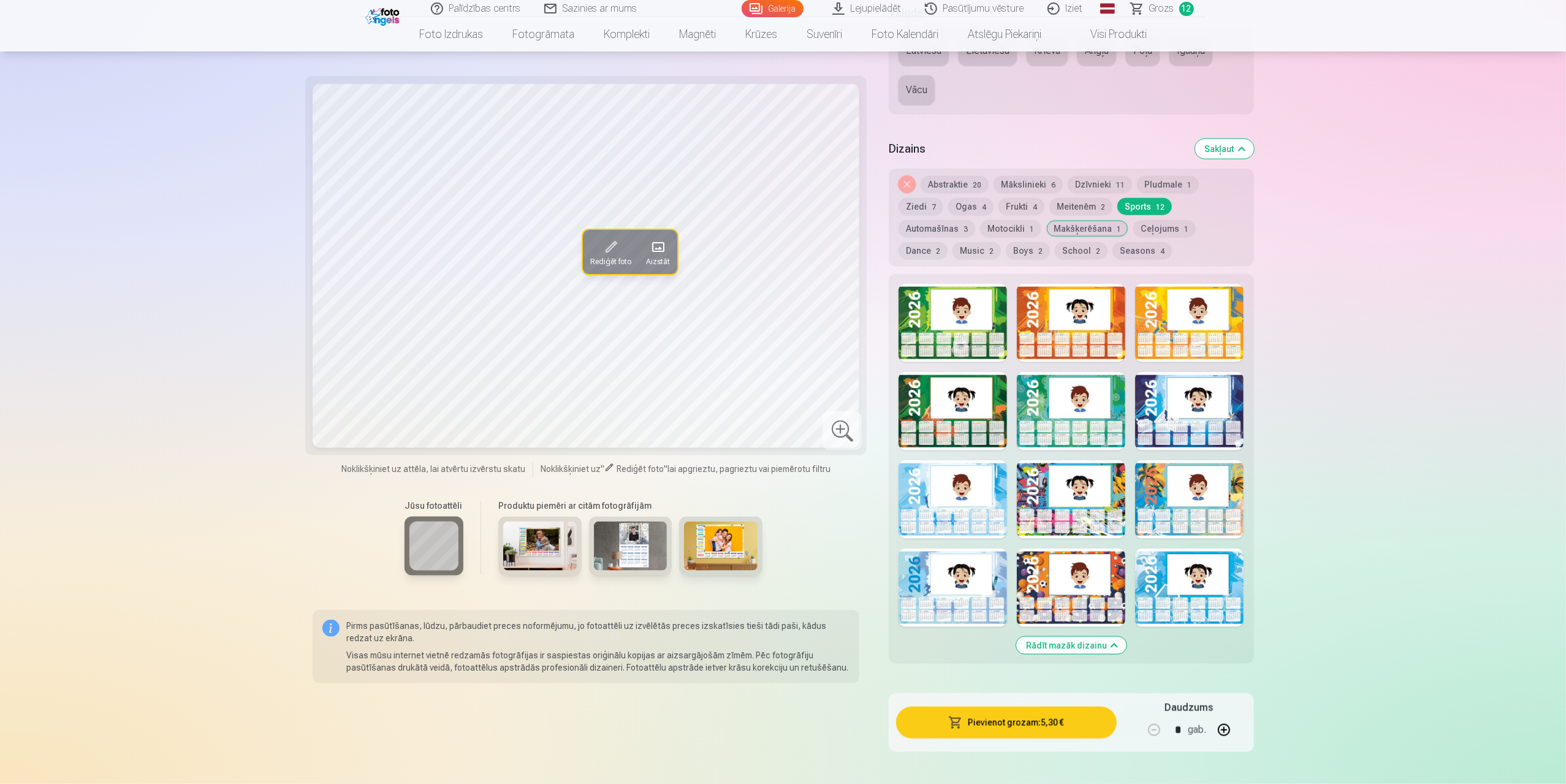
scroll to position [1225, 0]
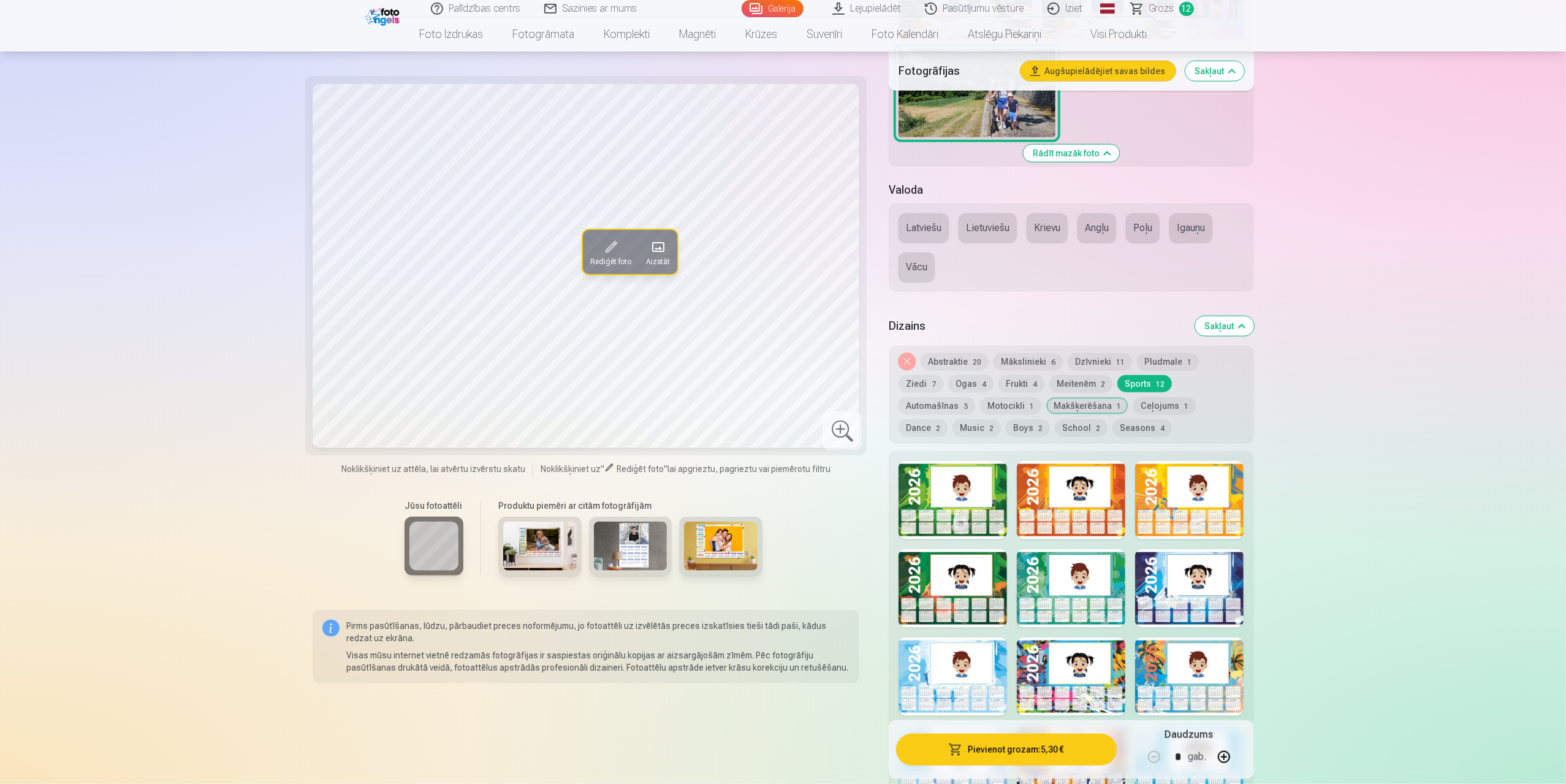
click at [1033, 356] on button "Mākslinieki 6" at bounding box center [1028, 361] width 69 height 17
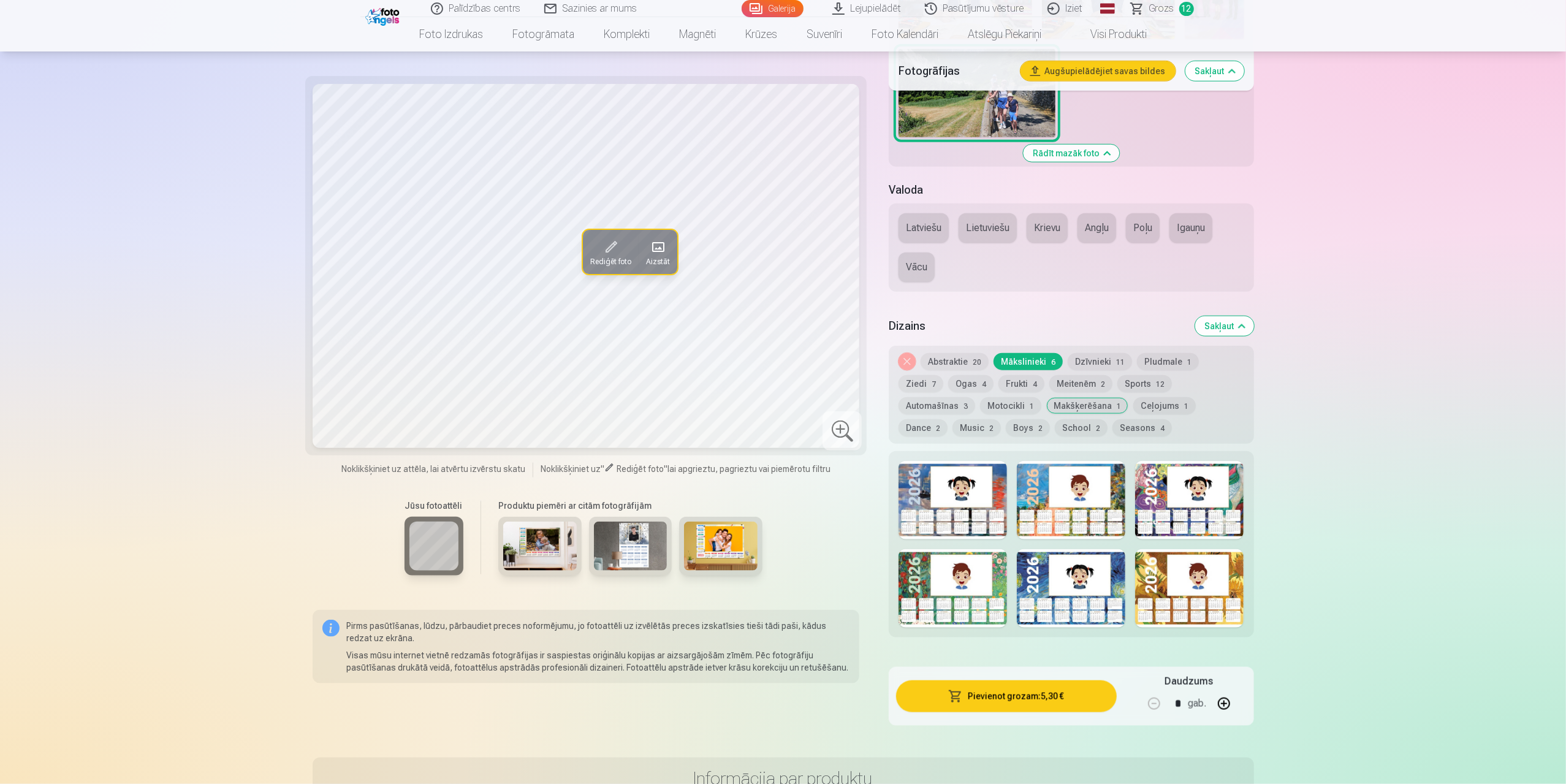
click at [1078, 560] on div at bounding box center [1071, 588] width 108 height 78
click at [1001, 420] on button "Music 2" at bounding box center [977, 428] width 49 height 17
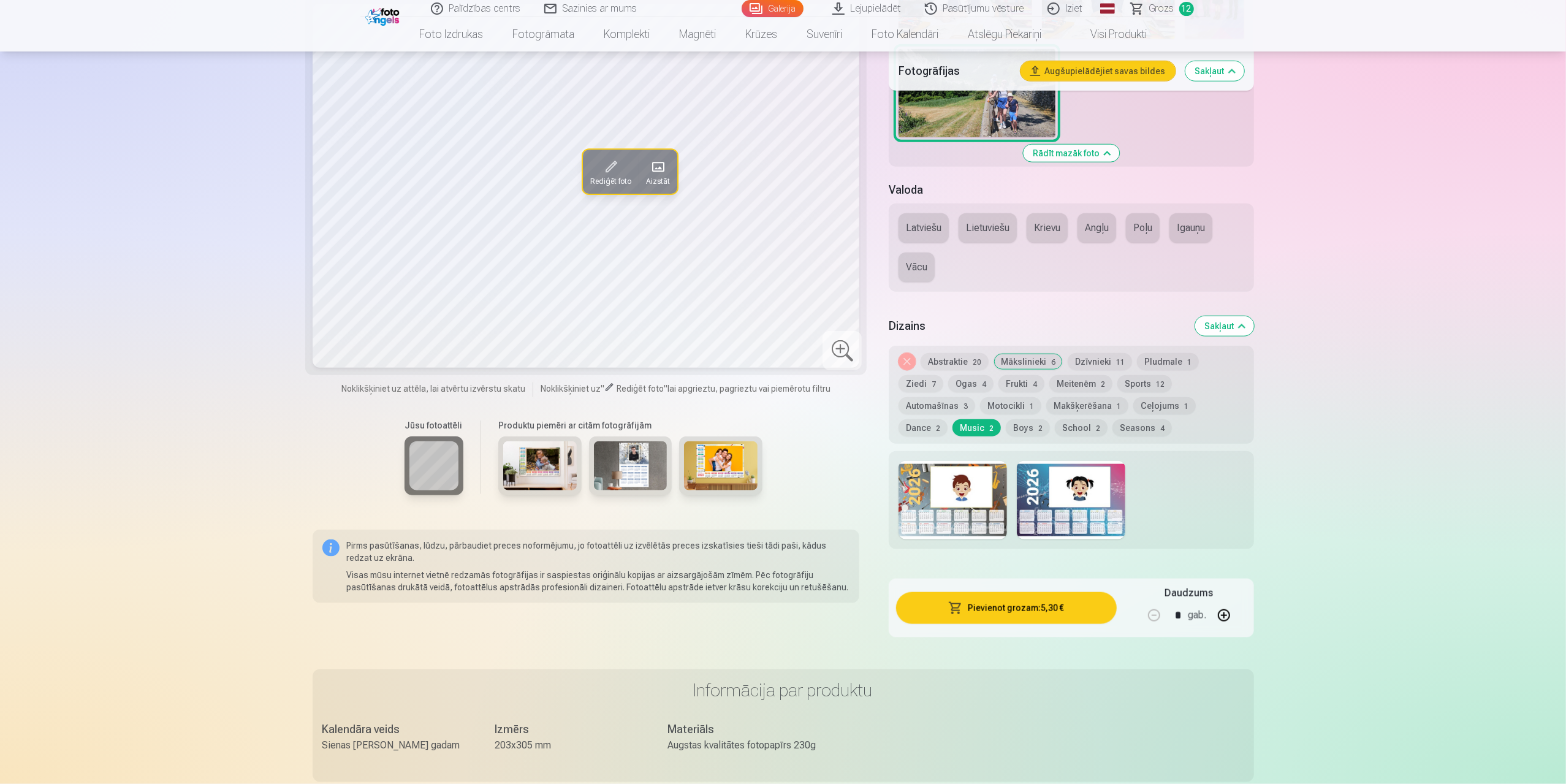
click at [1084, 516] on div at bounding box center [1071, 500] width 108 height 78
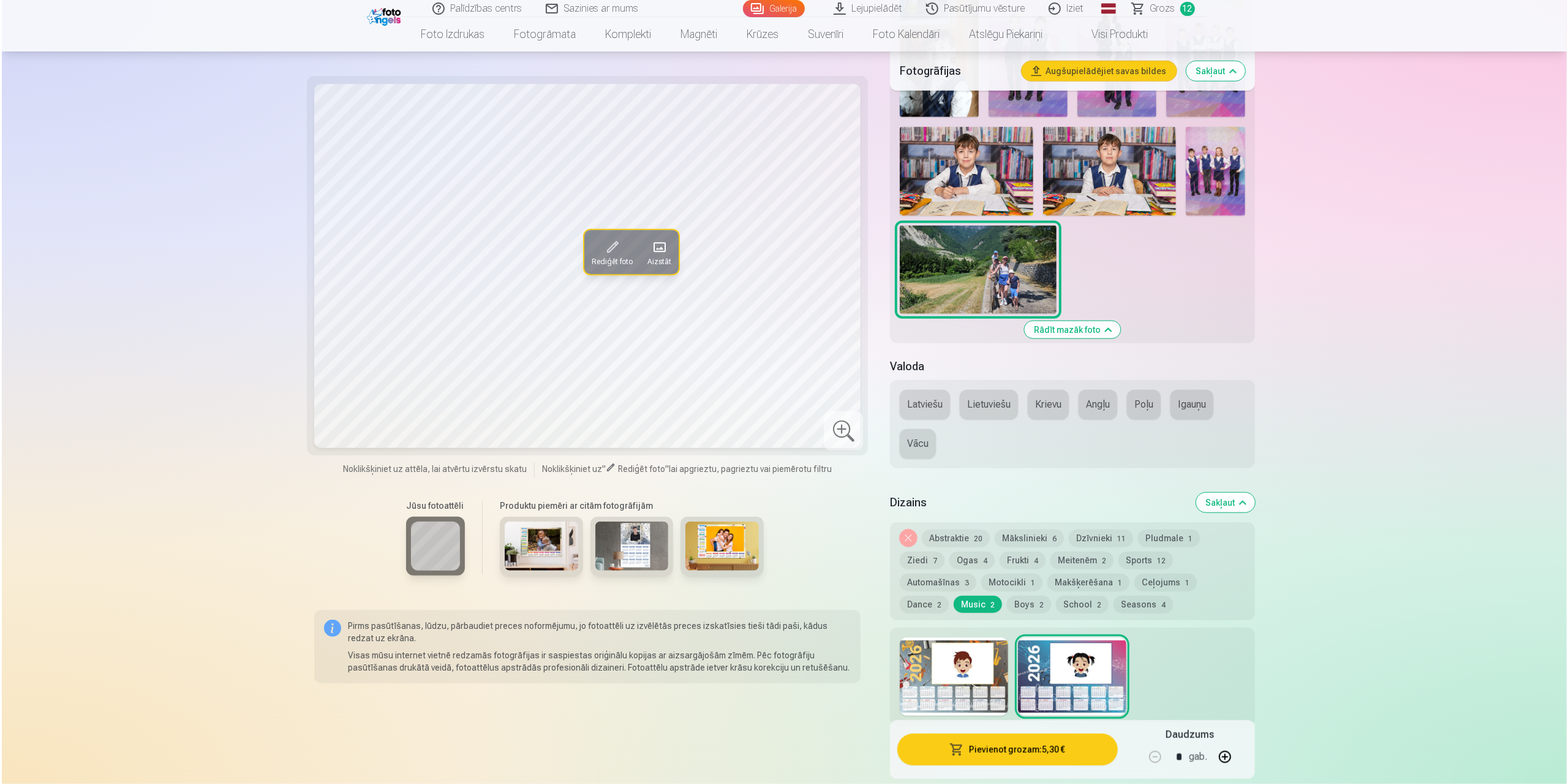
scroll to position [1042, 0]
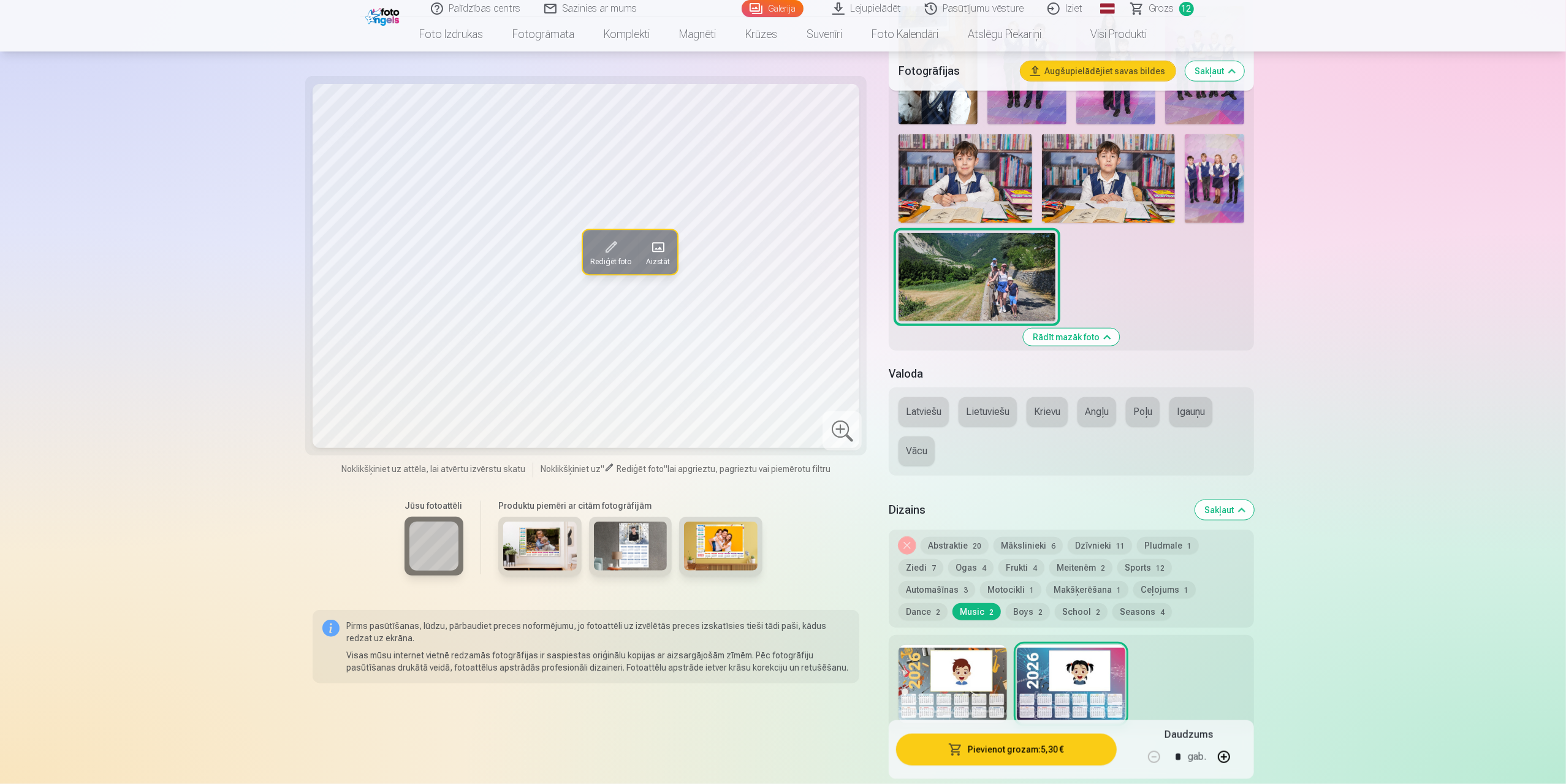
click at [1061, 752] on button "Pievienot grozam : 5,30 €" at bounding box center [1006, 749] width 220 height 32
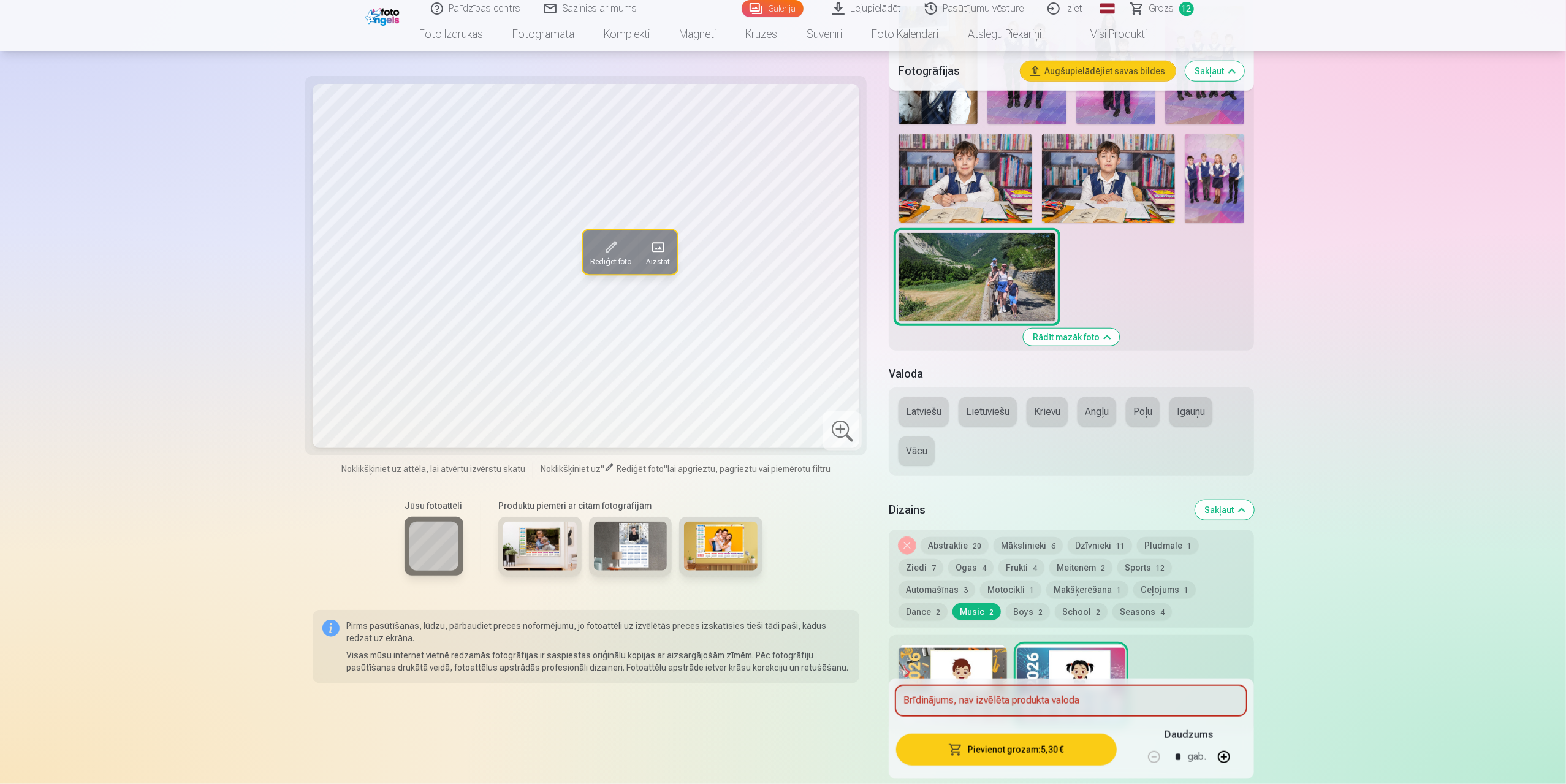
click at [931, 409] on button "Latviešu" at bounding box center [924, 411] width 51 height 30
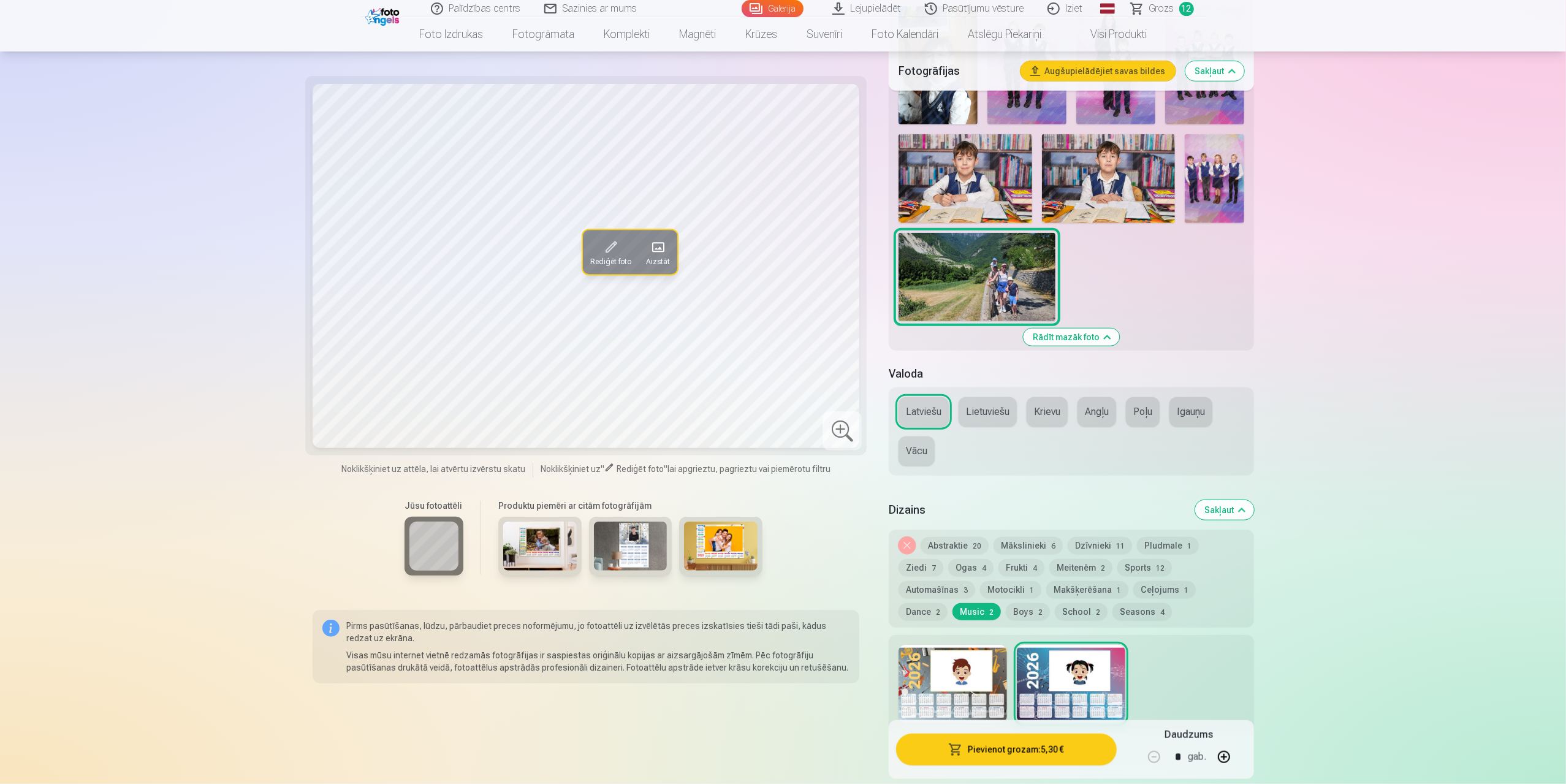
click at [1044, 742] on button "Pievienot grozam : 5,30 €" at bounding box center [1006, 749] width 220 height 32
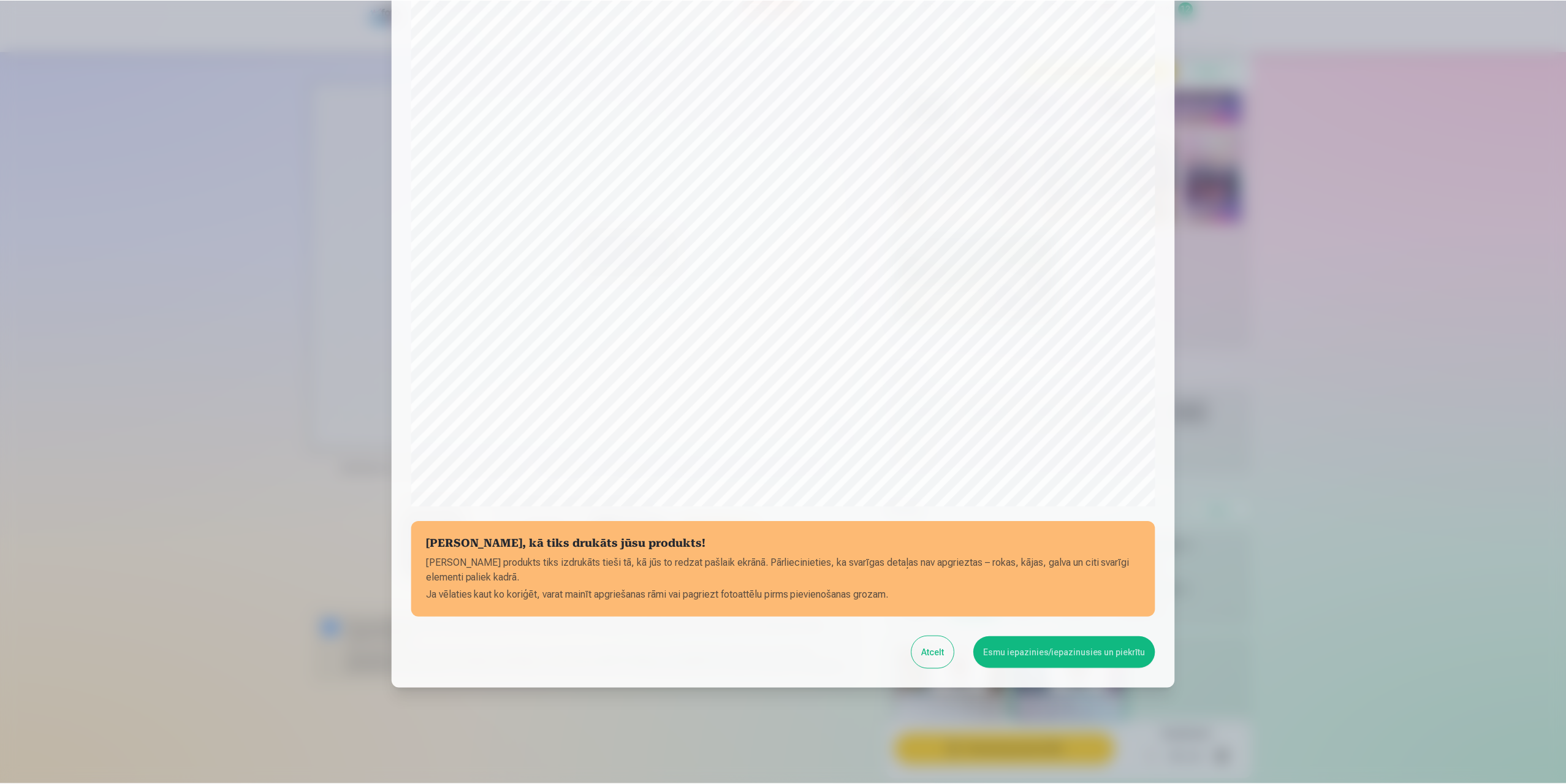
scroll to position [98, 0]
click at [931, 644] on button "Atcelt" at bounding box center [934, 650] width 42 height 32
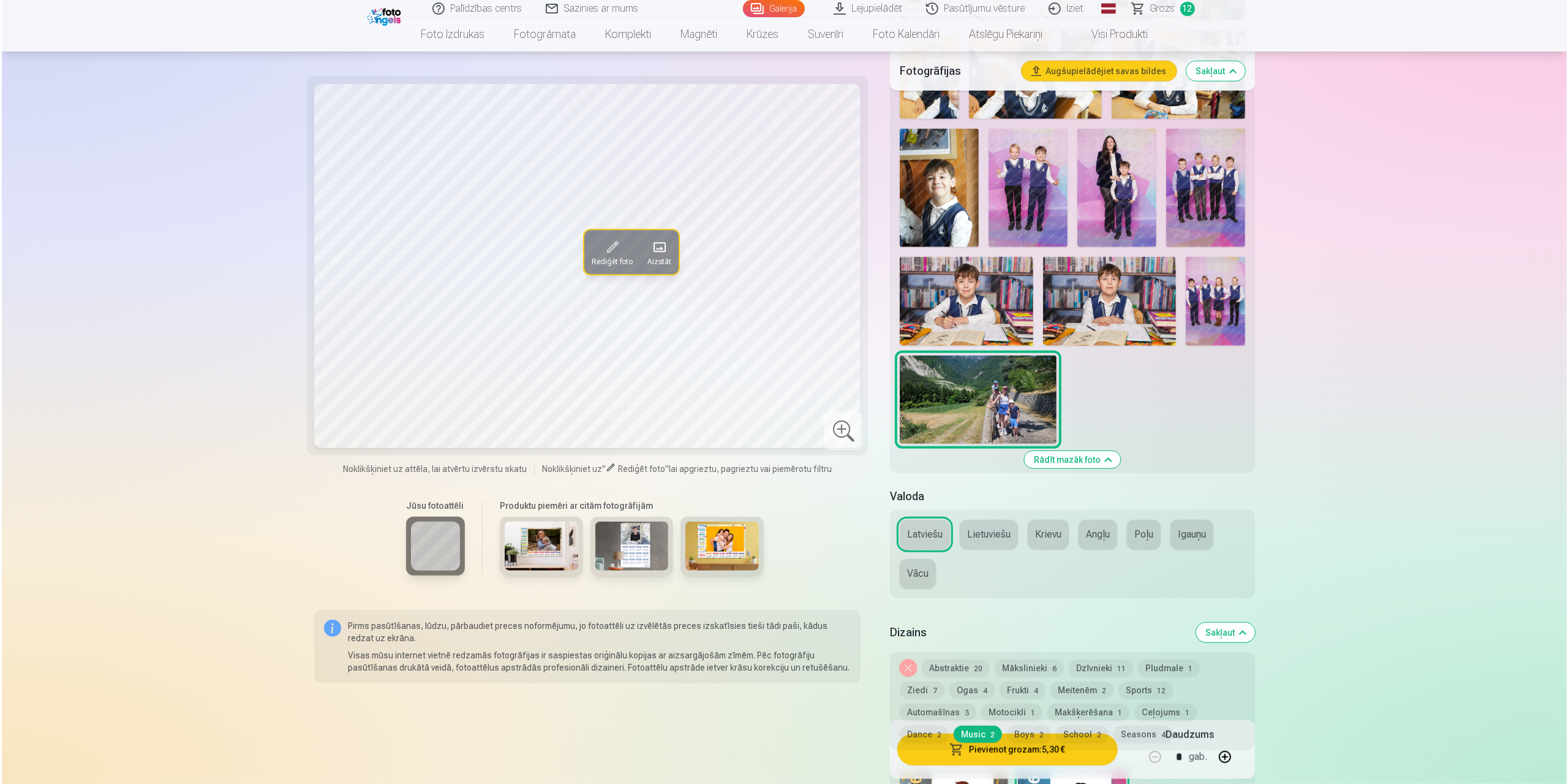
scroll to position [1225, 0]
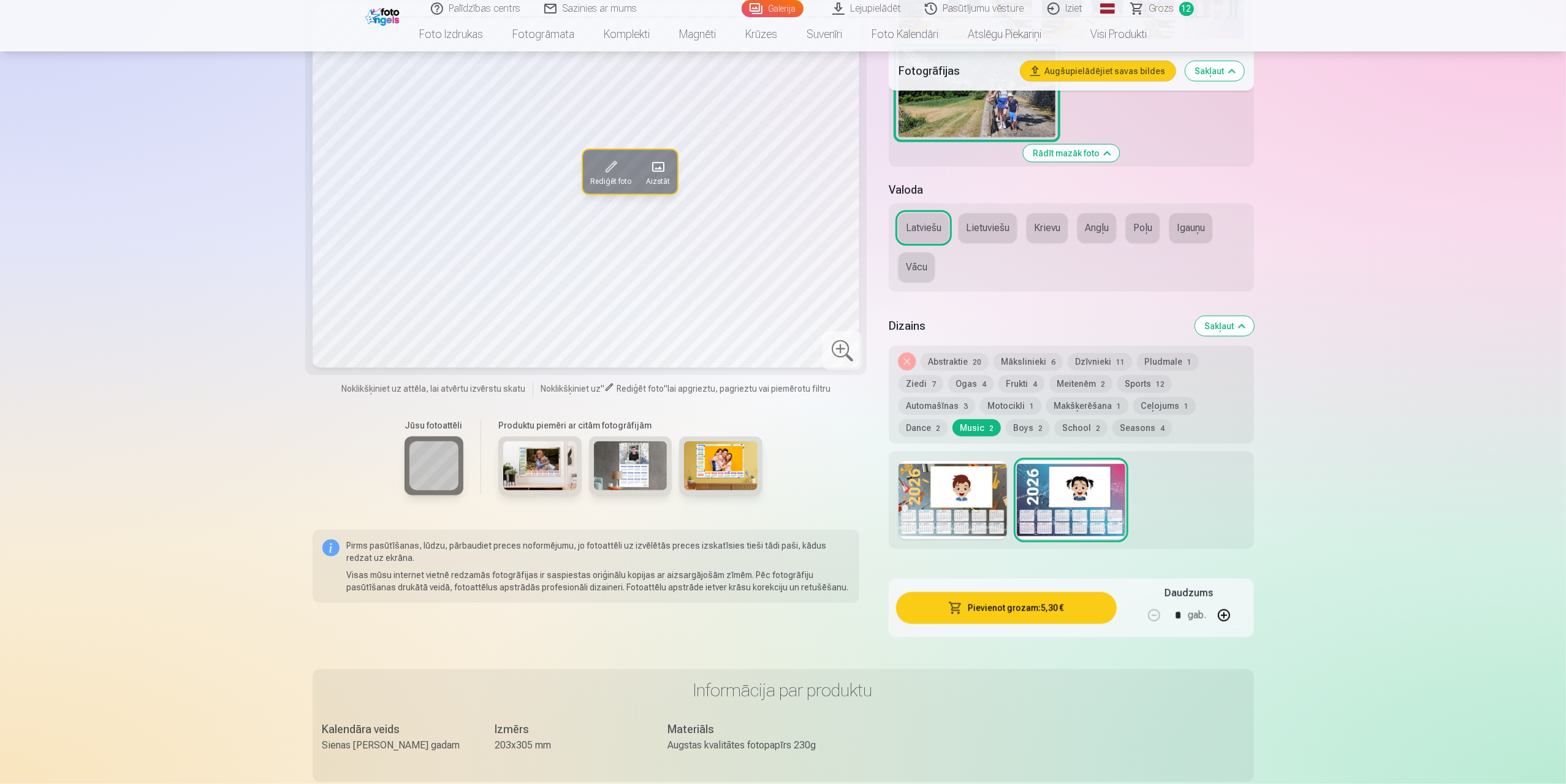
click at [1048, 610] on button "Pievienot grozam : 5,30 €" at bounding box center [1006, 607] width 220 height 32
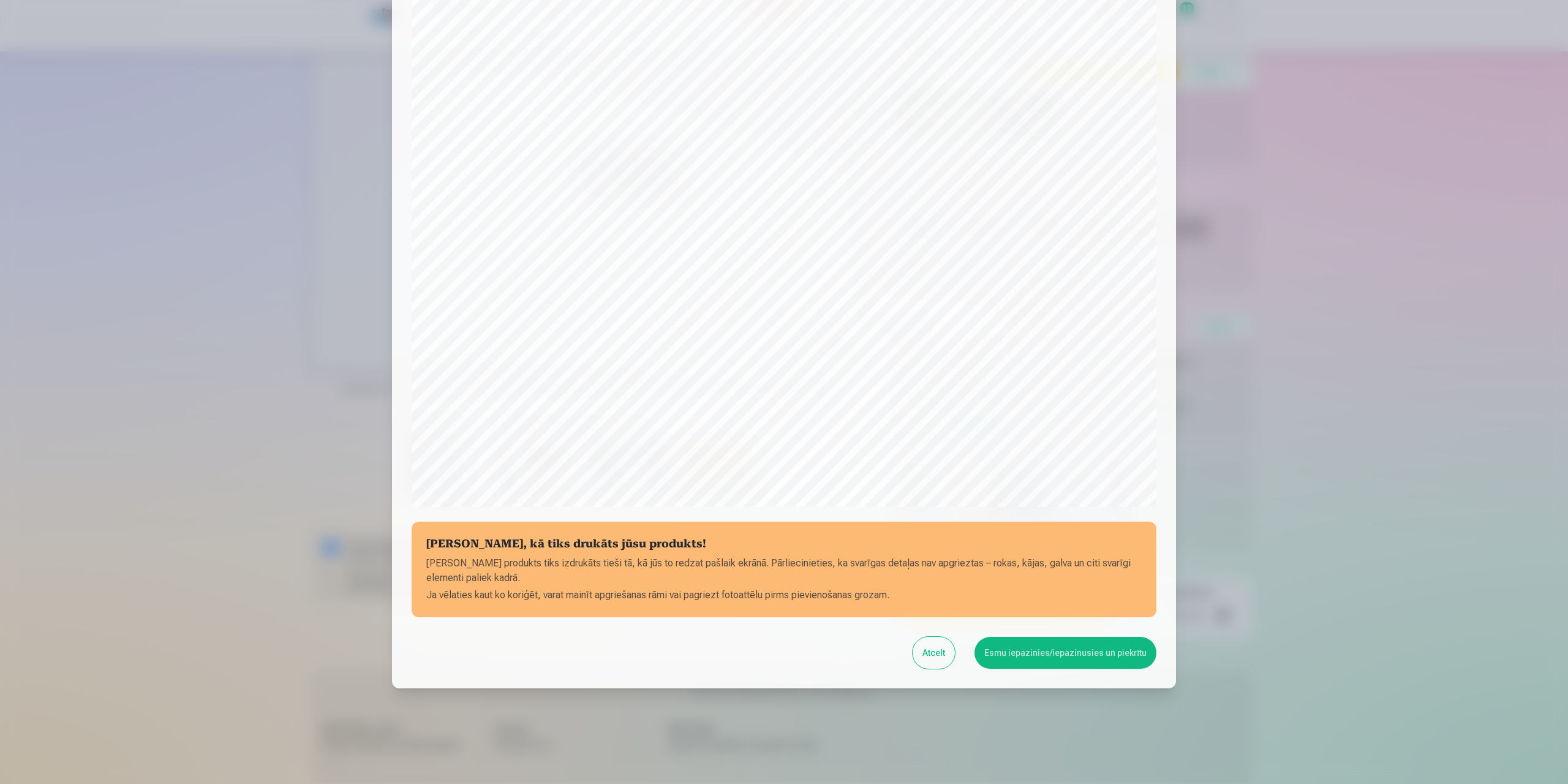
scroll to position [98, 0]
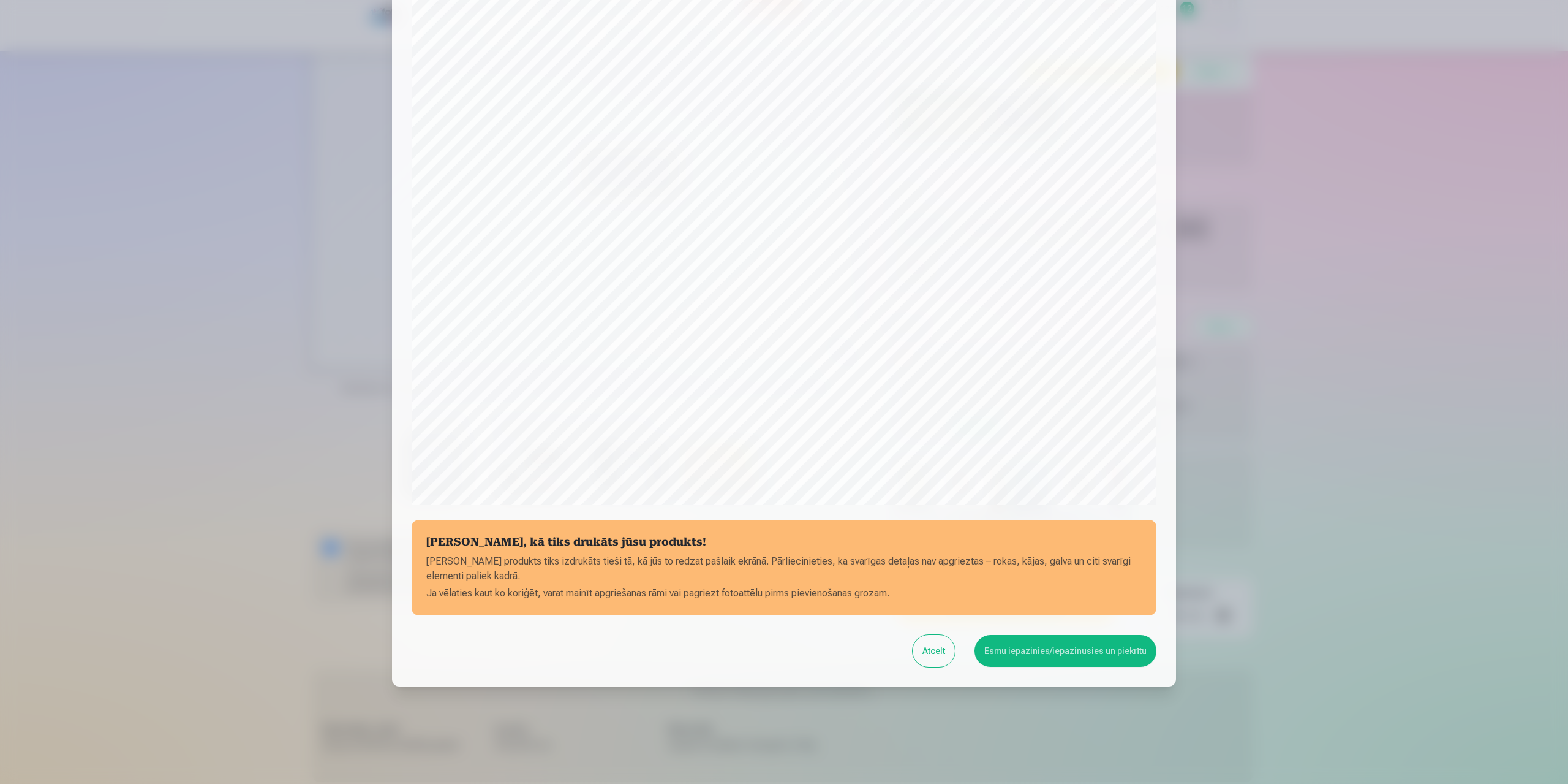
click at [1077, 668] on div "[PERSON_NAME], kā tiks drukāts jūsu produkts! Jūsu produkts tiks izdrukāts tieš…" at bounding box center [784, 307] width 784 height 760
click at [1079, 657] on button "Esmu iepazinies/iepazinusies un piekrītu" at bounding box center [1066, 650] width 182 height 32
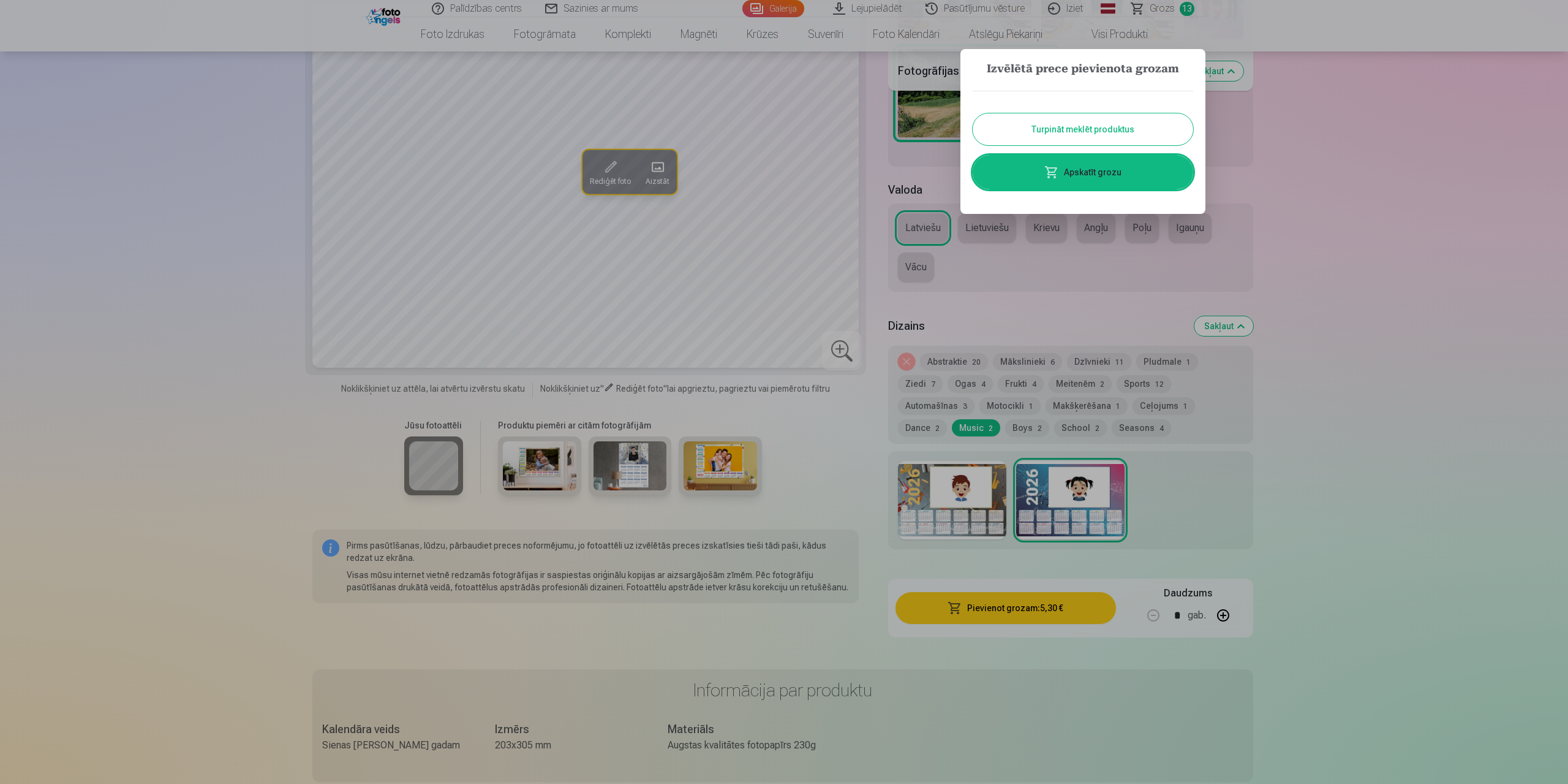
click at [1095, 172] on link "Apskatīt grozu" at bounding box center [1082, 172] width 220 height 34
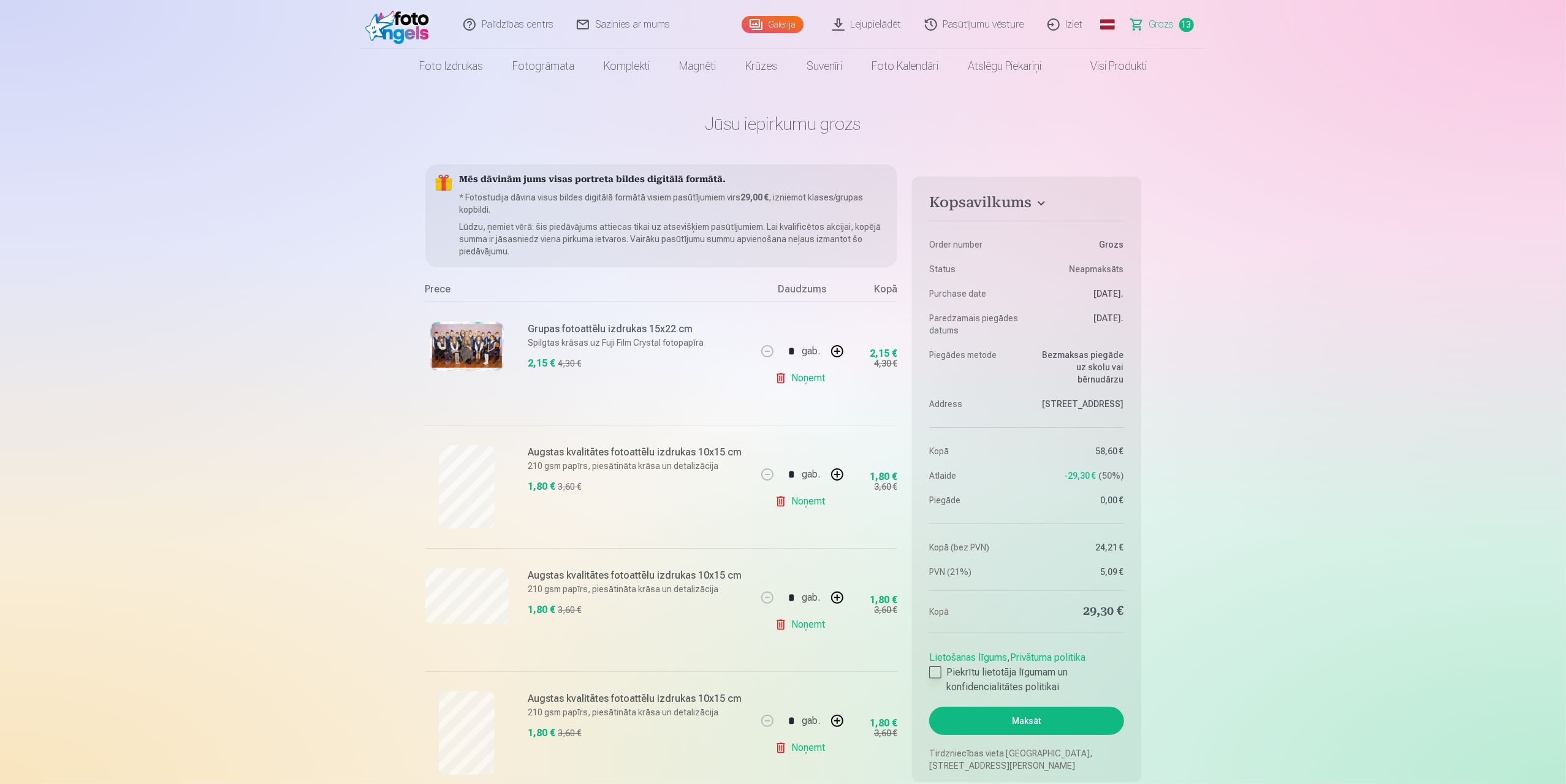
click at [940, 666] on div at bounding box center [936, 672] width 13 height 13
click at [1014, 706] on button "Maksāt" at bounding box center [1026, 720] width 194 height 28
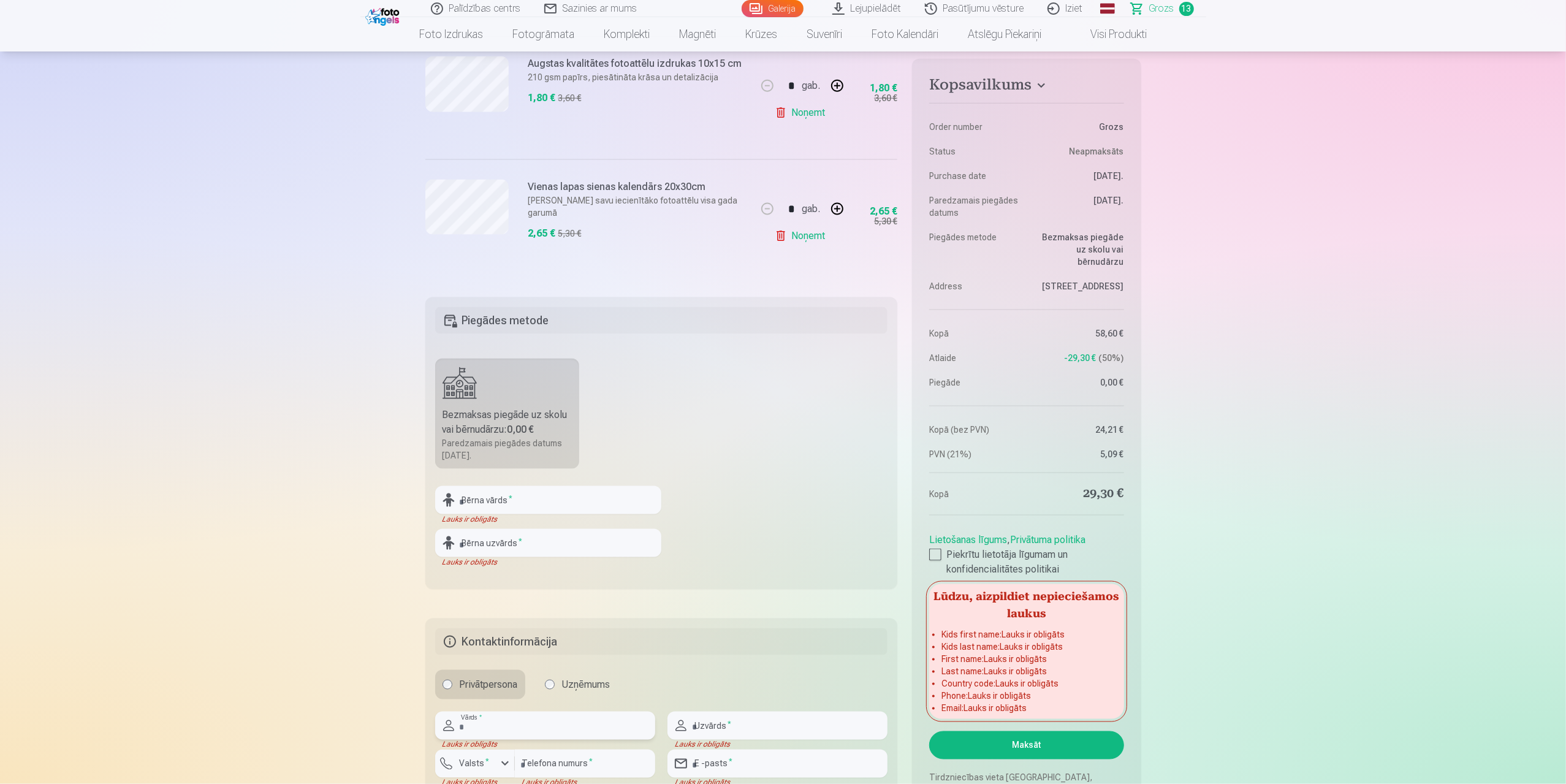
scroll to position [1583, 0]
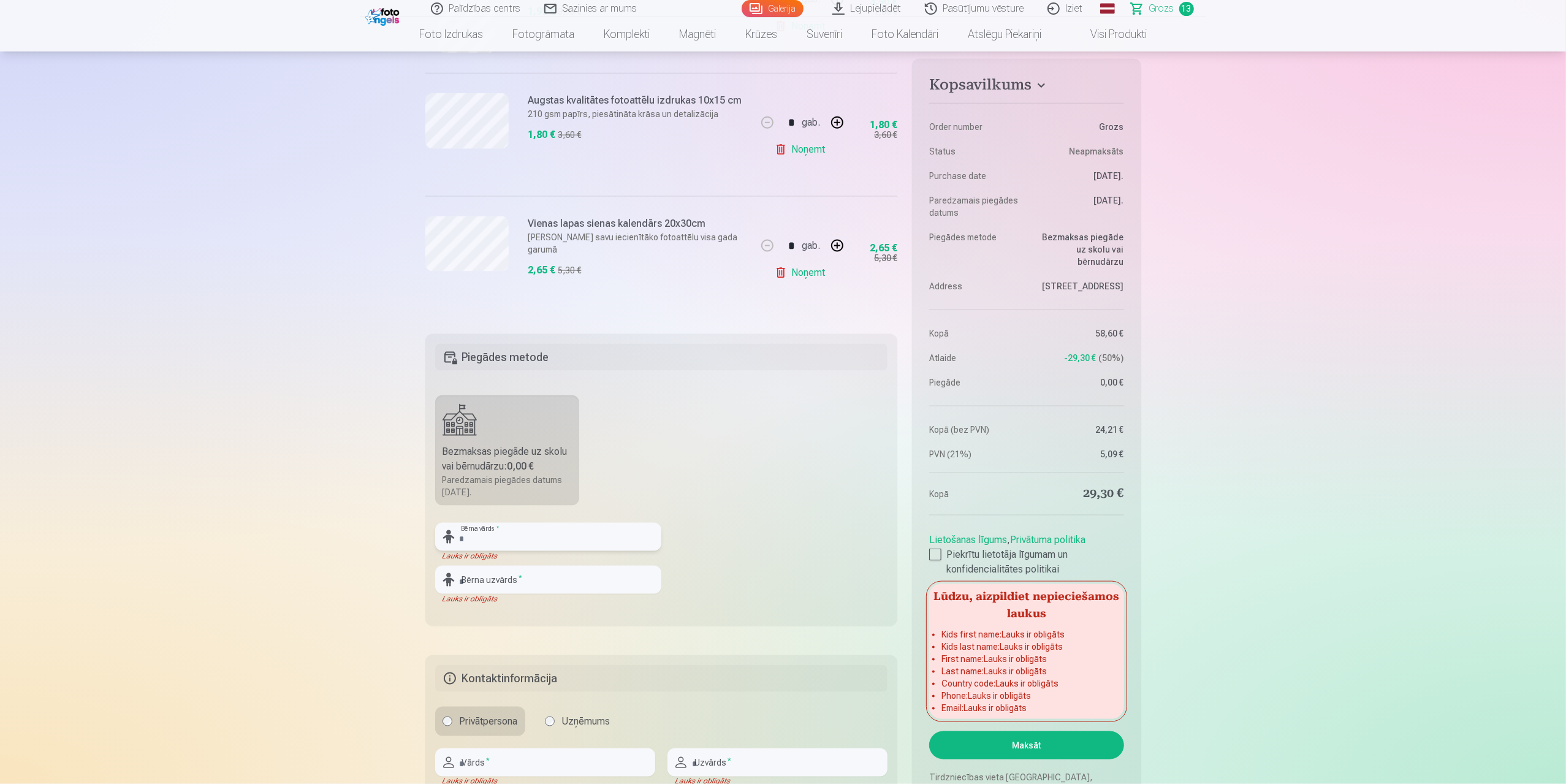
click at [524, 528] on input "text" at bounding box center [548, 536] width 227 height 28
type input "**********"
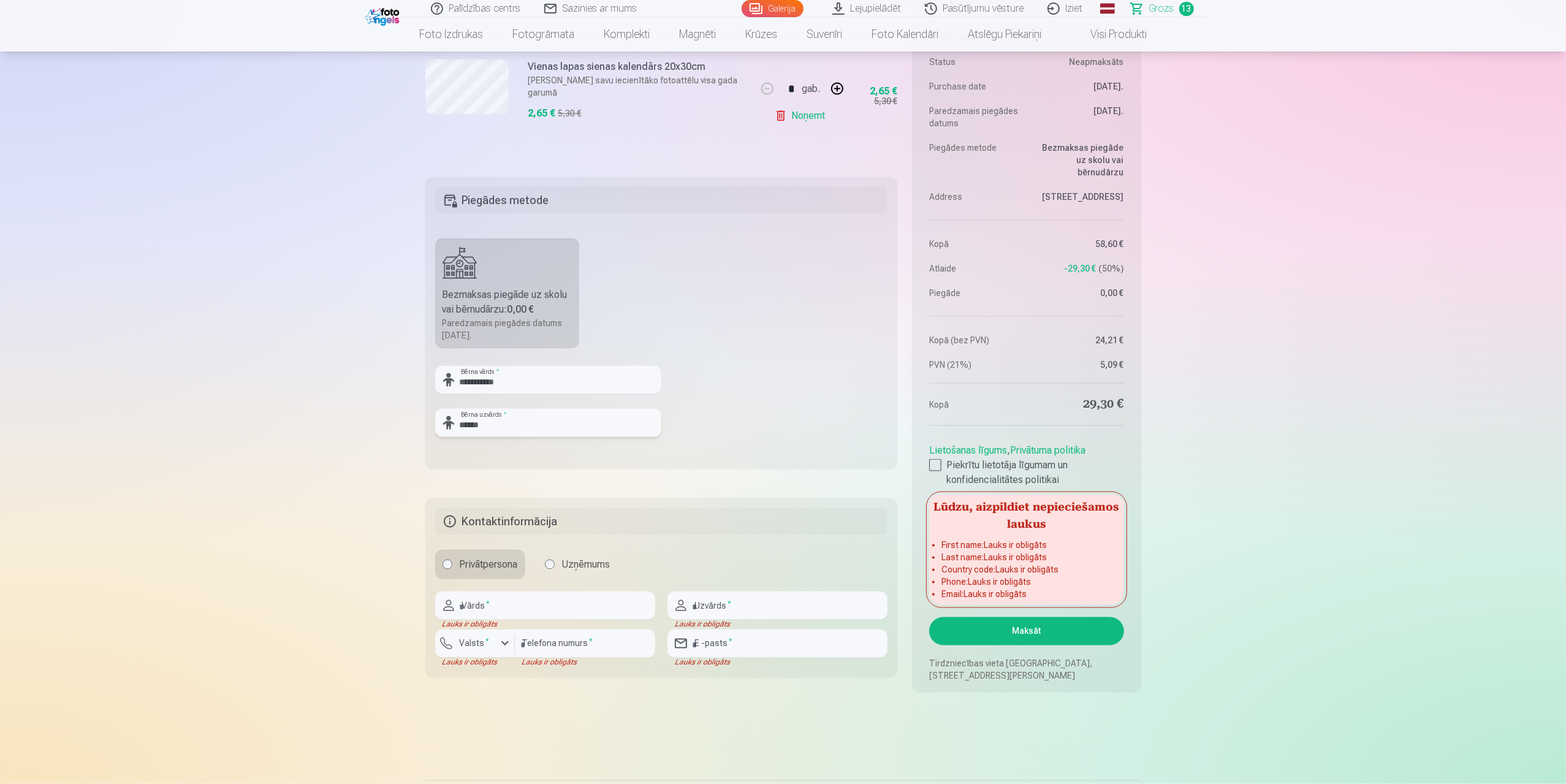
scroll to position [1767, 0]
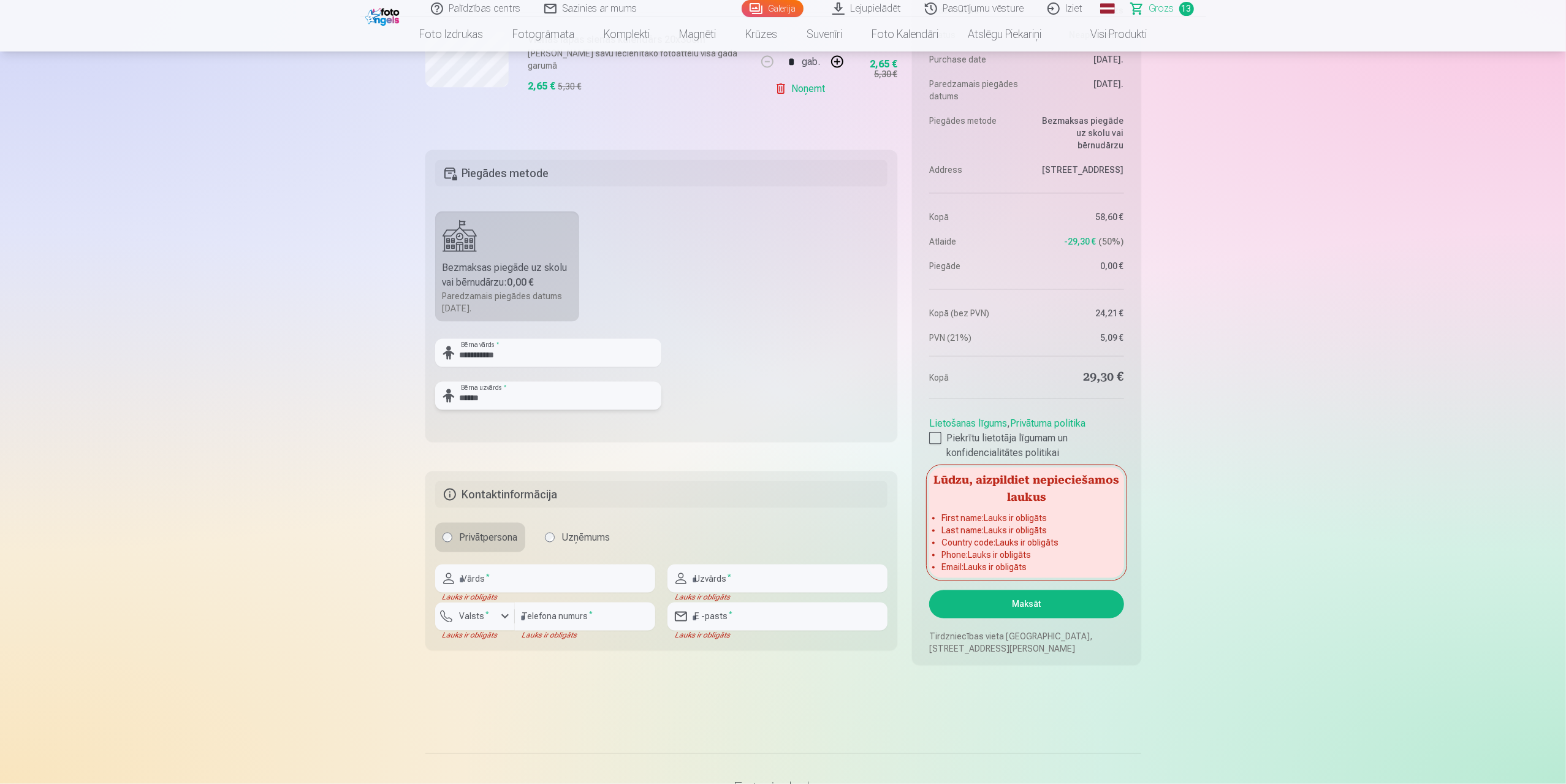
type input "******"
click at [496, 573] on input "text" at bounding box center [545, 577] width 220 height 28
type input "*****"
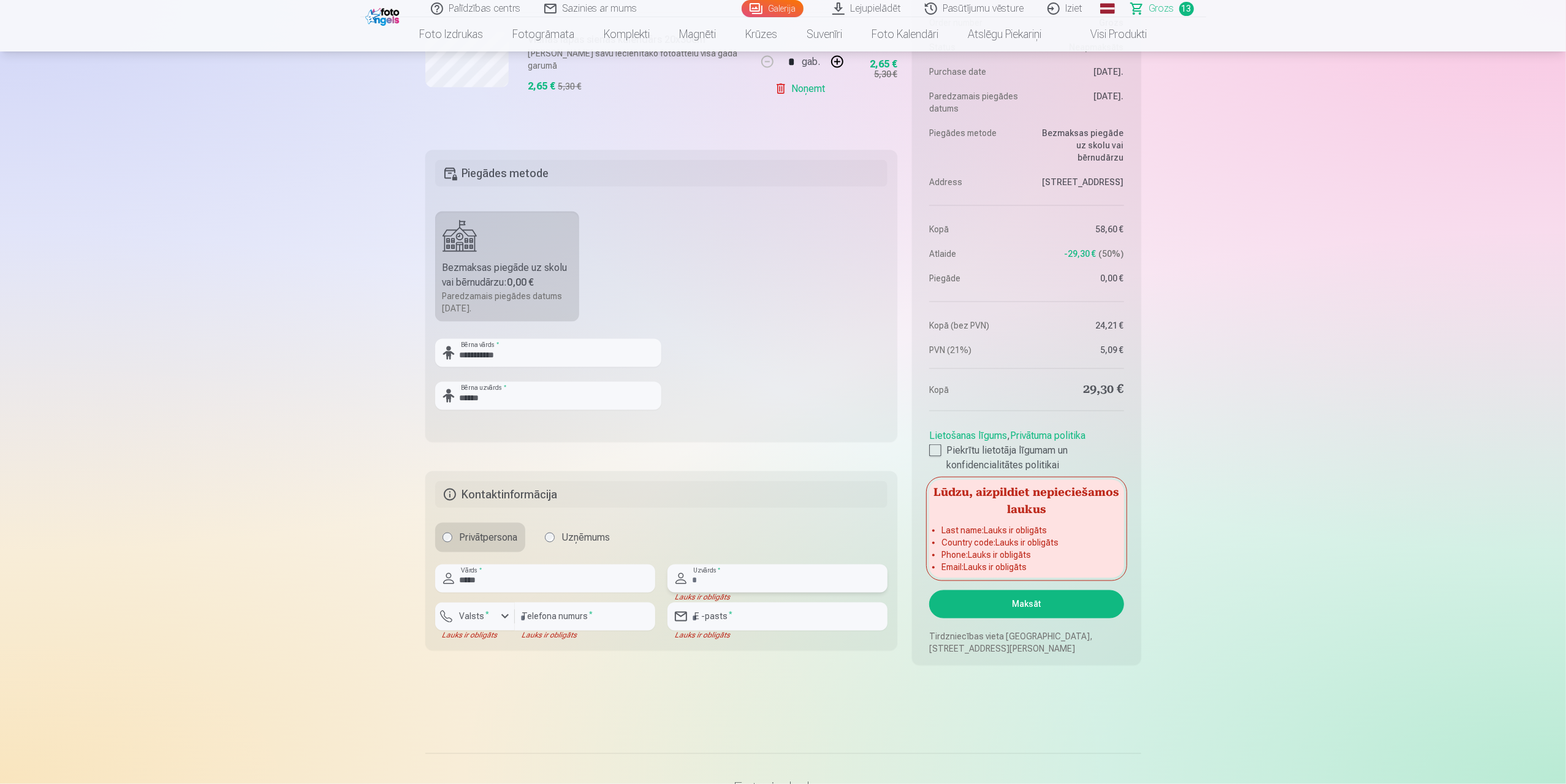
click at [738, 576] on input "text" at bounding box center [778, 577] width 220 height 28
type input "******"
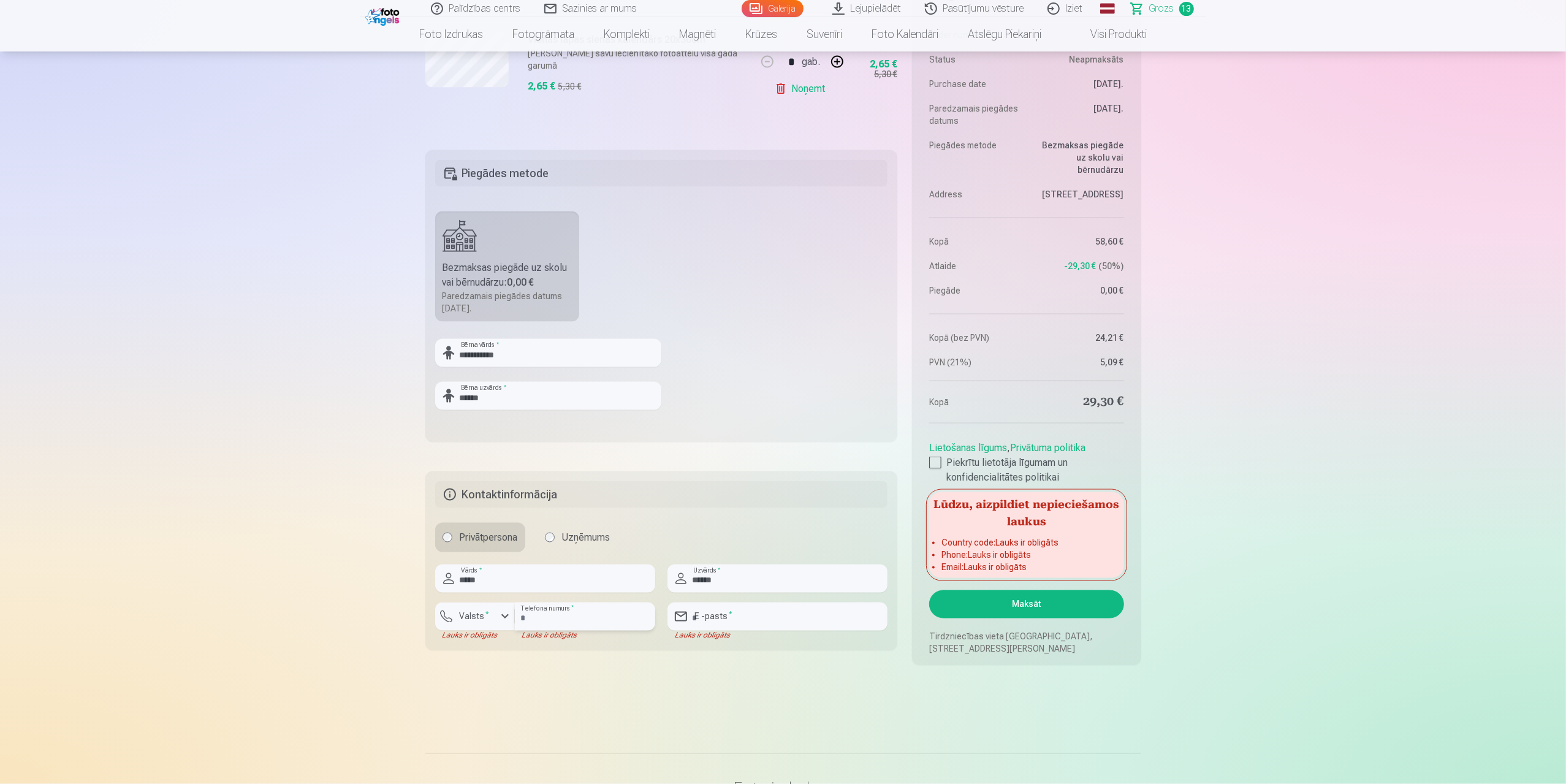
click at [559, 610] on input "number" at bounding box center [585, 616] width 141 height 28
type input "********"
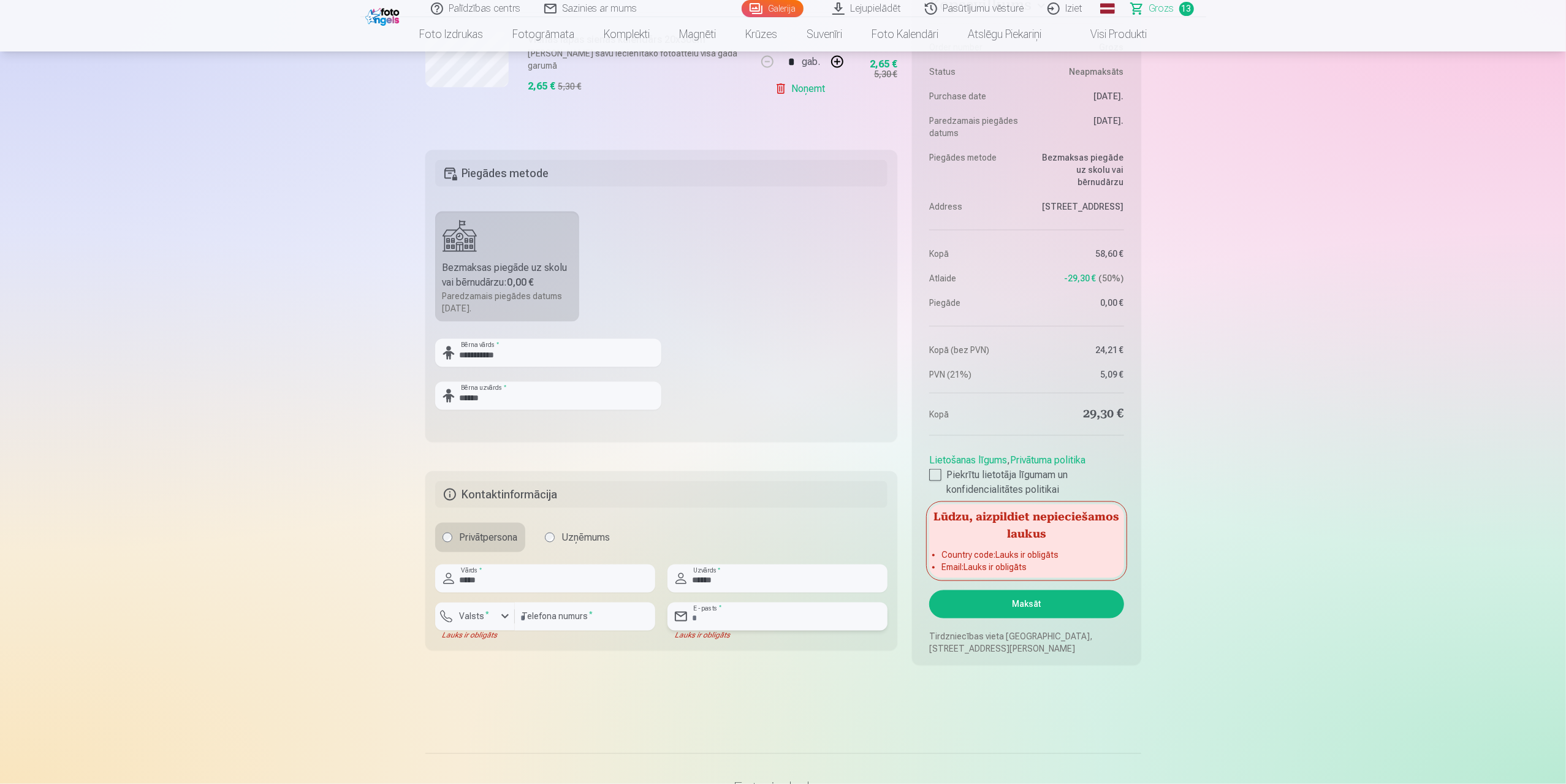
click at [727, 616] on input "email" at bounding box center [778, 616] width 220 height 28
type input "**********"
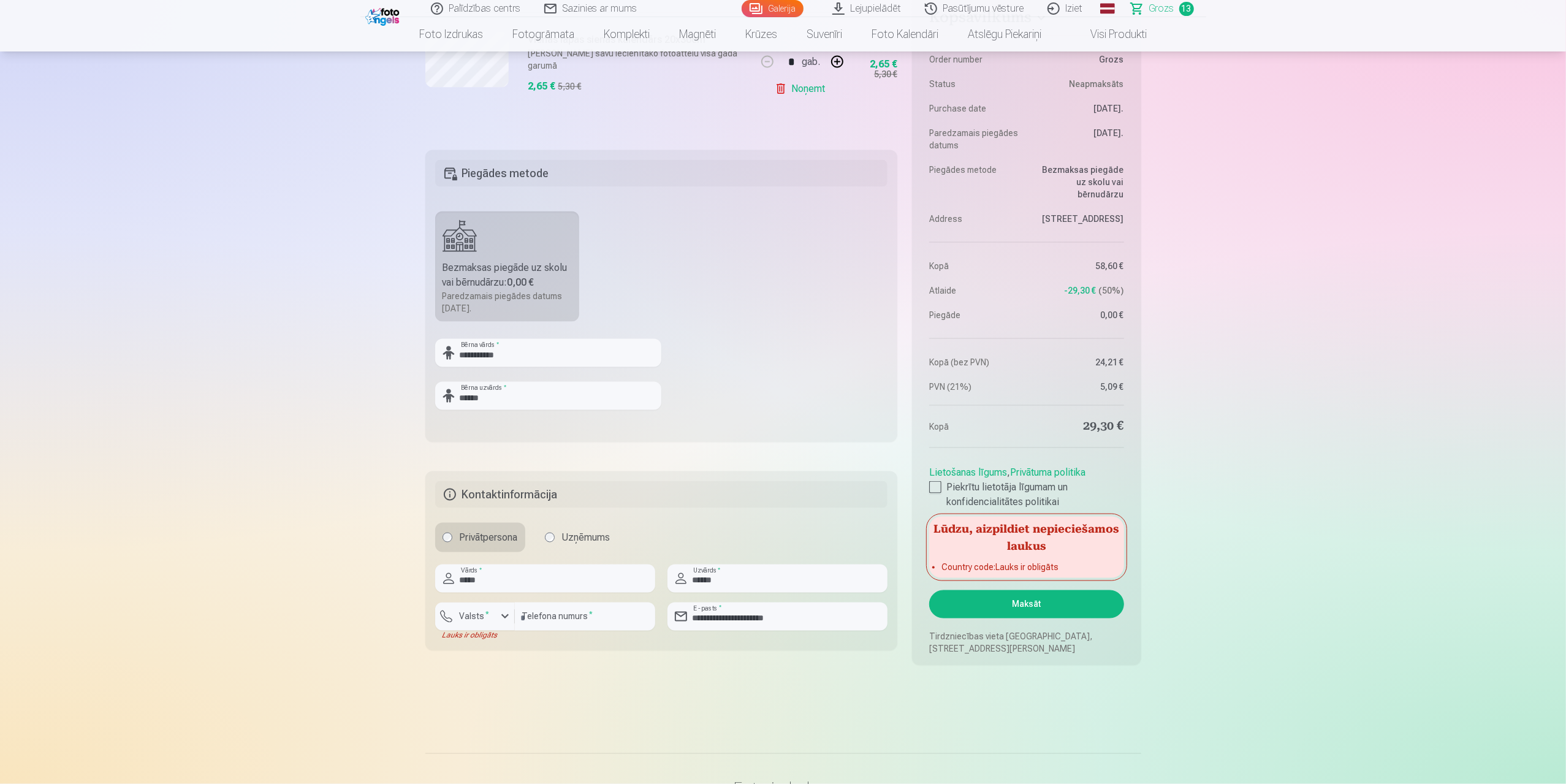
drag, startPoint x: 938, startPoint y: 733, endPoint x: 960, endPoint y: 726, distance: 23.1
click at [473, 613] on label "Valsts *" at bounding box center [475, 616] width 40 height 13
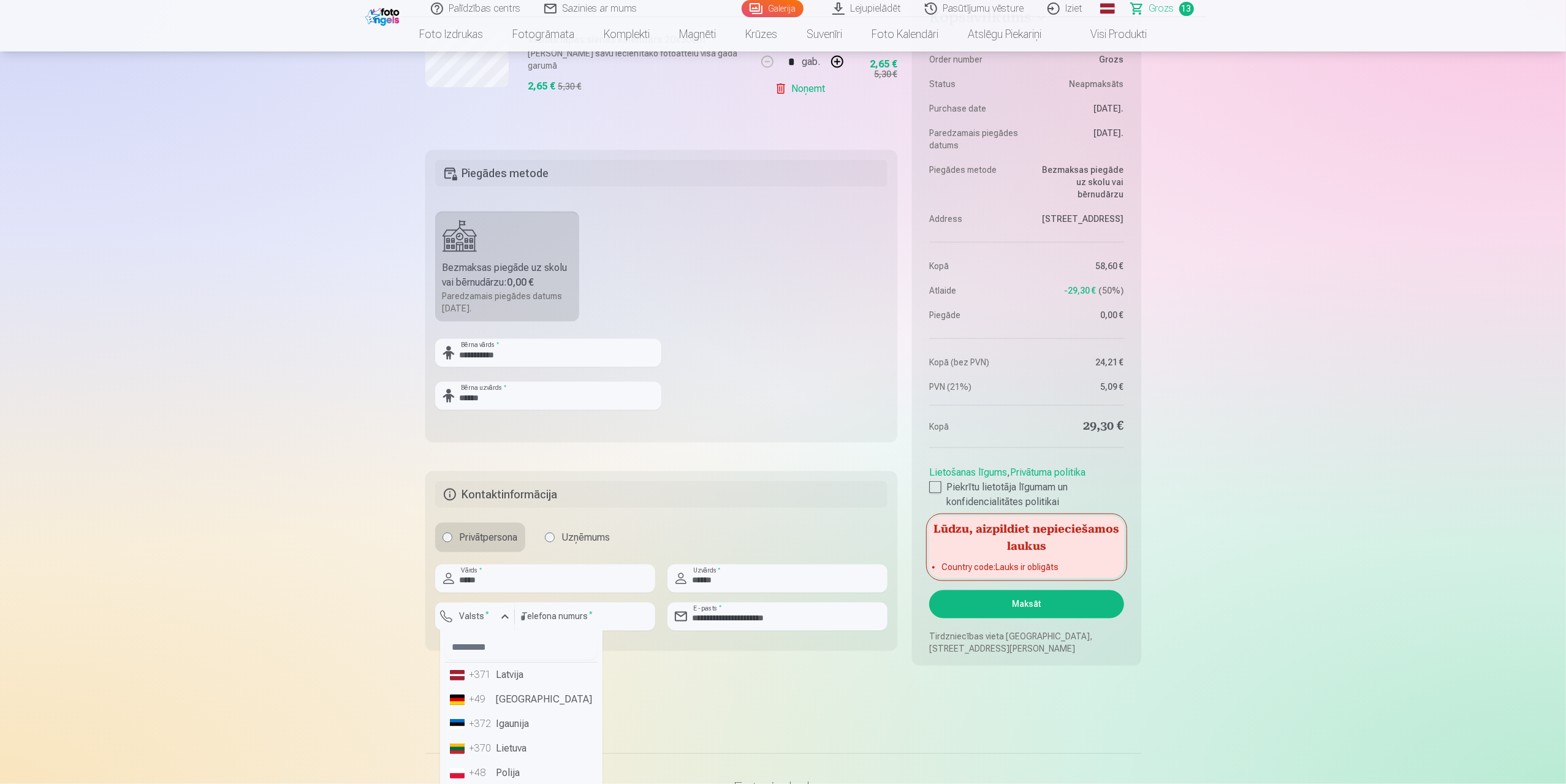
click at [500, 669] on li "+371 Latvija" at bounding box center [521, 675] width 153 height 24
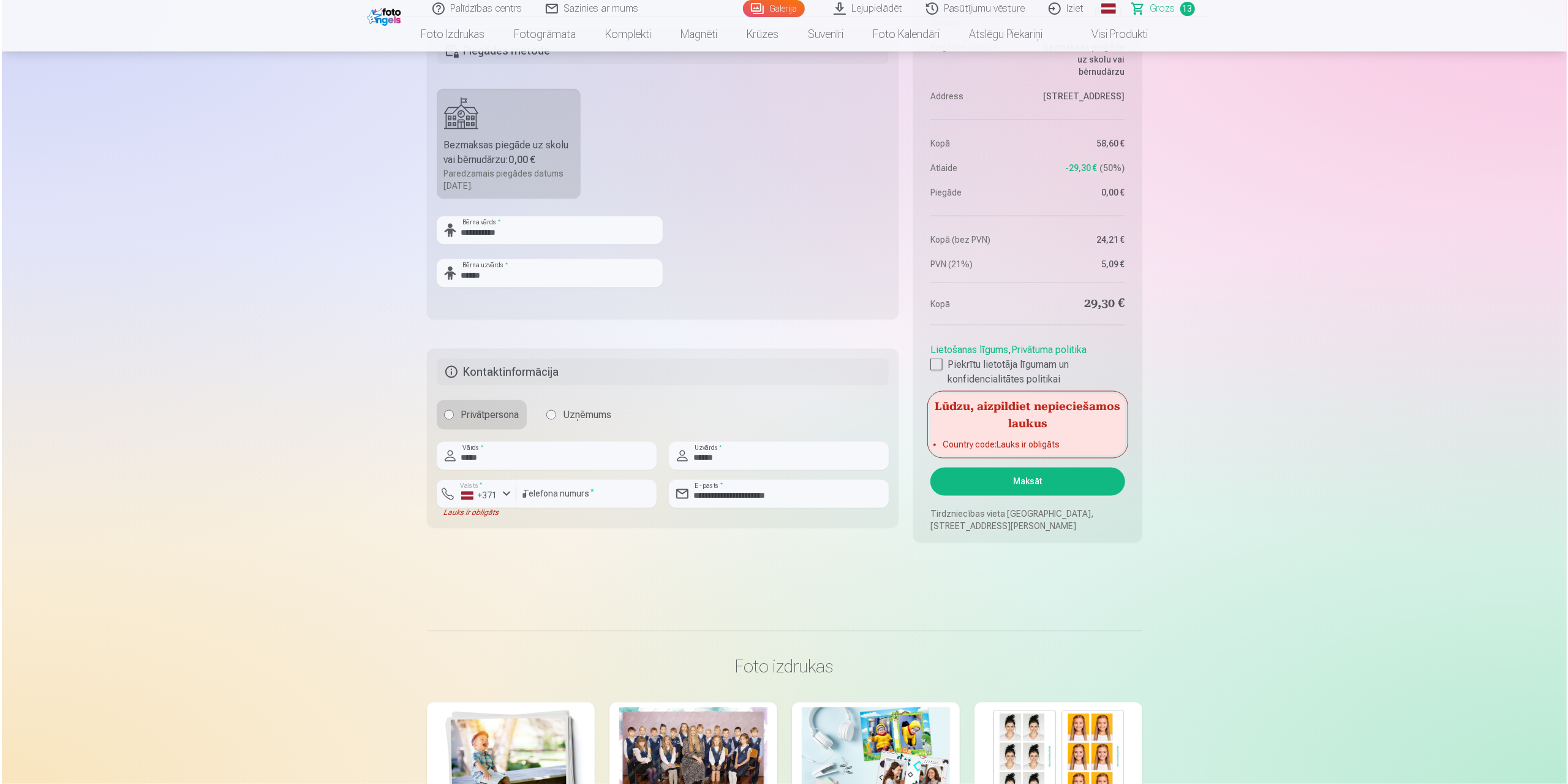
scroll to position [2073, 0]
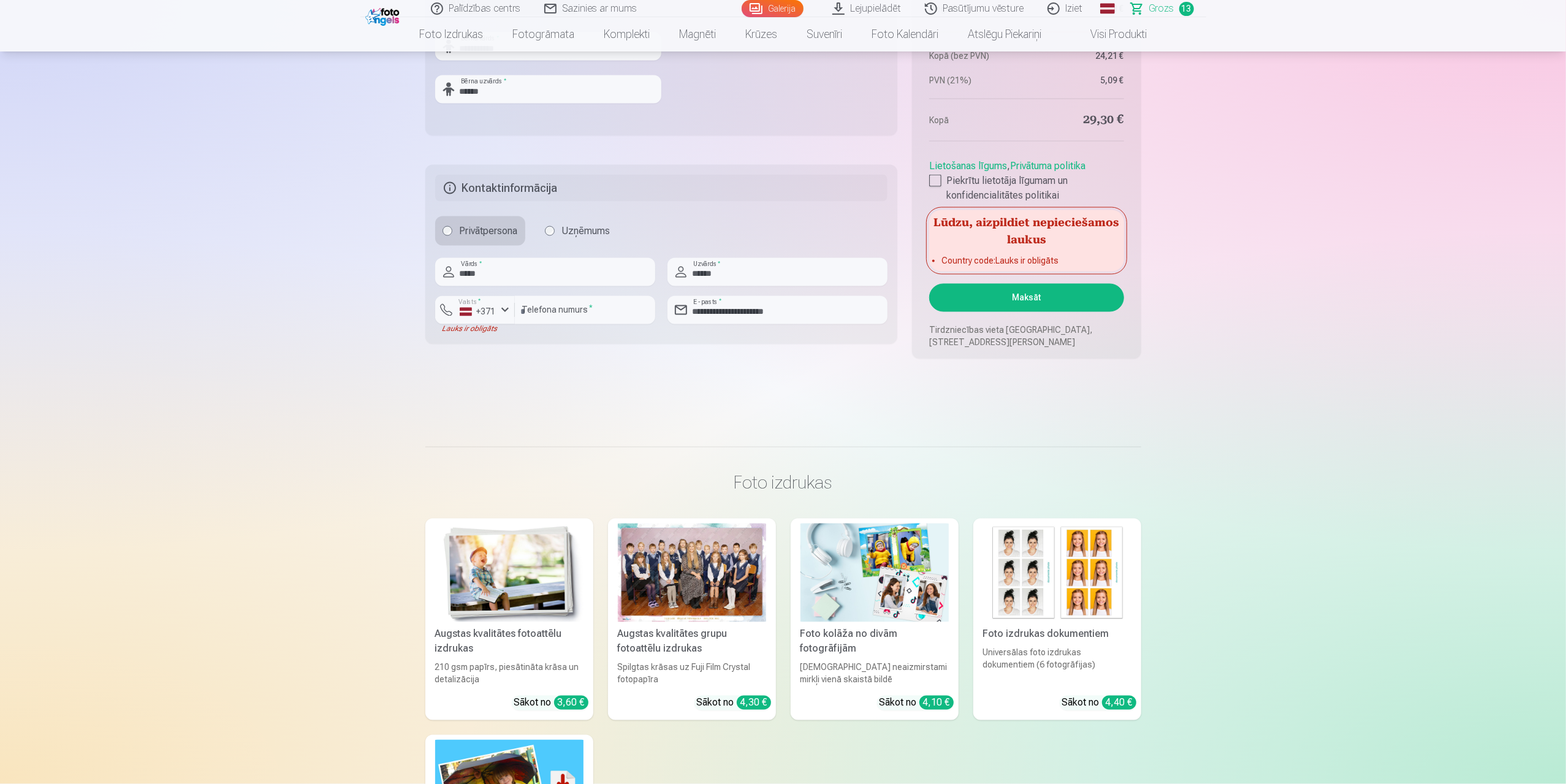
click at [1029, 295] on button "Maksāt" at bounding box center [1026, 297] width 194 height 28
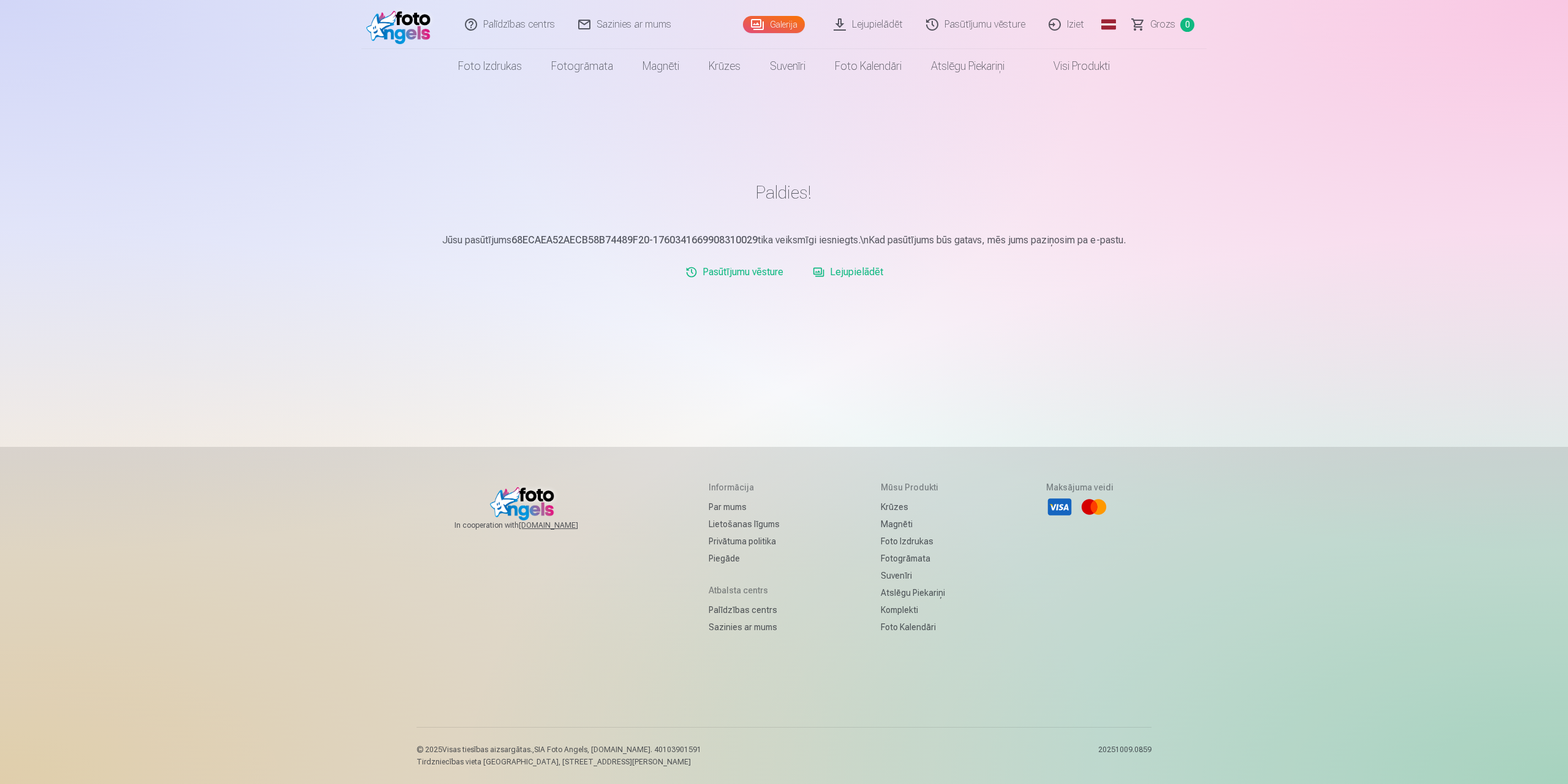
click at [845, 270] on link "Lejupielādēt" at bounding box center [848, 272] width 80 height 24
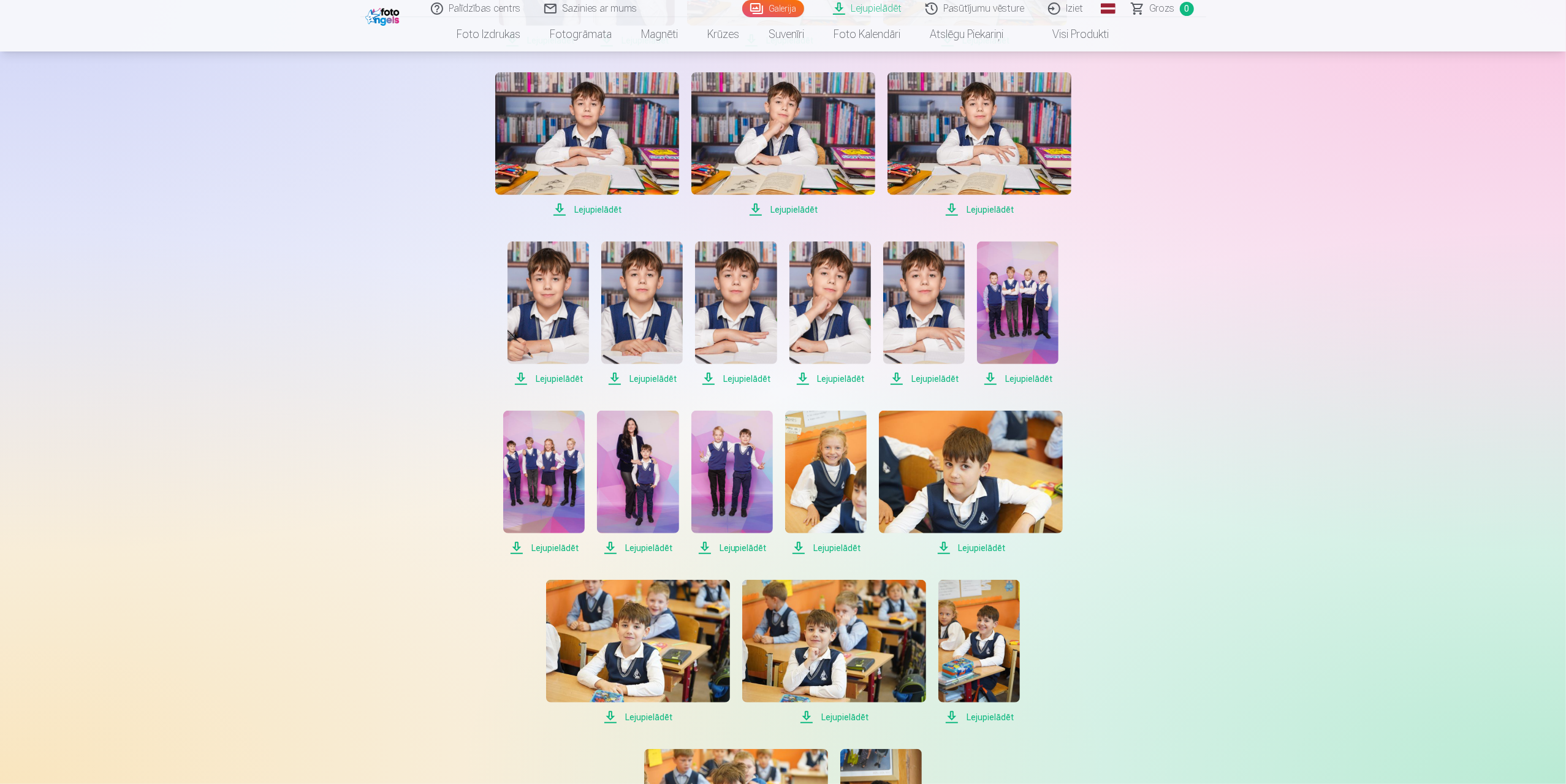
scroll to position [161, 0]
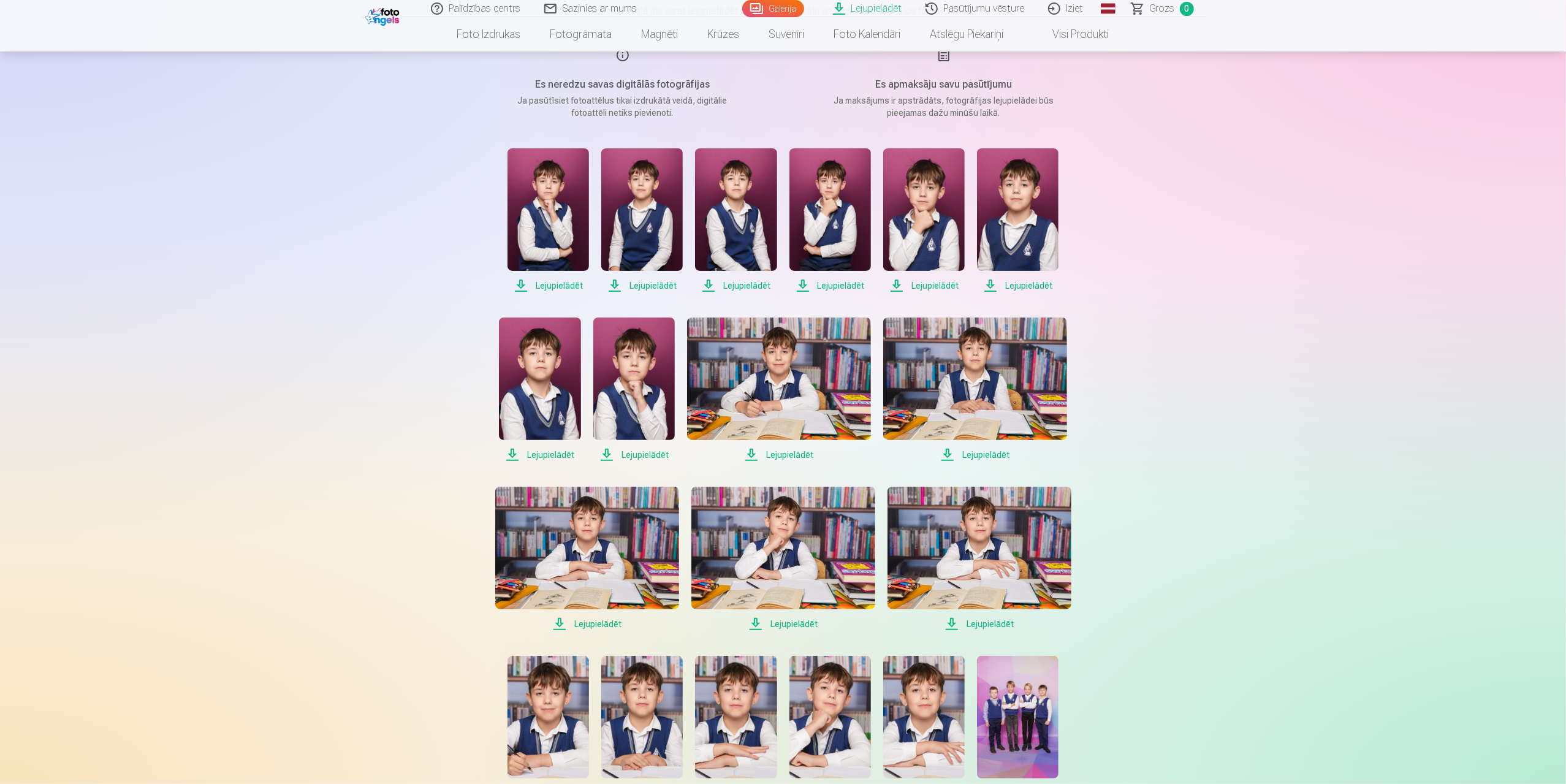
click at [553, 285] on span "Lejupielādēt" at bounding box center [548, 285] width 81 height 14
click at [653, 288] on span "Lejupielādēt" at bounding box center [642, 285] width 81 height 14
click at [736, 284] on span "Lejupielādēt" at bounding box center [736, 285] width 81 height 14
click at [849, 284] on span "Lejupielādēt" at bounding box center [830, 285] width 81 height 14
click at [934, 283] on span "Lejupielādēt" at bounding box center [924, 285] width 81 height 14
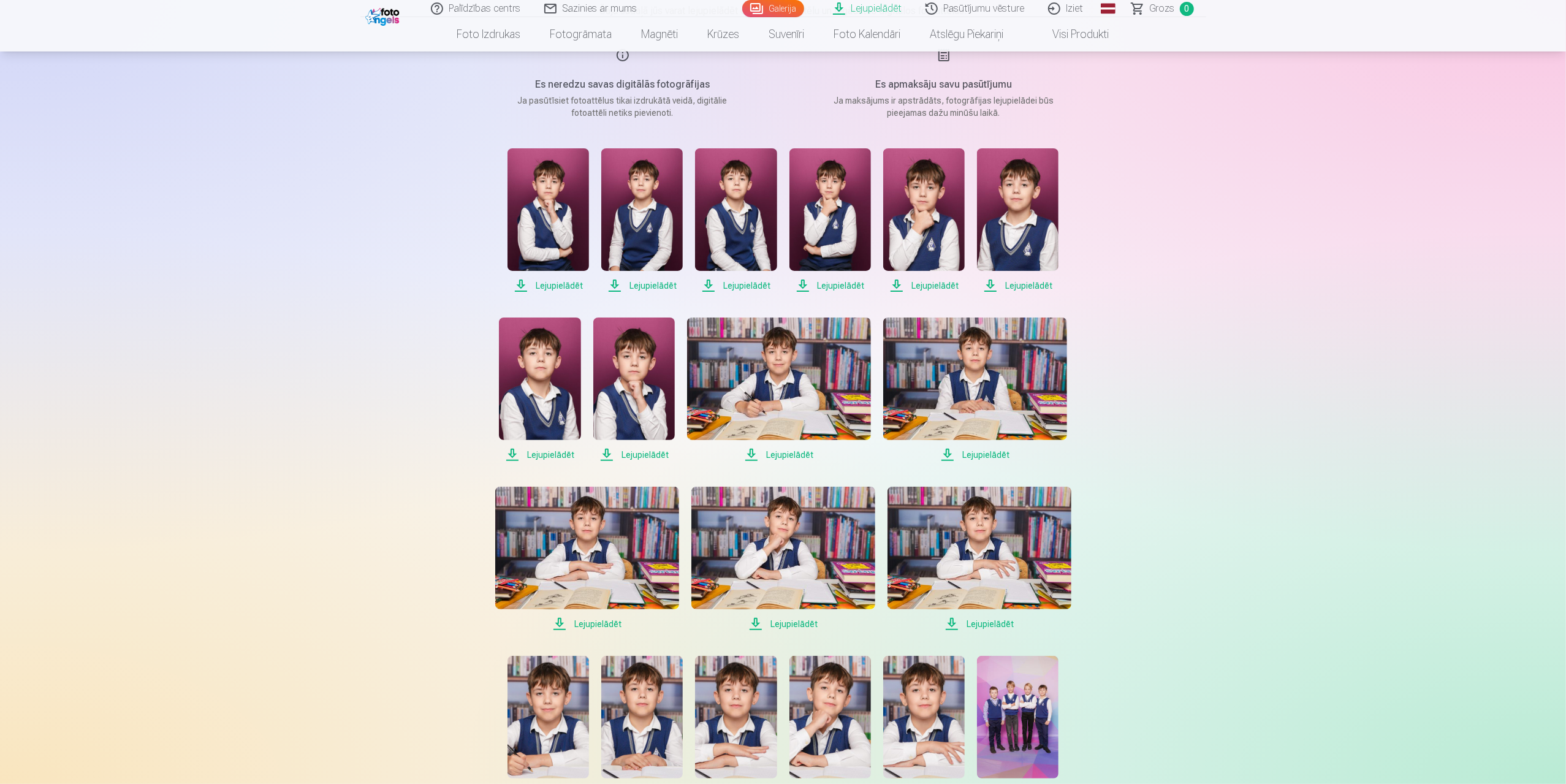
click at [1048, 286] on span "Lejupielādēt" at bounding box center [1018, 285] width 81 height 14
click at [971, 452] on span "Lejupielādēt" at bounding box center [976, 455] width 184 height 14
click at [792, 456] on span "Lejupielādēt" at bounding box center [779, 455] width 184 height 14
click at [633, 452] on span "Lejupielādēt" at bounding box center [634, 455] width 81 height 14
click at [538, 456] on span "Lejupielādēt" at bounding box center [540, 455] width 81 height 14
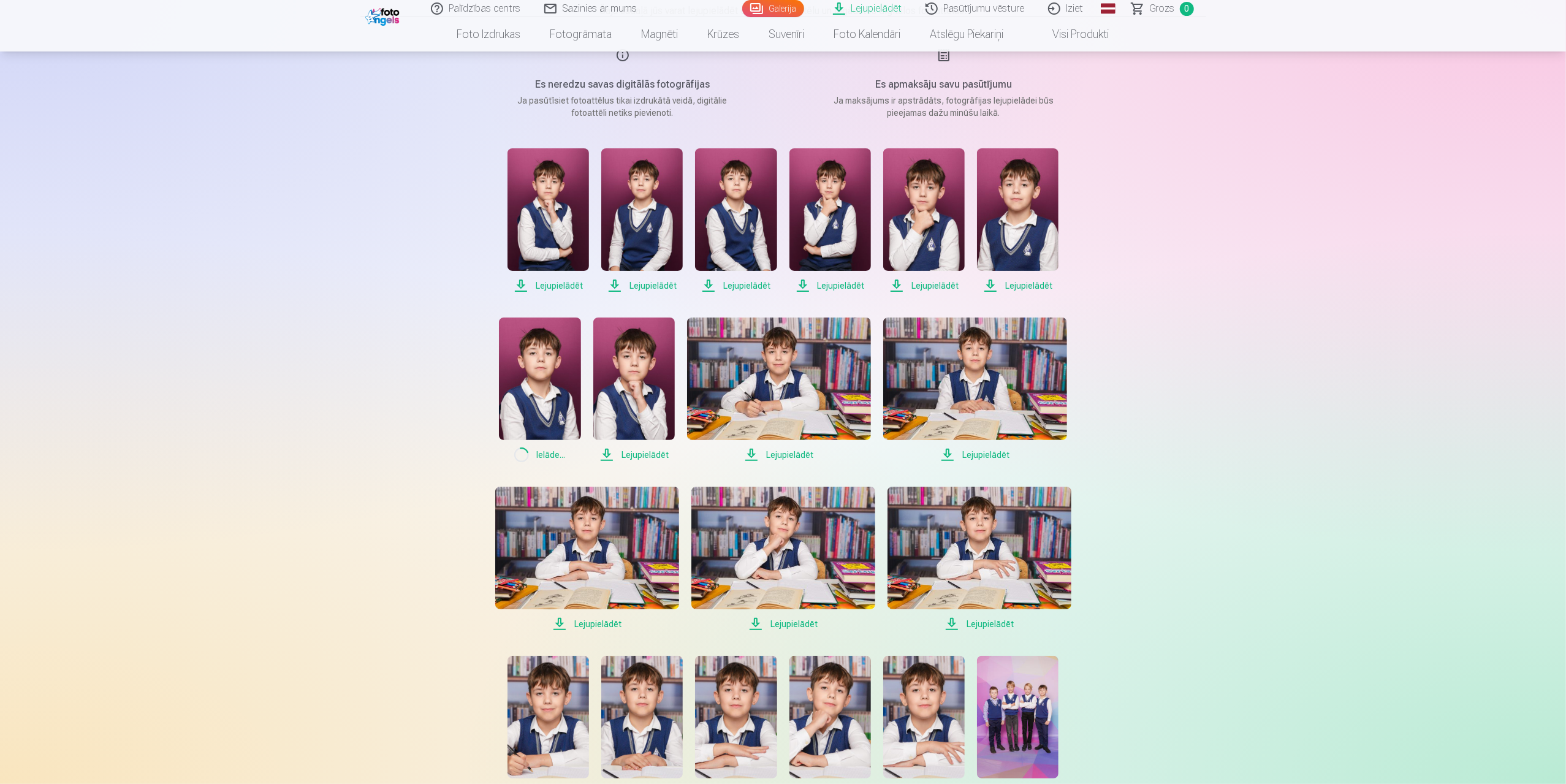
click at [603, 623] on span "Lejupielādēt" at bounding box center [588, 623] width 184 height 14
click at [777, 620] on span "Lejupielādēt" at bounding box center [783, 623] width 184 height 14
click at [968, 626] on span "Lejupielādēt" at bounding box center [979, 623] width 184 height 14
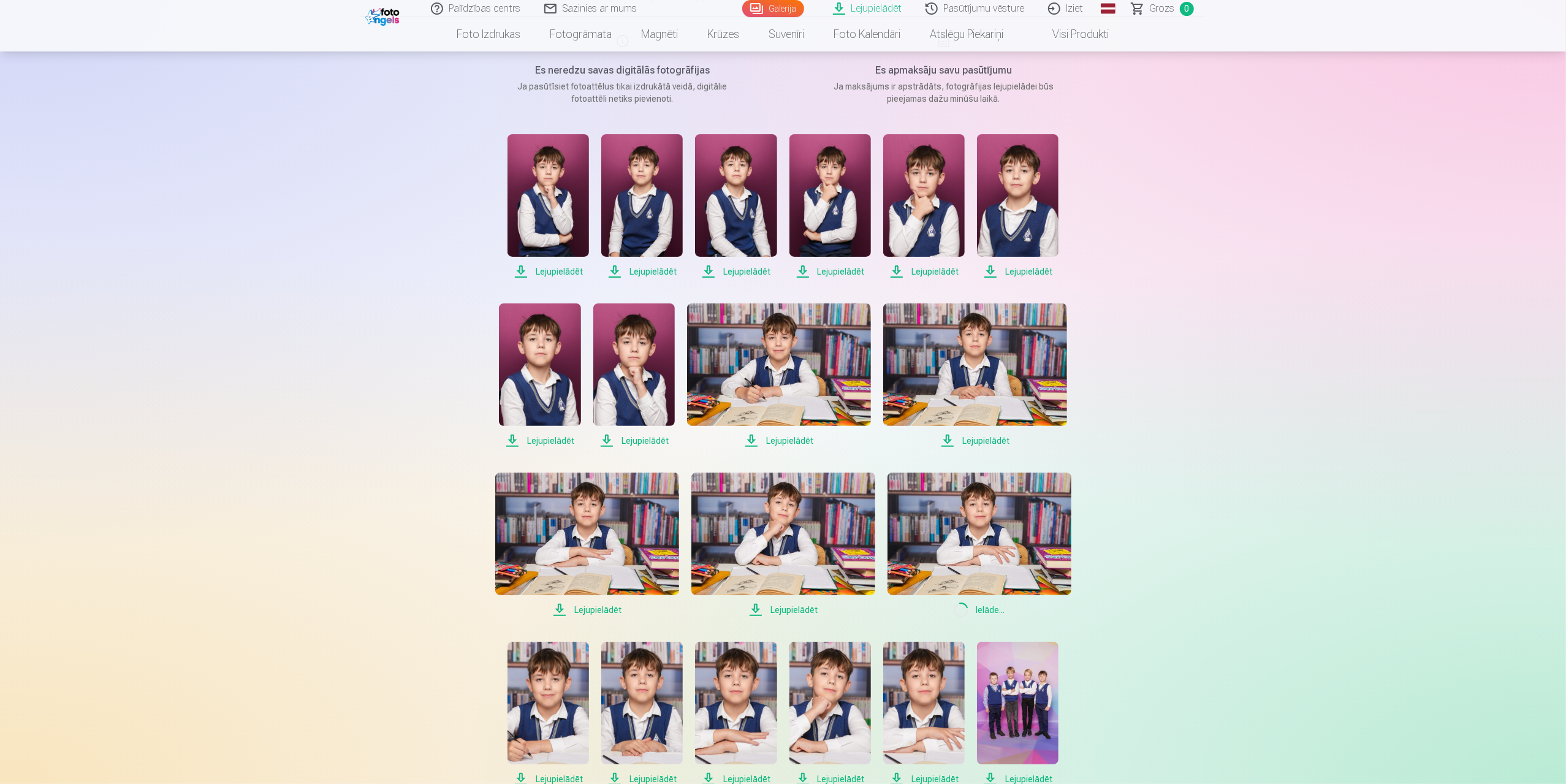
scroll to position [467, 0]
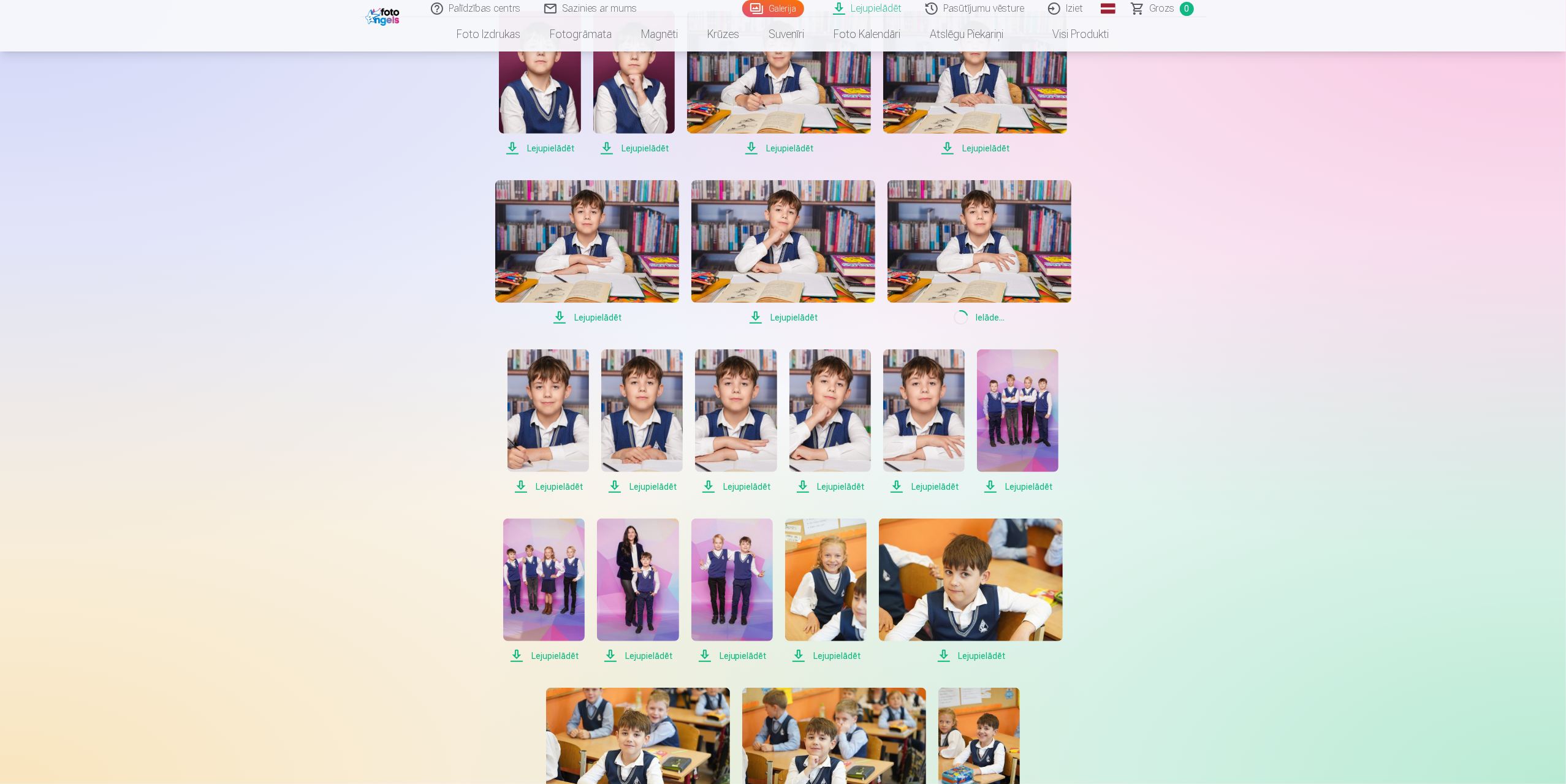
click at [1038, 489] on span "Lejupielādēt" at bounding box center [1018, 486] width 81 height 14
click at [931, 488] on span "Lejupielādēt" at bounding box center [924, 486] width 81 height 14
click at [822, 489] on span "Lejupielādēt" at bounding box center [830, 486] width 81 height 14
click at [742, 487] on span "Lejupielādēt" at bounding box center [736, 486] width 81 height 14
click at [660, 489] on span "Lejupielādēt" at bounding box center [642, 486] width 81 height 14
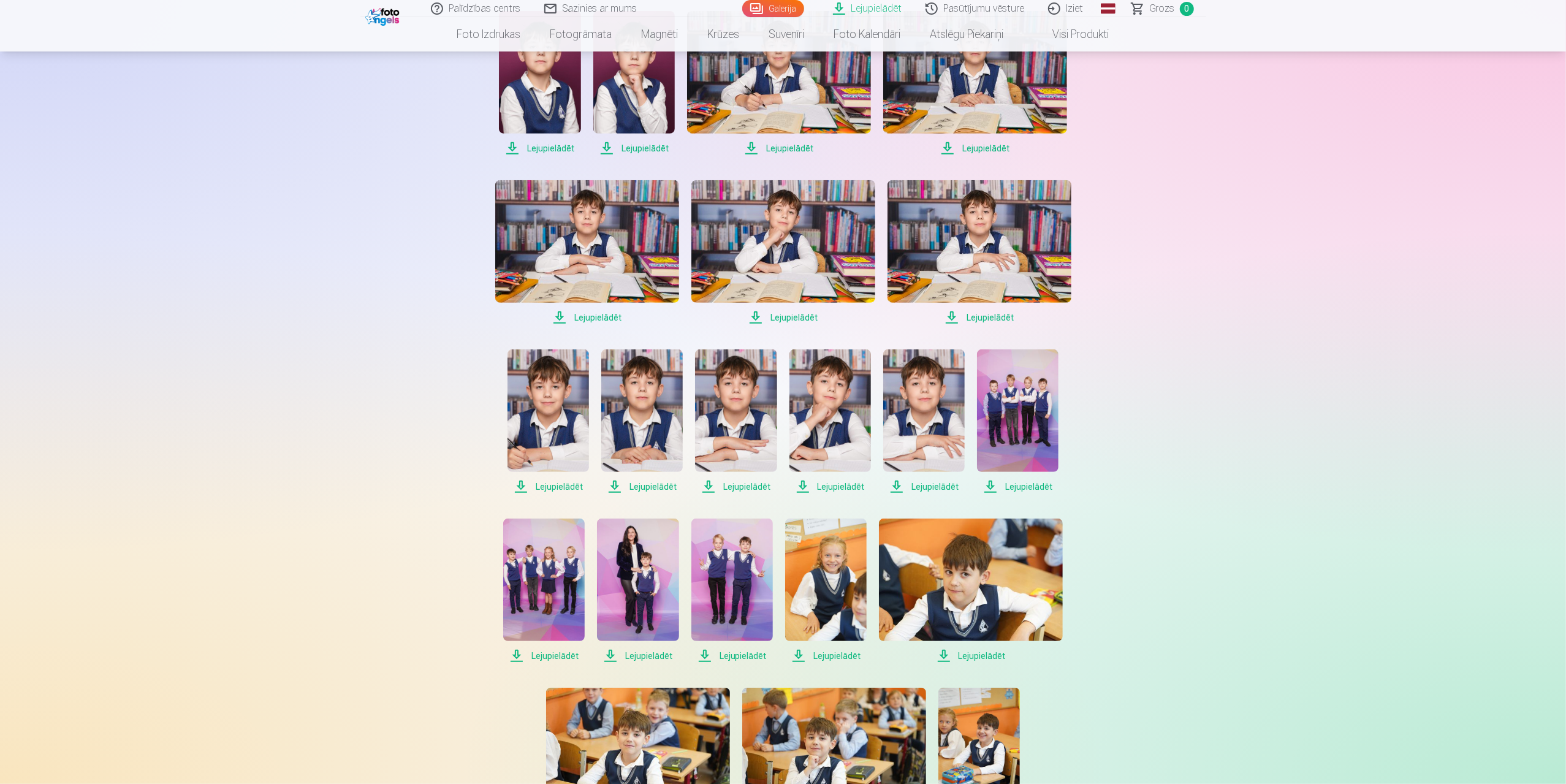
click at [551, 485] on span "Lejupielādēt" at bounding box center [548, 486] width 81 height 14
click at [545, 655] on span "Lejupielādēt" at bounding box center [544, 656] width 81 height 14
click at [650, 658] on span "Lejupielādēt" at bounding box center [637, 656] width 81 height 14
drag, startPoint x: 737, startPoint y: 655, endPoint x: 752, endPoint y: 658, distance: 15.3
click at [737, 656] on span "Lejupielādēt" at bounding box center [732, 656] width 81 height 14
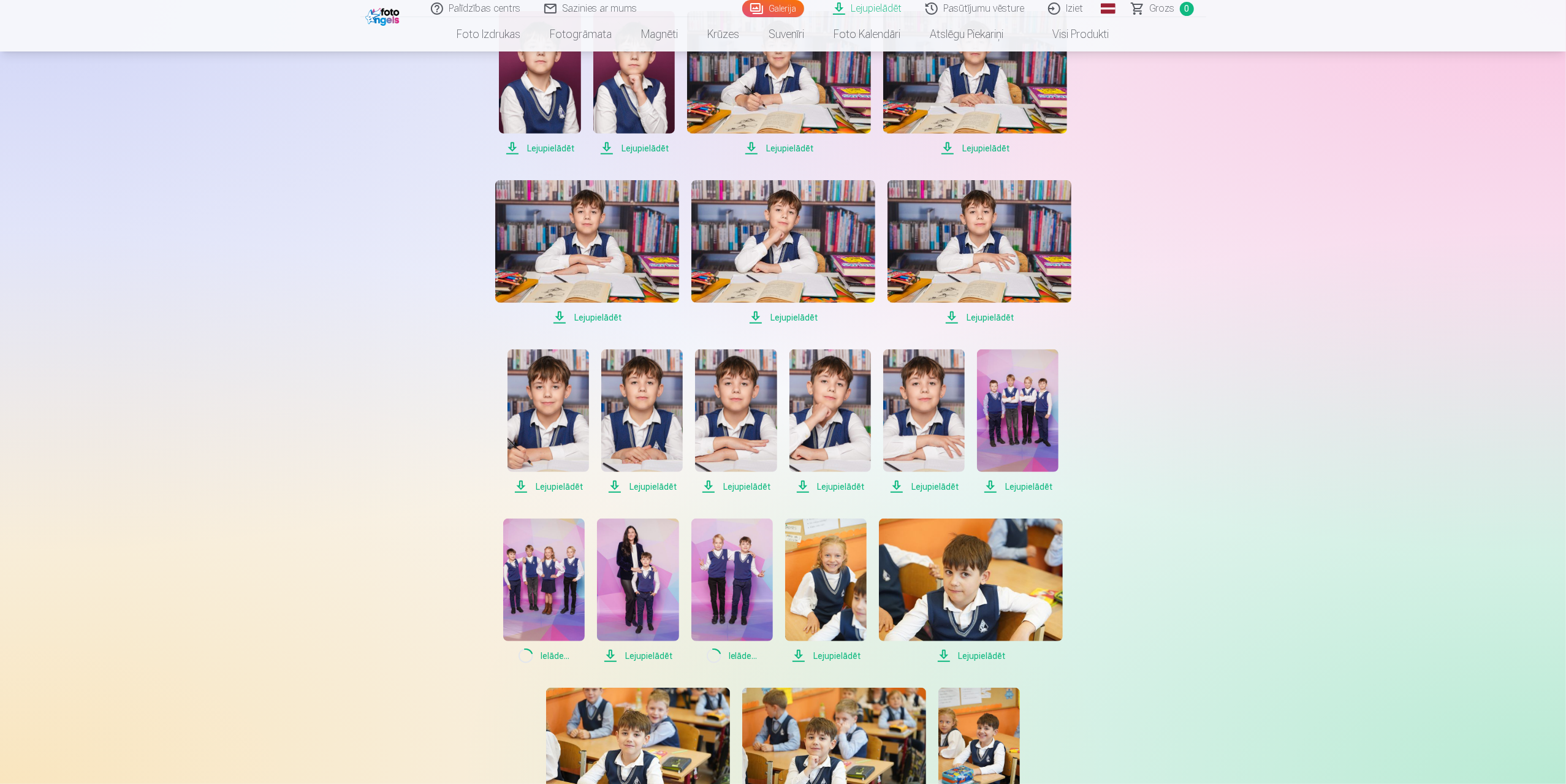
click at [844, 657] on span "Lejupielādēt" at bounding box center [826, 656] width 81 height 14
click at [979, 651] on span "Lejupielādēt" at bounding box center [971, 656] width 184 height 14
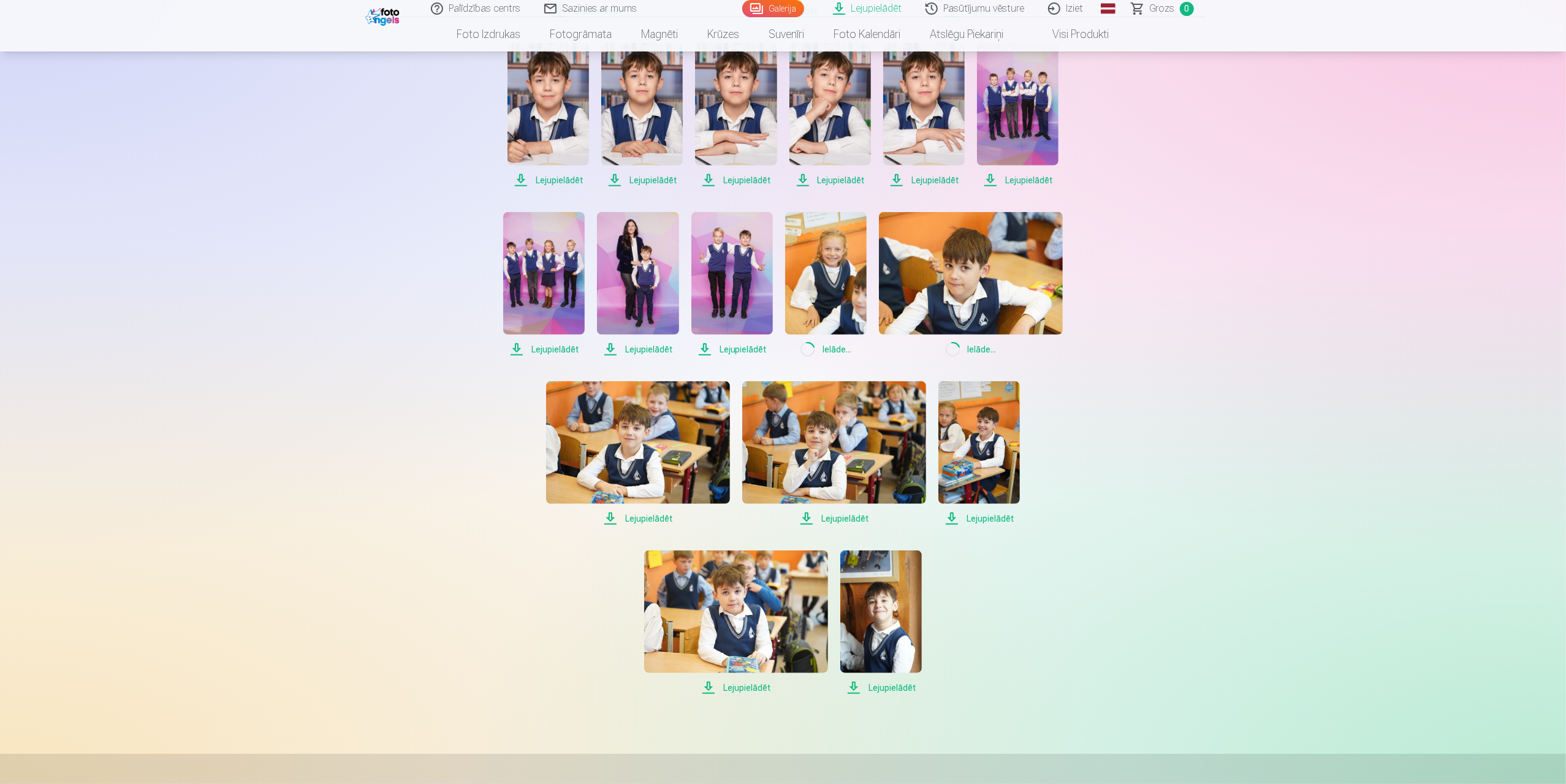
click at [991, 517] on span "Lejupielādēt" at bounding box center [979, 518] width 81 height 14
click at [853, 519] on span "Lejupielādēt" at bounding box center [834, 518] width 184 height 14
click at [647, 518] on span "Lejupielādēt" at bounding box center [638, 518] width 184 height 14
click at [734, 686] on span "Lejupielādēt" at bounding box center [737, 687] width 184 height 14
click at [885, 687] on span "Lejupielādēt" at bounding box center [881, 687] width 81 height 14
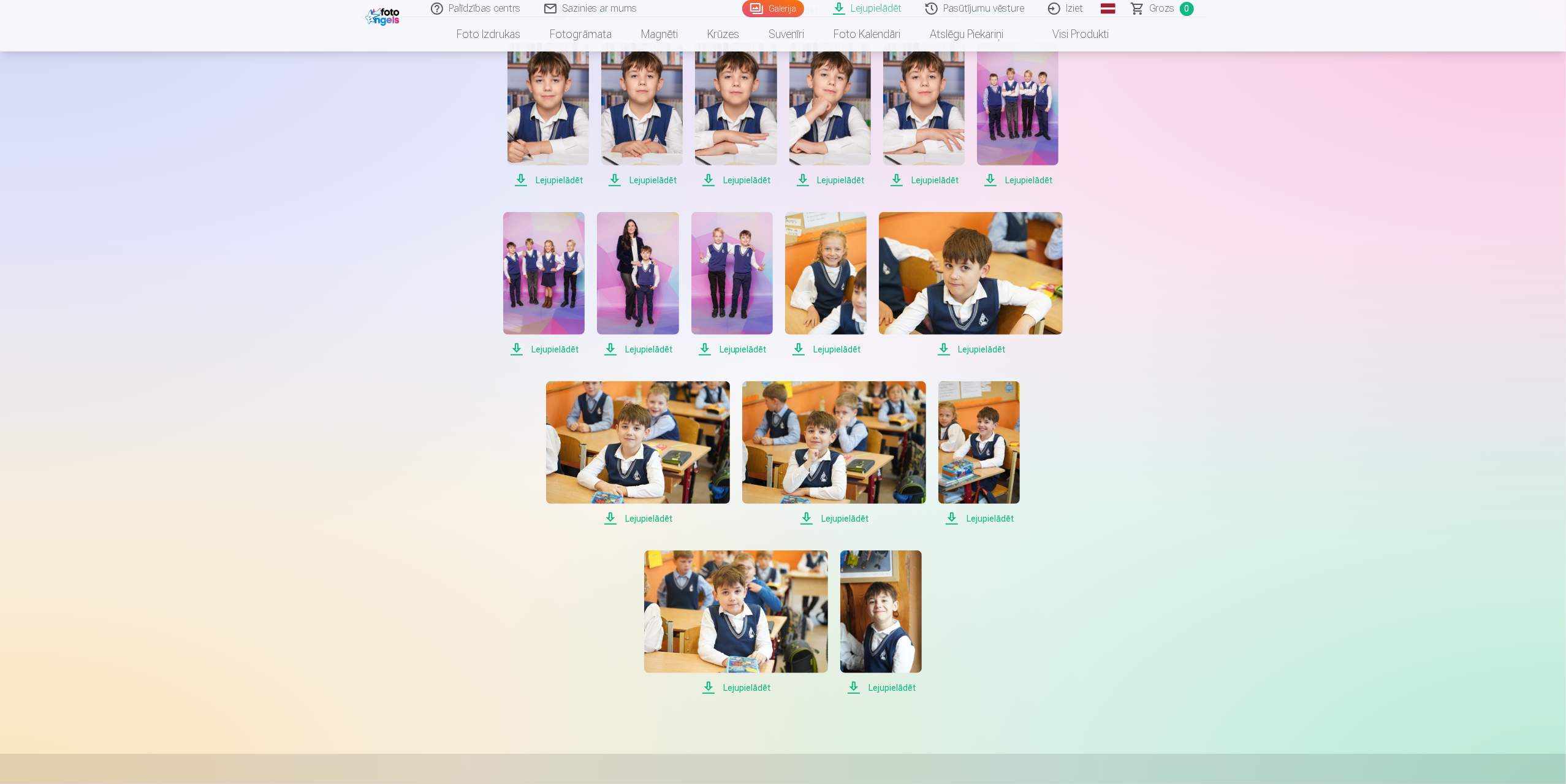
click at [1072, 11] on link "Iziet" at bounding box center [1066, 8] width 59 height 17
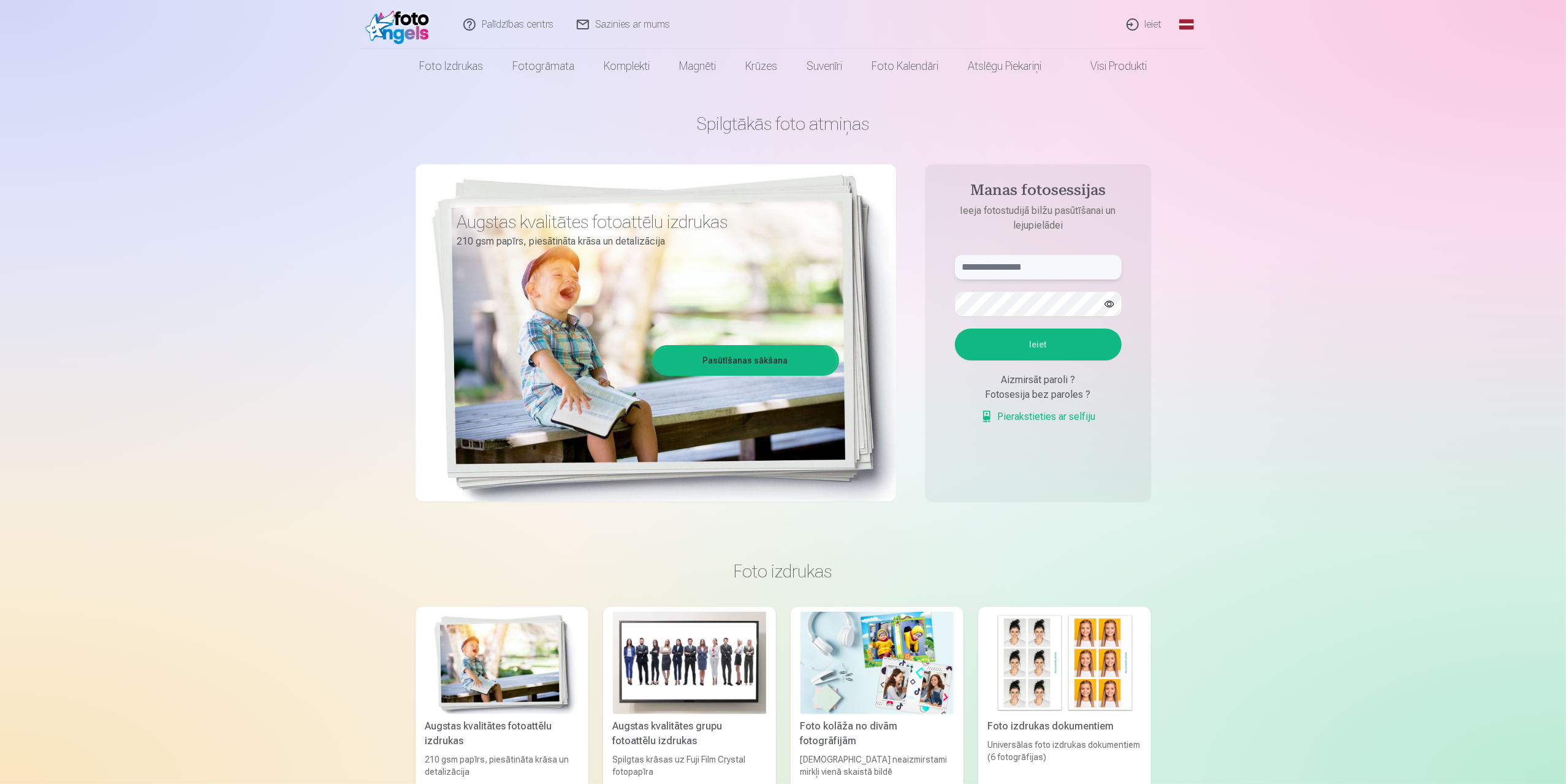
click at [983, 265] on input "text" at bounding box center [1038, 267] width 167 height 24
type input "**********"
click at [955, 328] on button "Ieiet" at bounding box center [1038, 344] width 167 height 32
click at [943, 301] on form "**********" at bounding box center [1039, 346] width 191 height 181
click at [955, 328] on button "Ieiet" at bounding box center [1038, 344] width 167 height 32
